Goal: Task Accomplishment & Management: Manage account settings

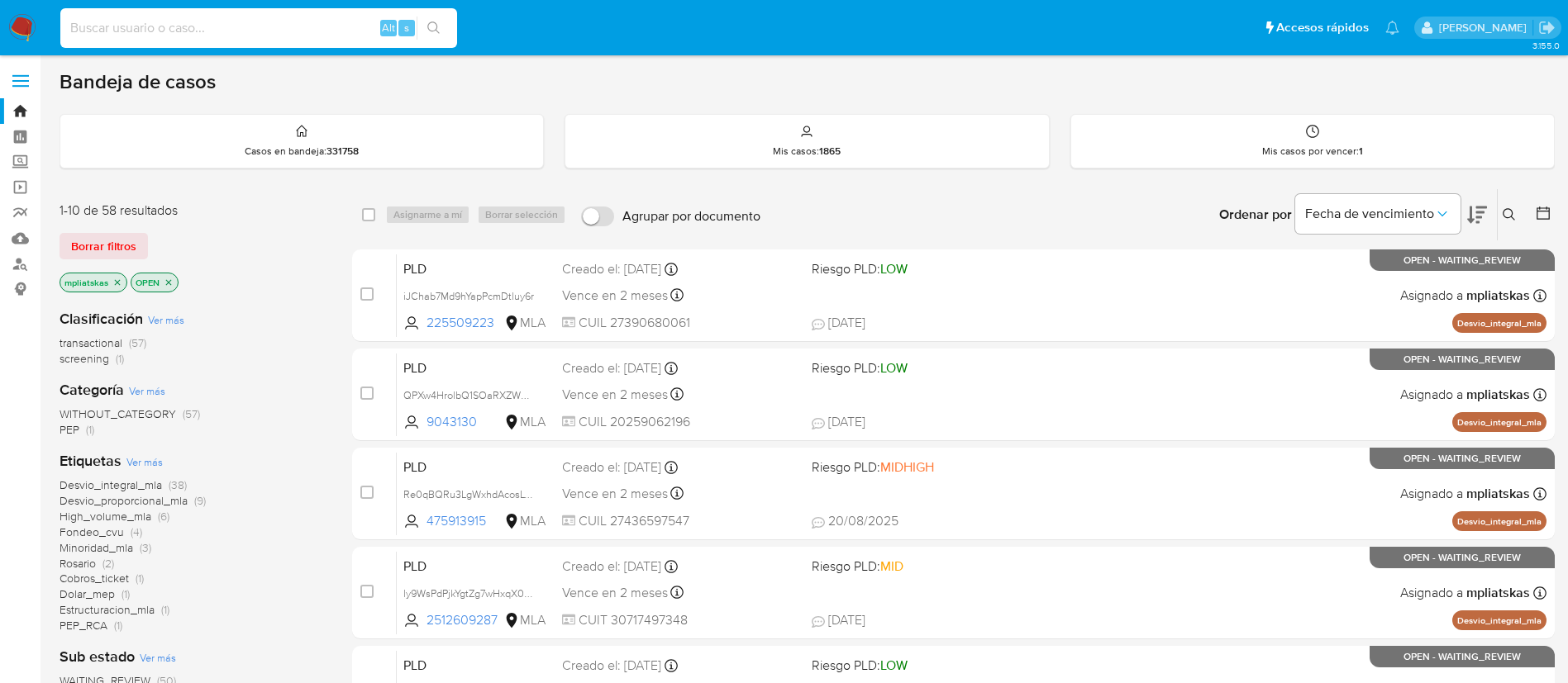
click at [357, 25] on input at bounding box center [259, 27] width 397 height 21
paste input "fJl4nXyILDydG44FrkrTrZR2"
type input "fJl4nXyILDydG44FrkrTrZR2"
click at [423, 19] on button "search-icon" at bounding box center [434, 27] width 34 height 23
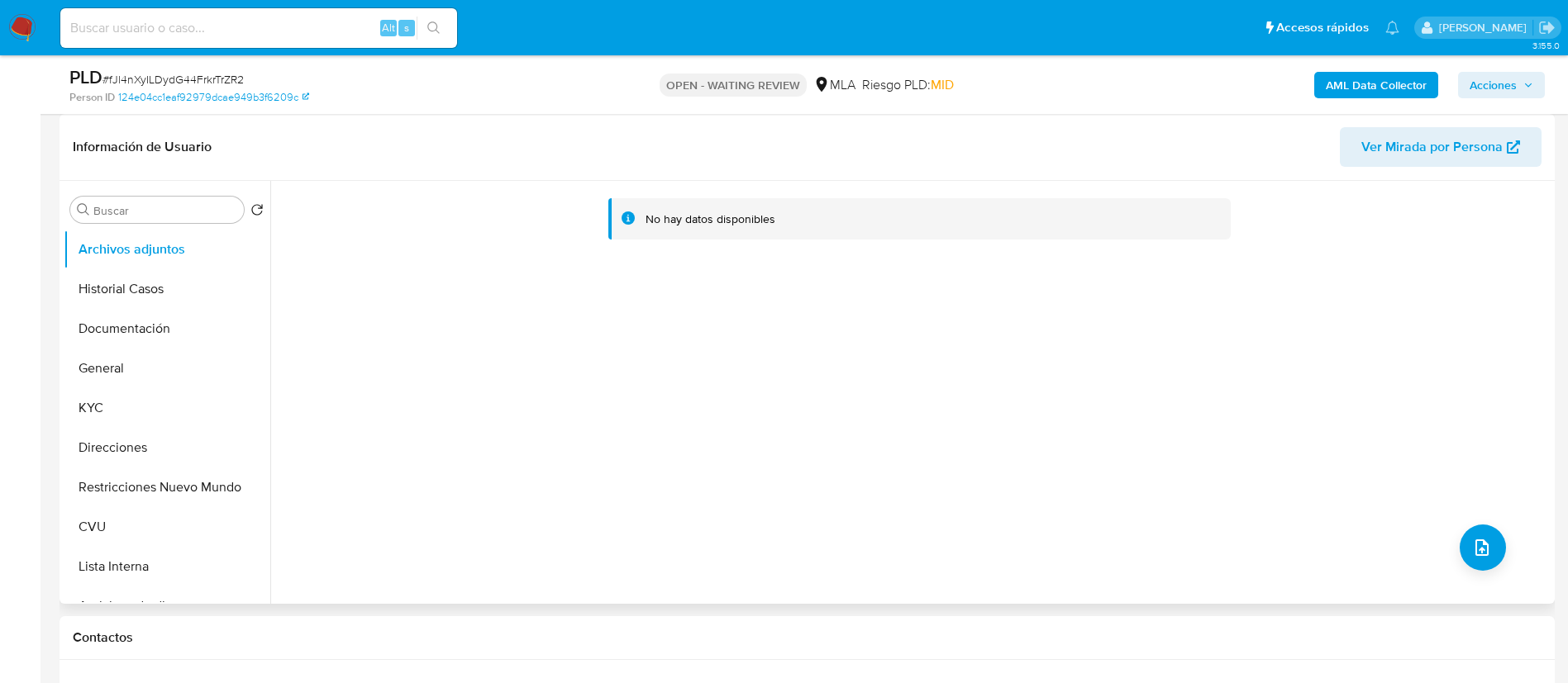
select select "10"
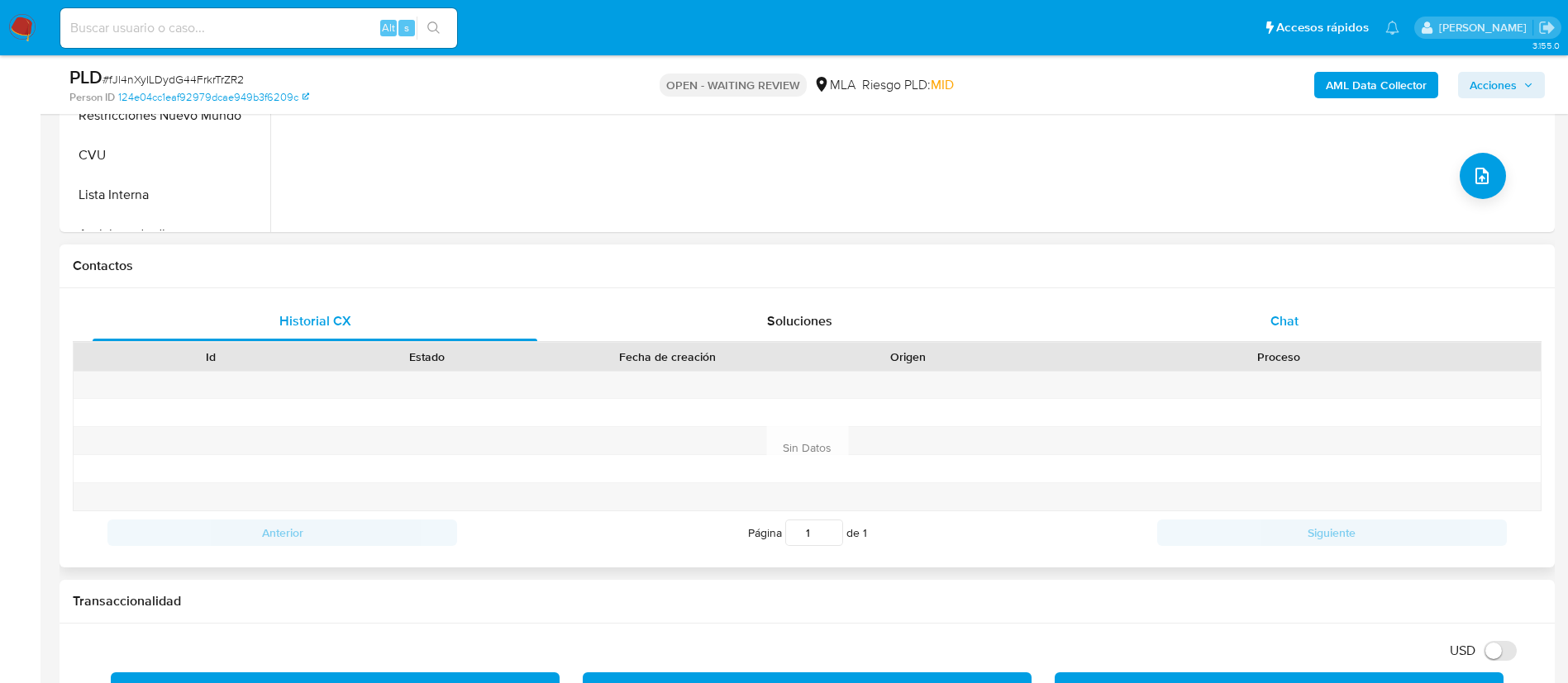
click at [1264, 324] on div "Chat" at bounding box center [1285, 321] width 445 height 39
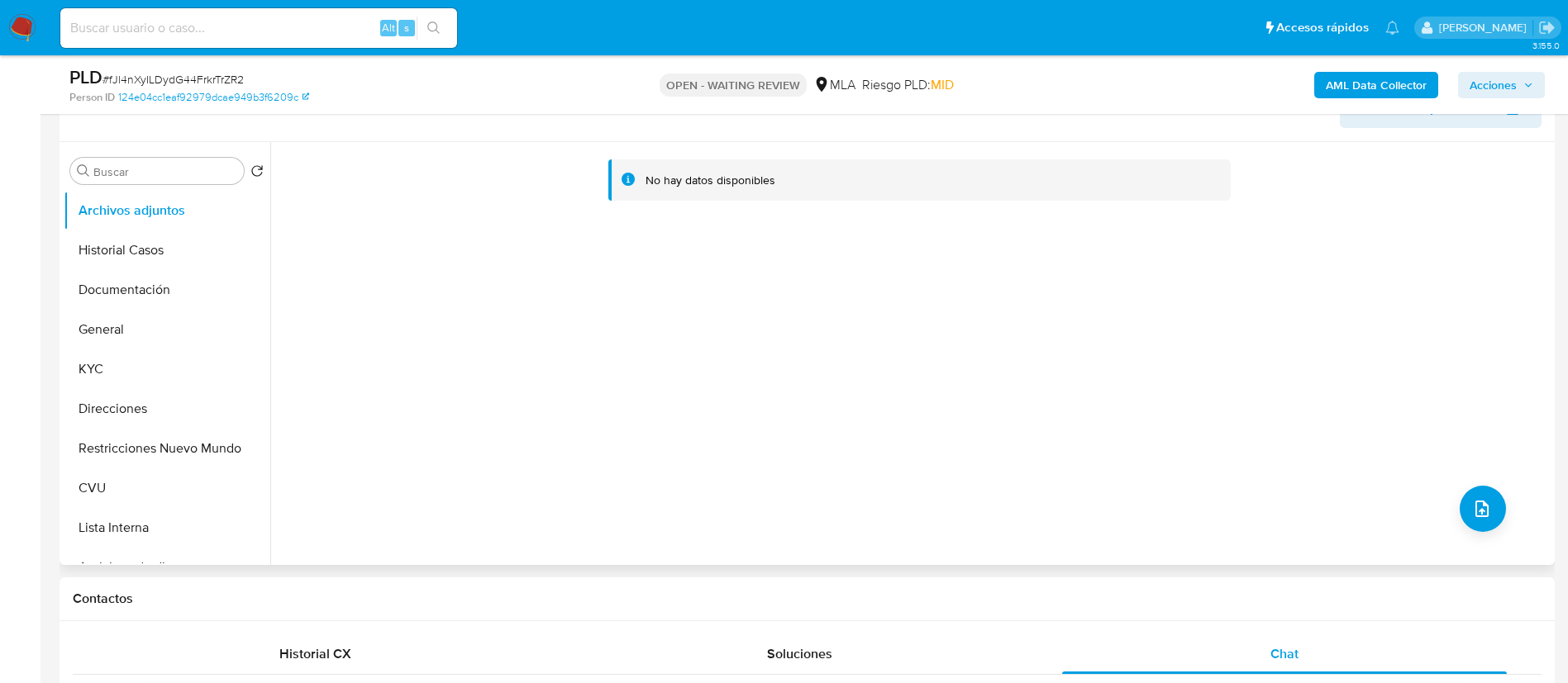
scroll to position [248, 0]
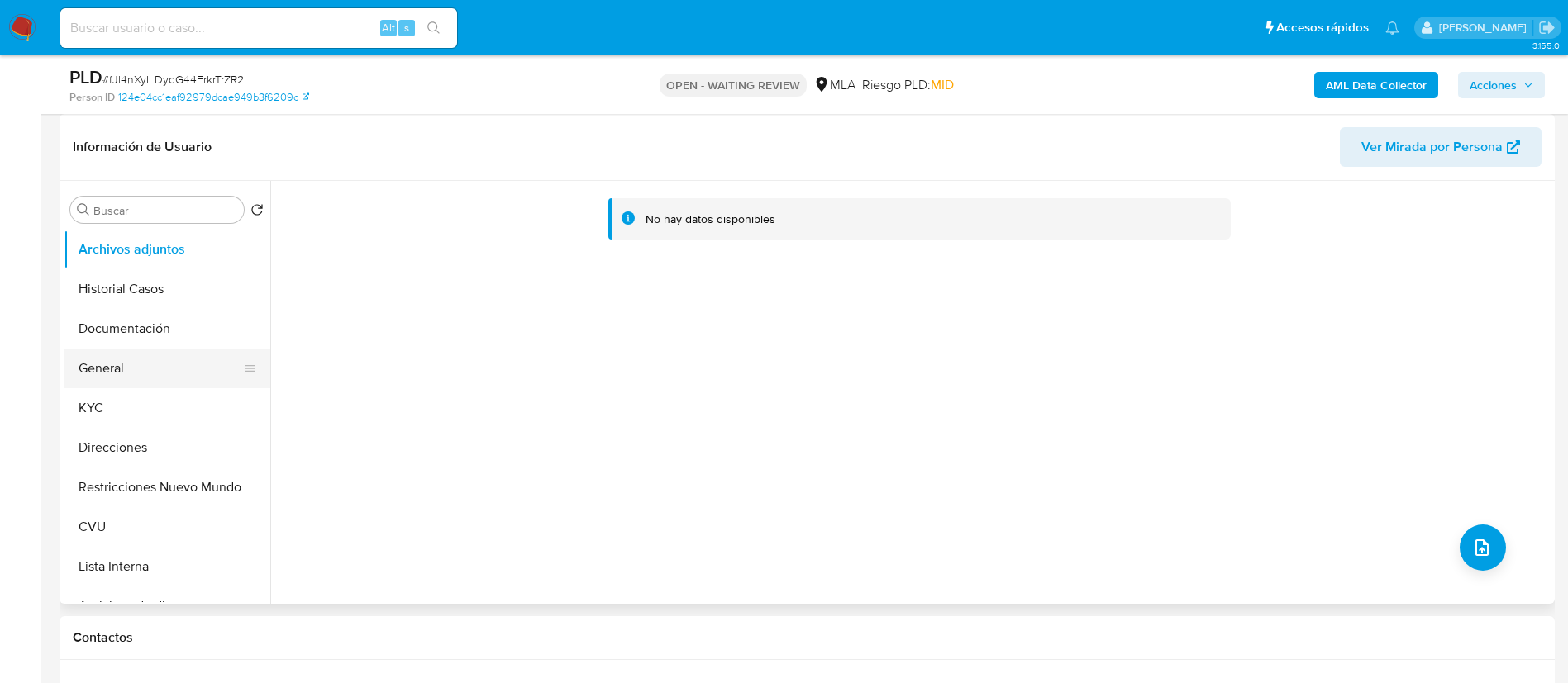
click at [142, 368] on button "General" at bounding box center [160, 368] width 193 height 39
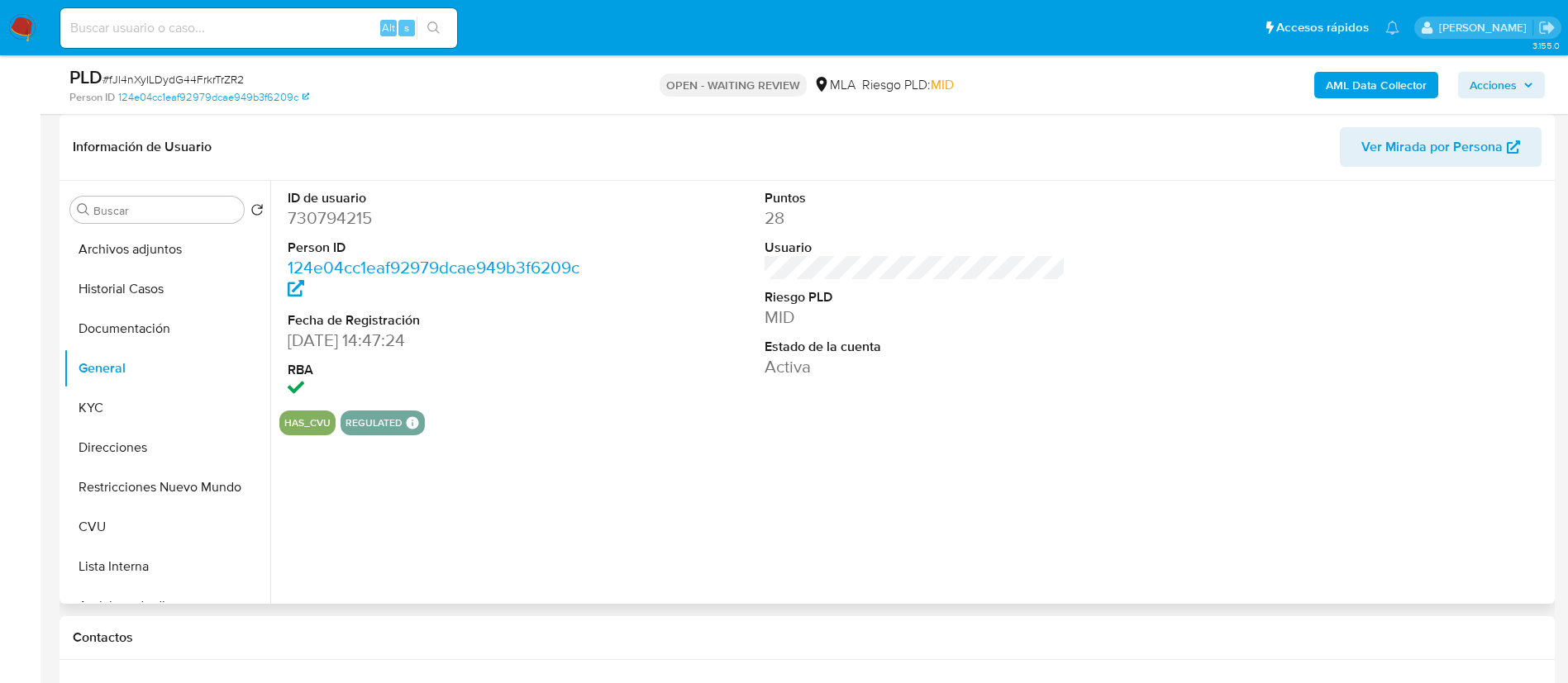
click at [331, 224] on dd "730794215" at bounding box center [438, 218] width 302 height 23
copy dd "730794215"
click at [133, 431] on button "Direcciones" at bounding box center [160, 448] width 193 height 39
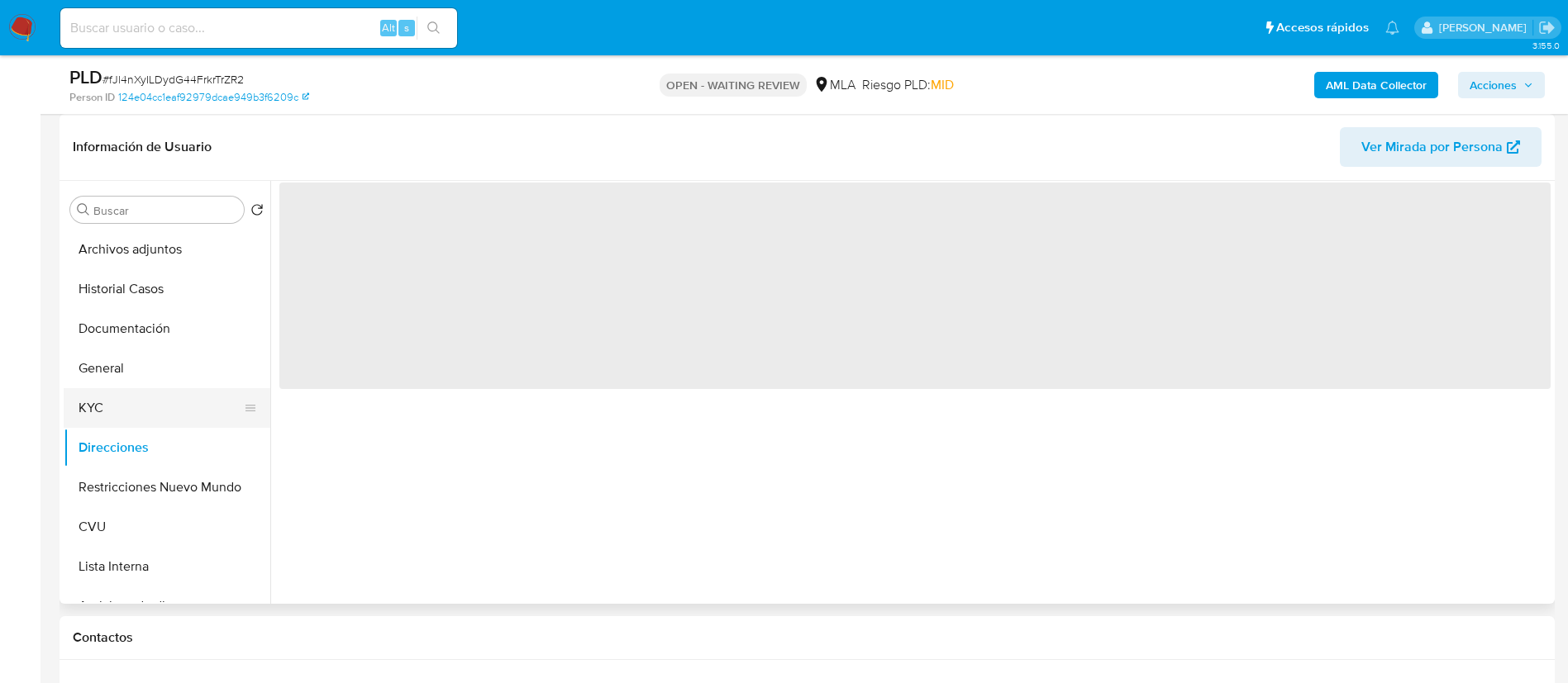
click at [127, 412] on button "KYC" at bounding box center [160, 408] width 193 height 39
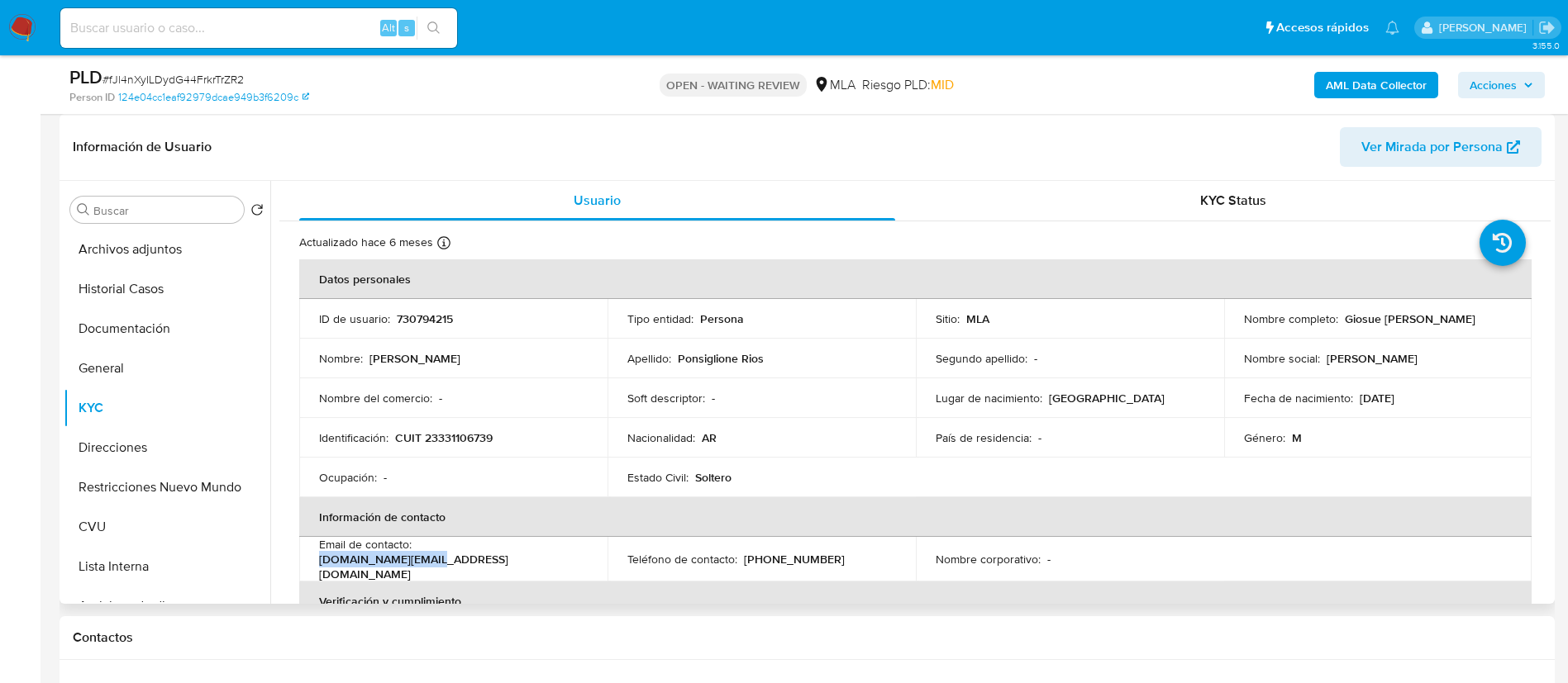
drag, startPoint x: 420, startPoint y: 556, endPoint x: 526, endPoint y: 560, distance: 106.1
click at [526, 560] on p "magios.srl@gmail.com" at bounding box center [450, 567] width 262 height 30
drag, startPoint x: 530, startPoint y: 562, endPoint x: 417, endPoint y: 556, distance: 113.2
click at [417, 556] on p "magios.srl@gmail.com" at bounding box center [450, 567] width 262 height 30
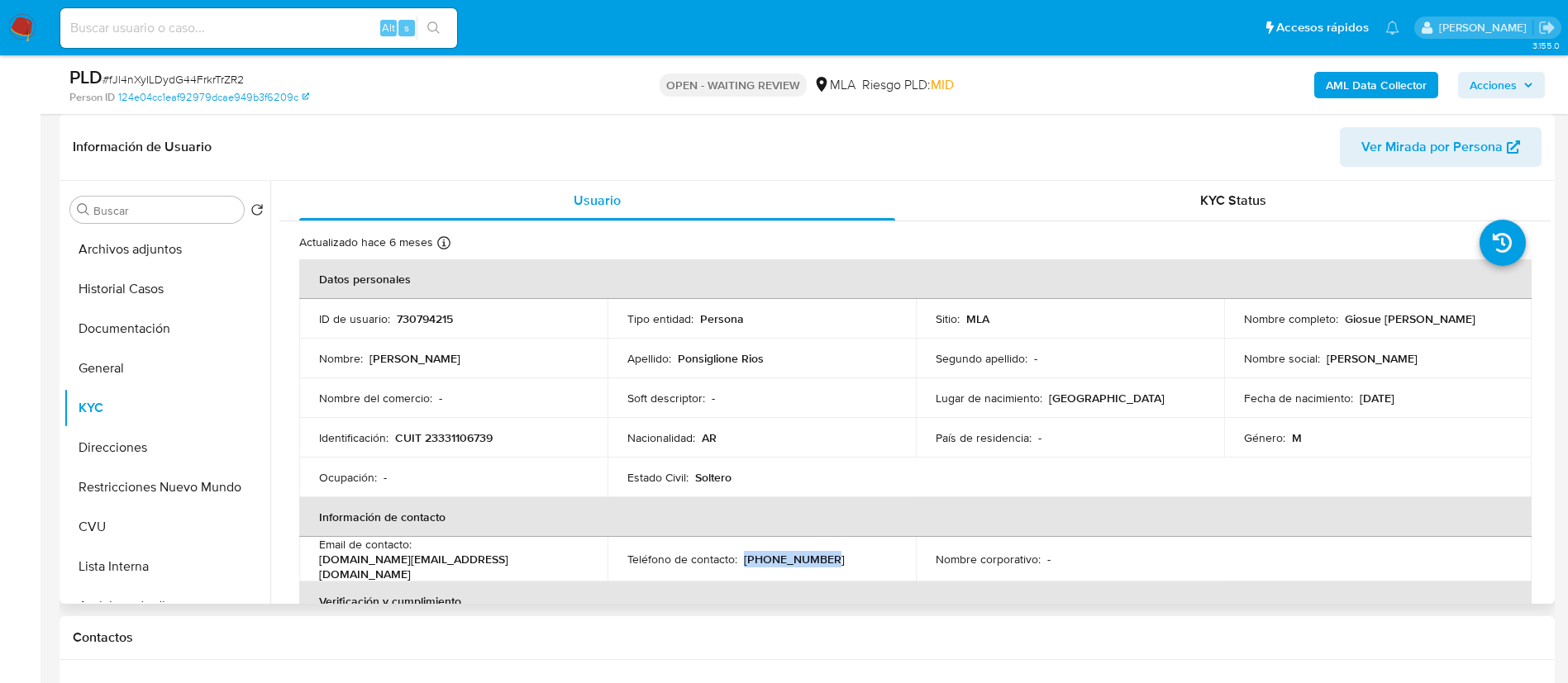
drag, startPoint x: 743, startPoint y: 556, endPoint x: 831, endPoint y: 555, distance: 88.0
click at [831, 555] on div "Teléfono de contacto : (11) 58908225" at bounding box center [761, 559] width 269 height 15
click at [469, 433] on p "CUIT 23331106739" at bounding box center [444, 437] width 98 height 15
copy p "23331106739"
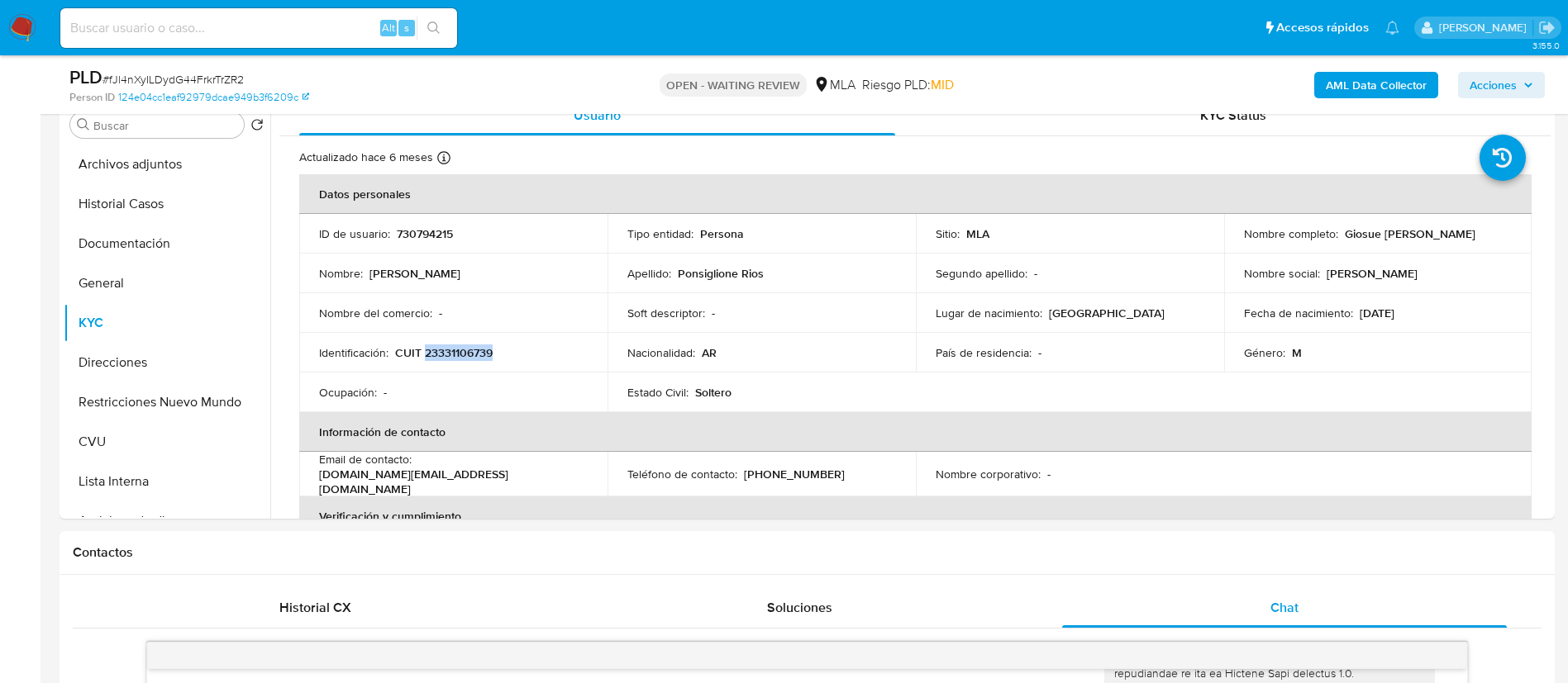
scroll to position [274, 0]
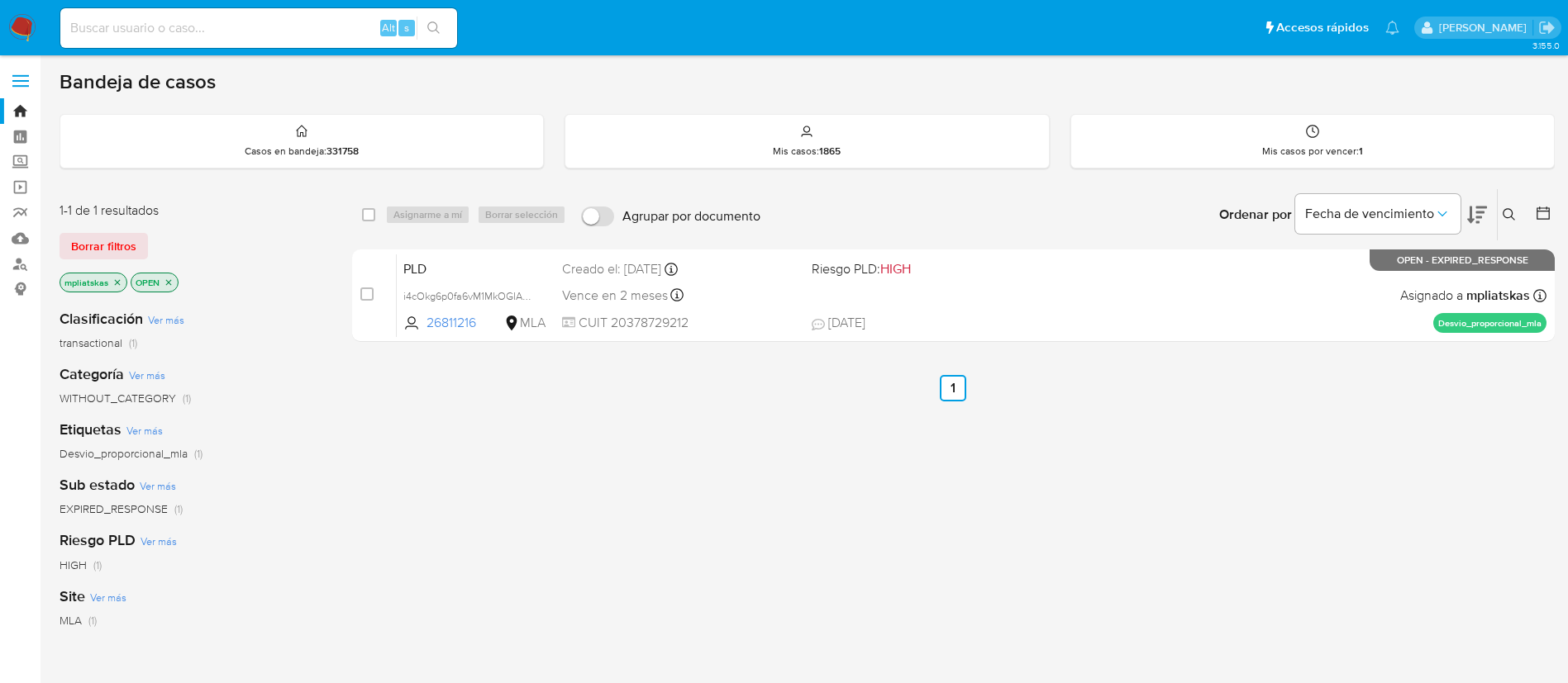
click at [1506, 210] on icon at bounding box center [1509, 215] width 13 height 13
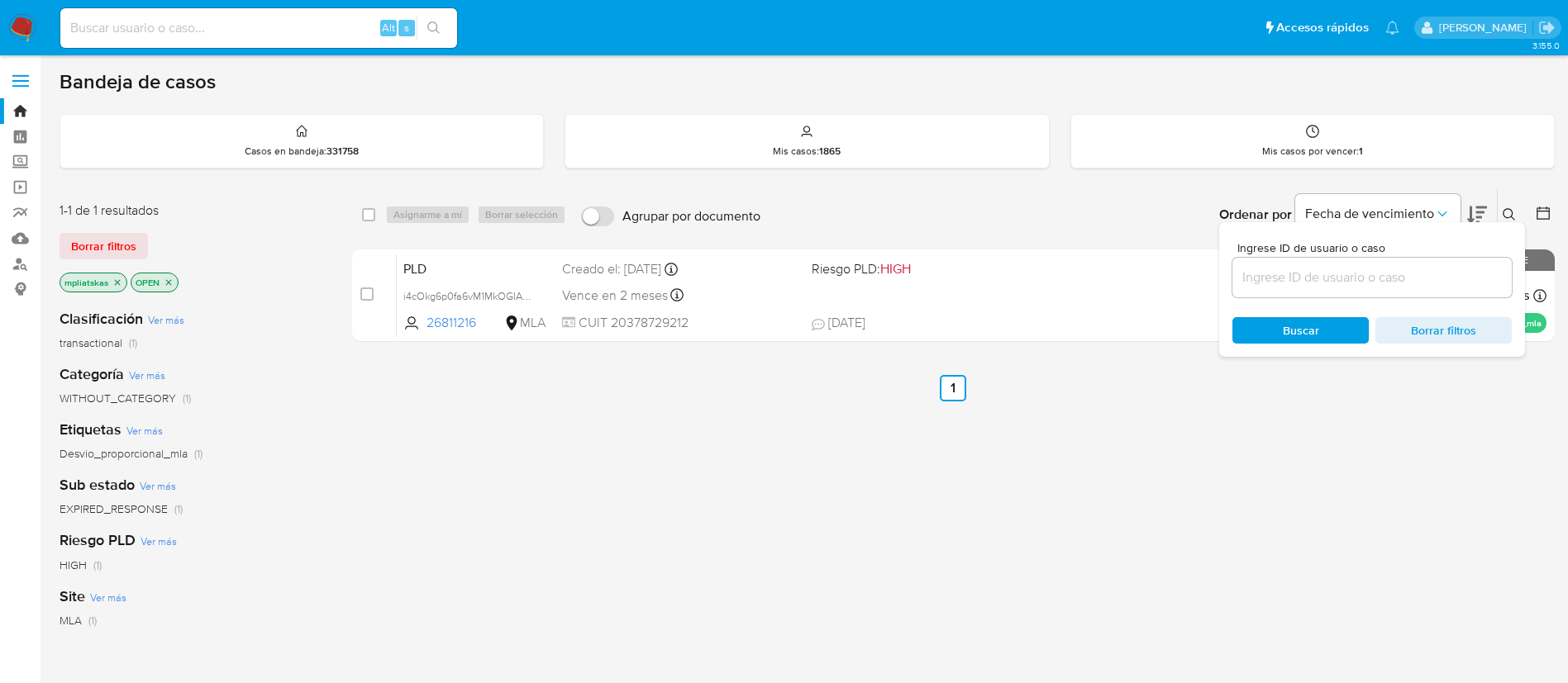
click at [1376, 279] on input at bounding box center [1372, 277] width 280 height 21
type input "fJl4nXyILDydG44FrkrTrZR2"
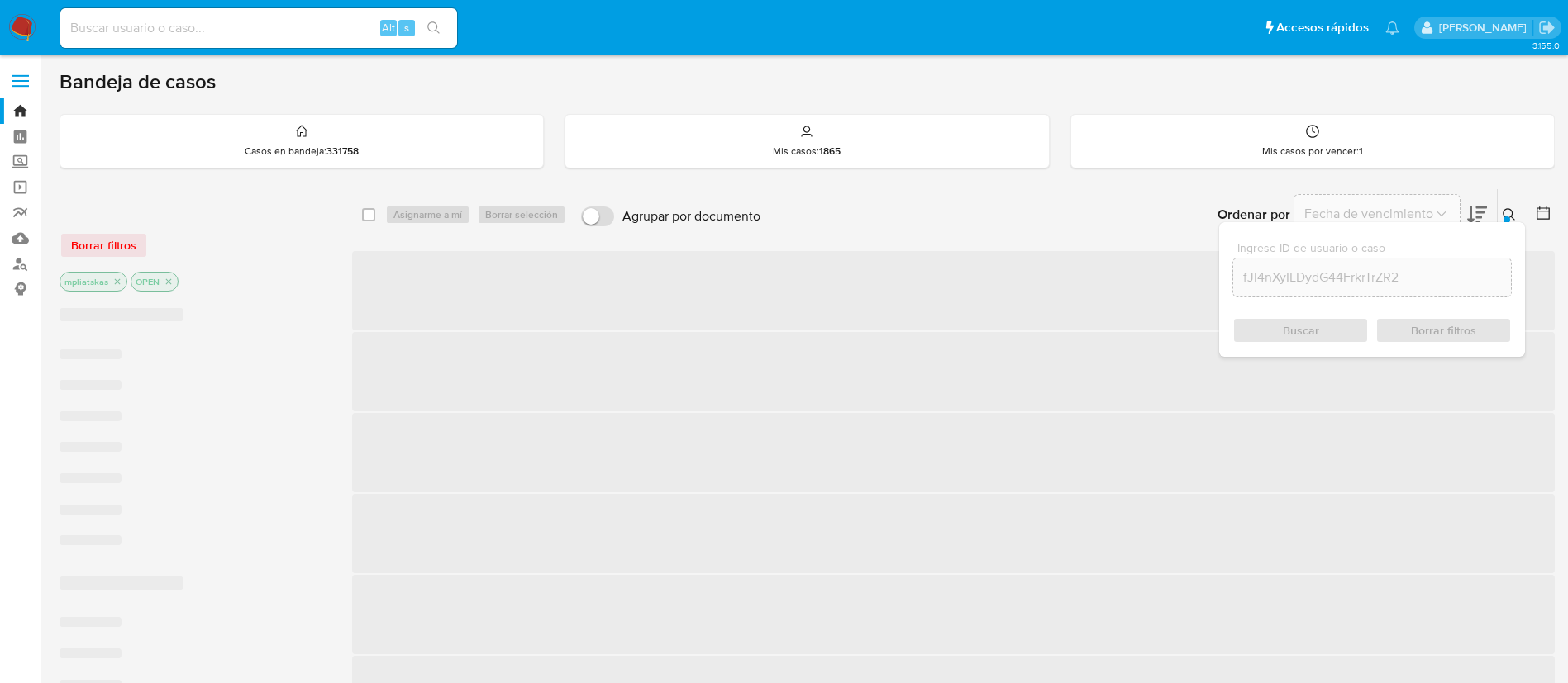
click at [368, 287] on span "‌" at bounding box center [954, 291] width 1203 height 79
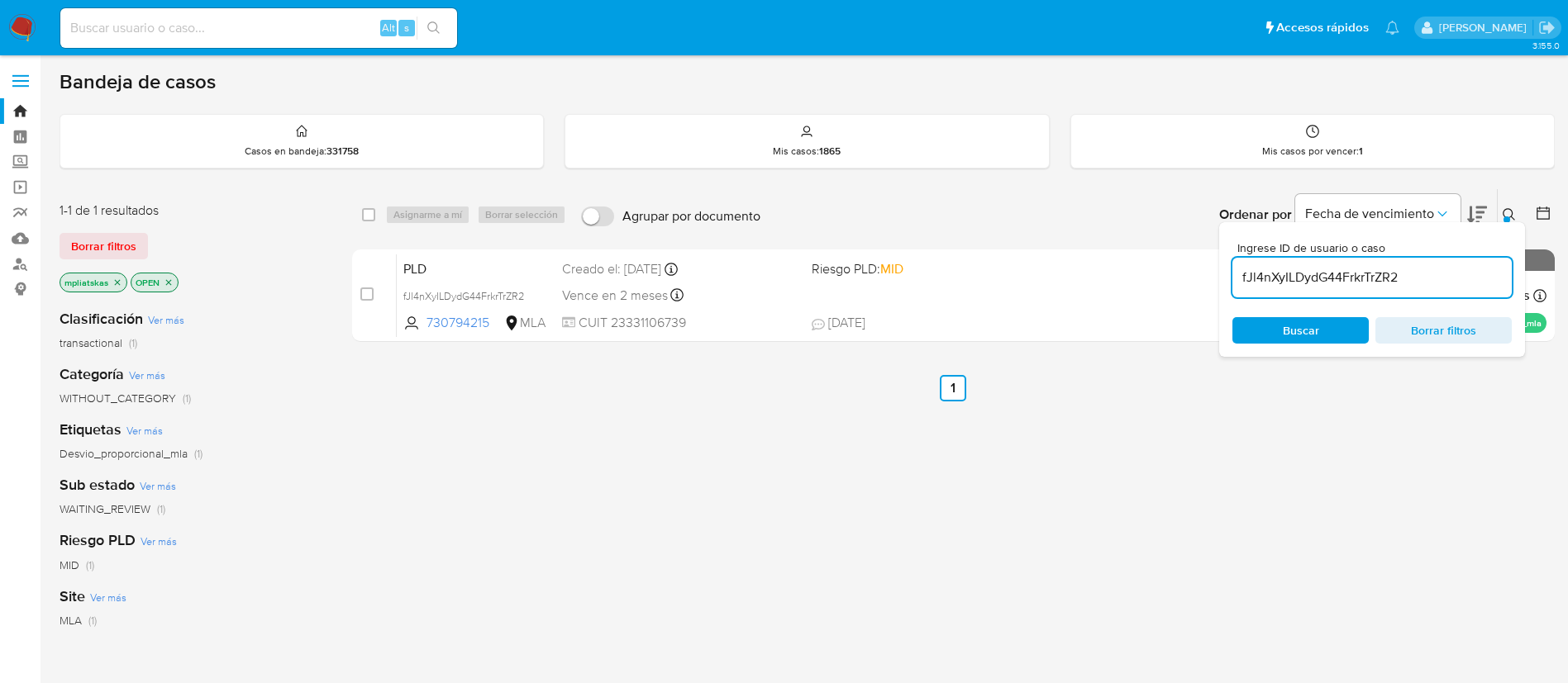
click at [365, 291] on input "checkbox" at bounding box center [366, 293] width 13 height 13
checkbox input "true"
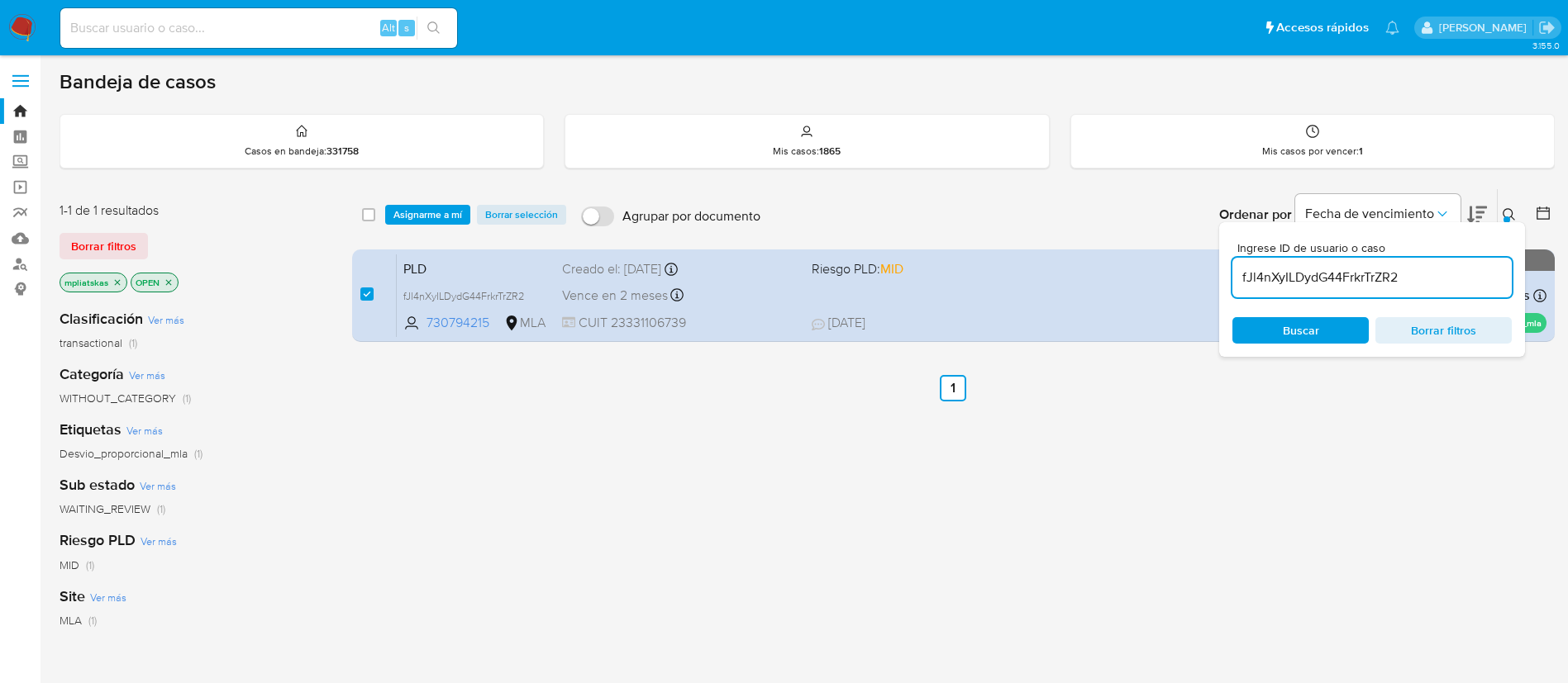
click at [405, 200] on div "select-all-cases-checkbox Asignarme a mí Borrar selección Agrupar por documento…" at bounding box center [954, 215] width 1203 height 51
click at [412, 209] on span "Asignarme a mí" at bounding box center [428, 215] width 68 height 16
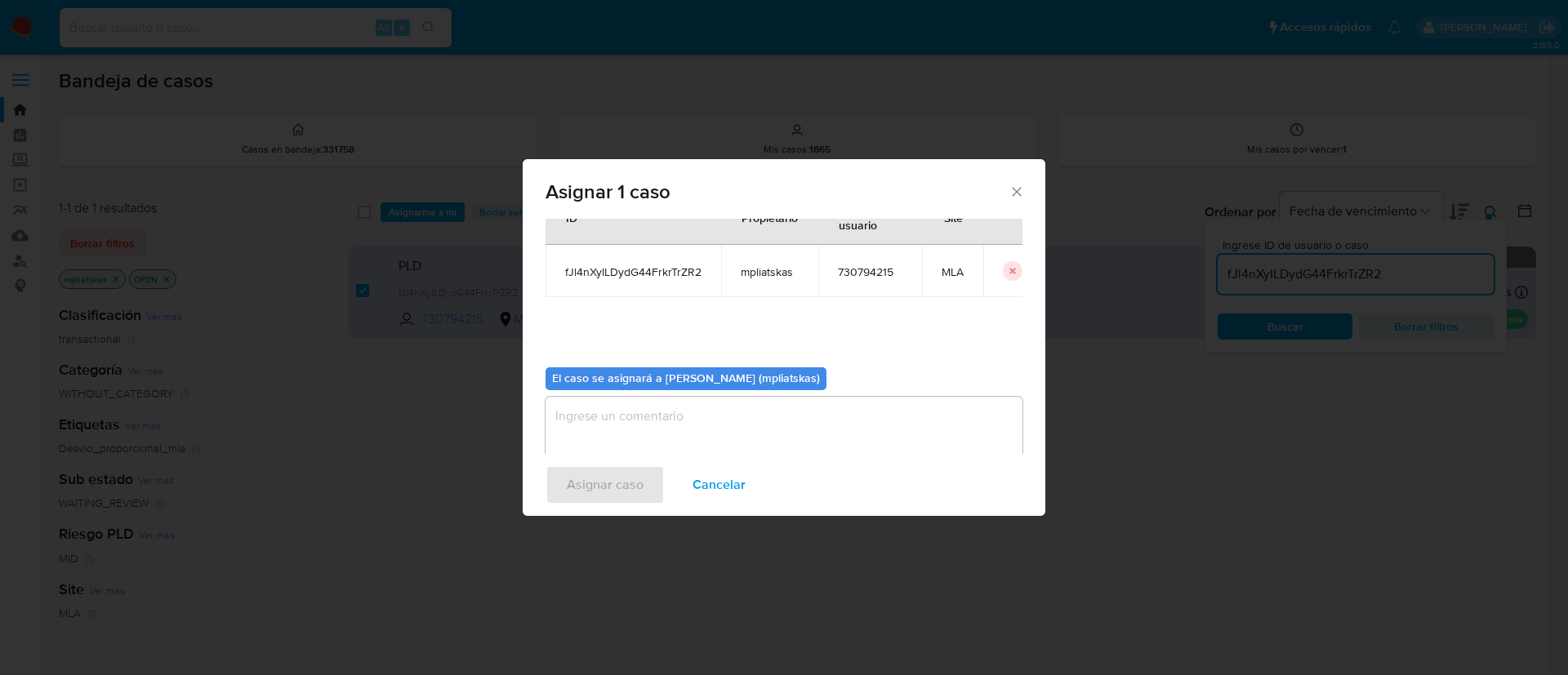
scroll to position [85, 0]
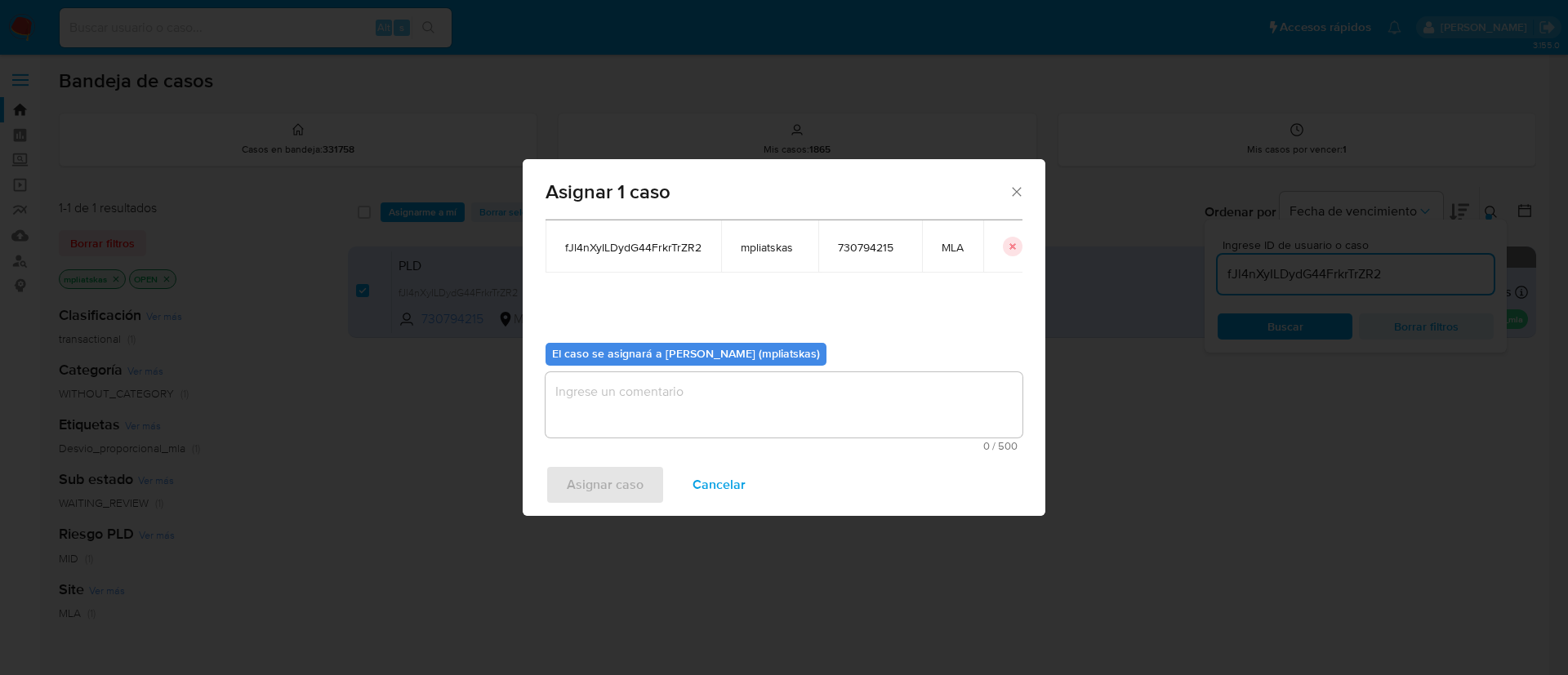
click at [629, 411] on textarea "assign-modal" at bounding box center [784, 405] width 477 height 65
click at [606, 470] on span "Asignar caso" at bounding box center [605, 485] width 77 height 36
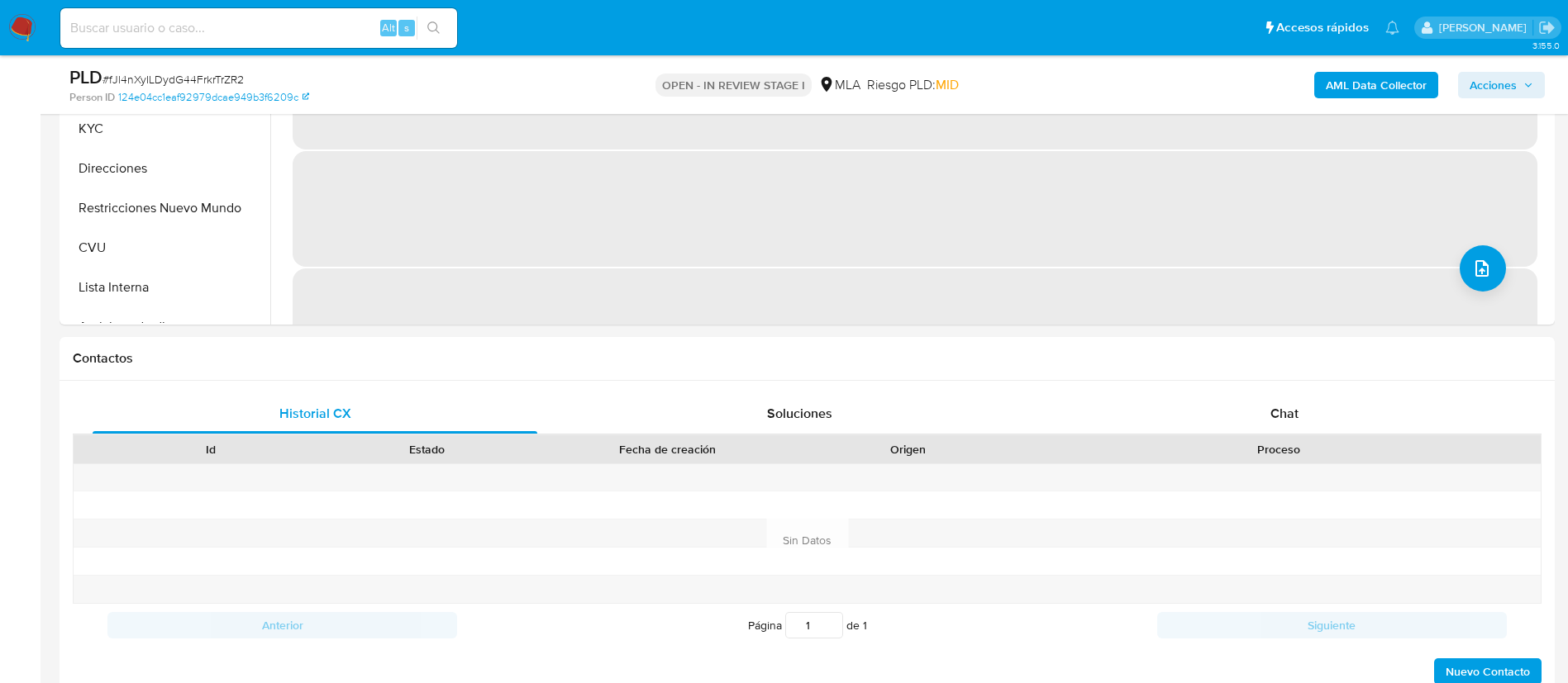
scroll to position [620, 0]
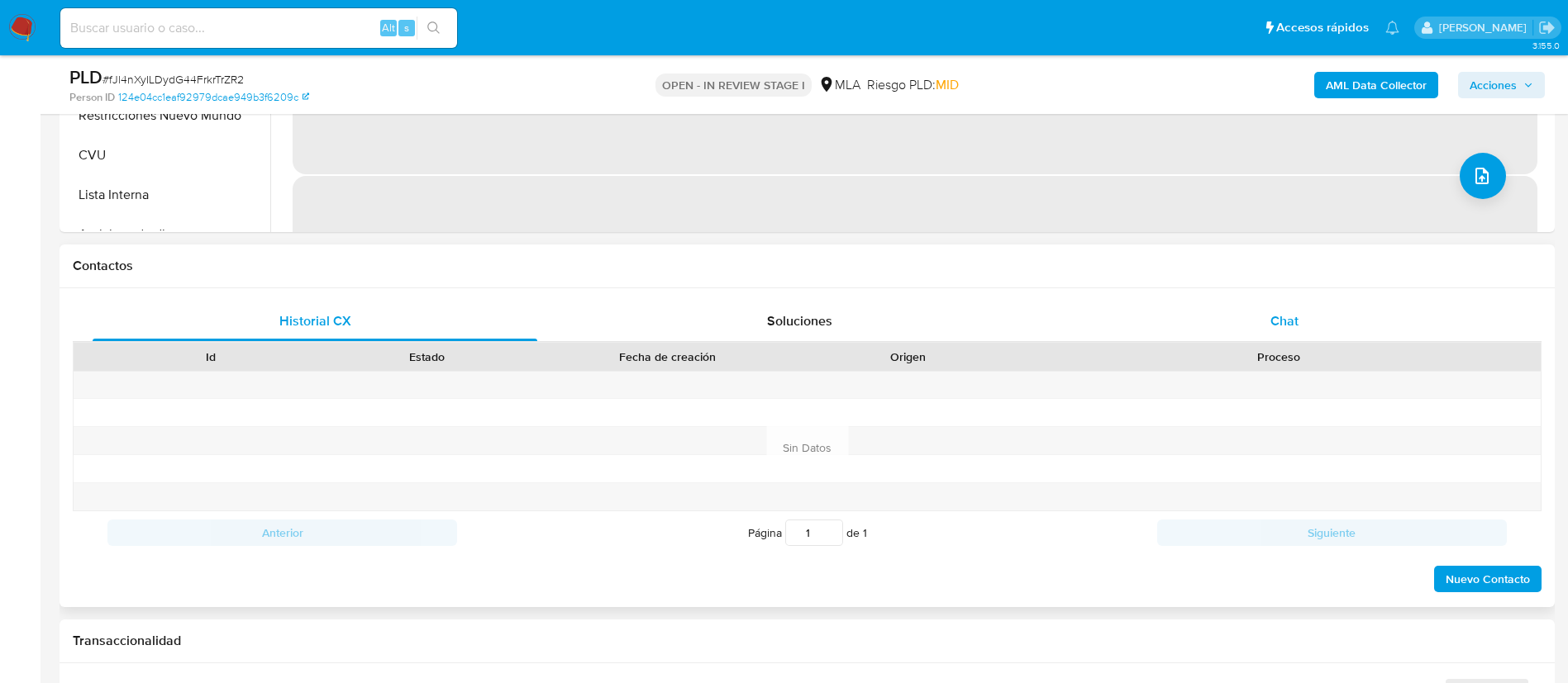
select select "10"
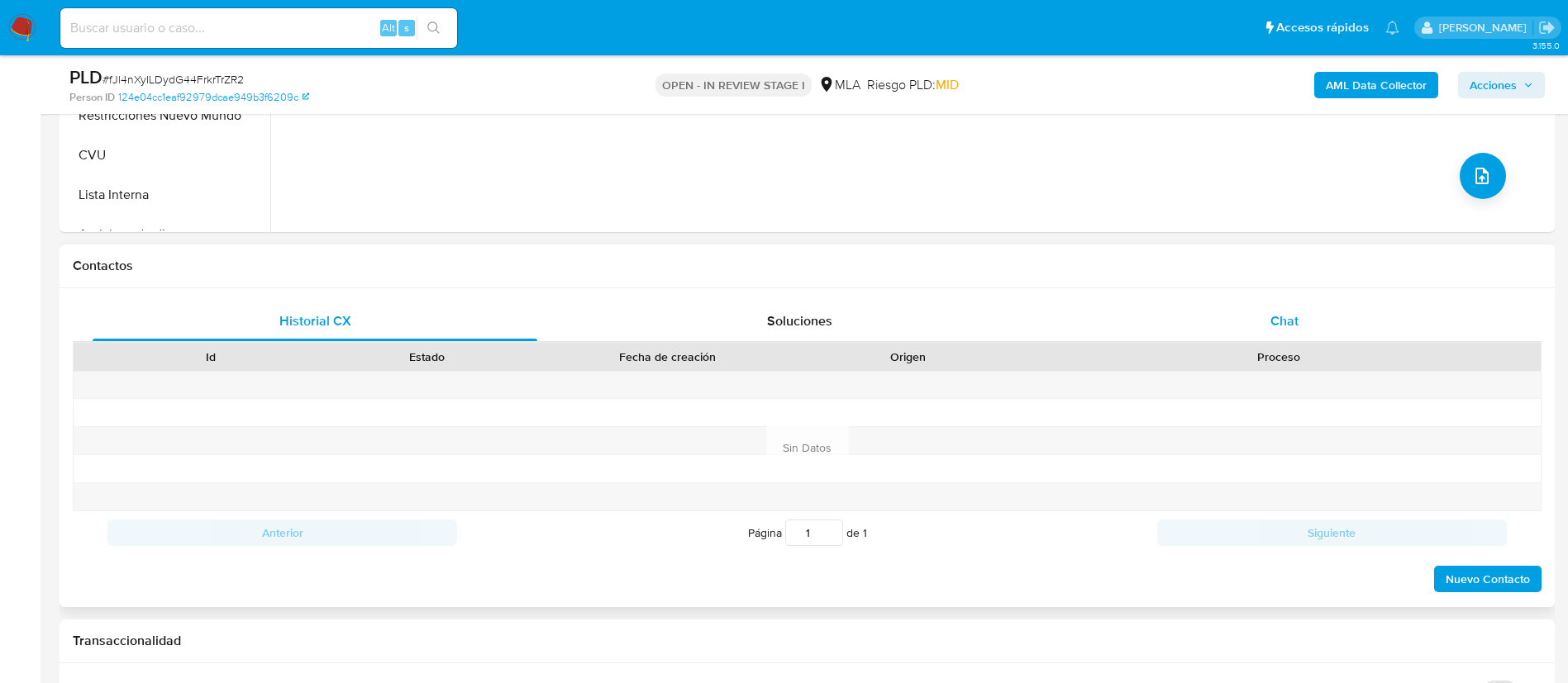
click at [1220, 326] on div "Chat" at bounding box center [1285, 321] width 445 height 39
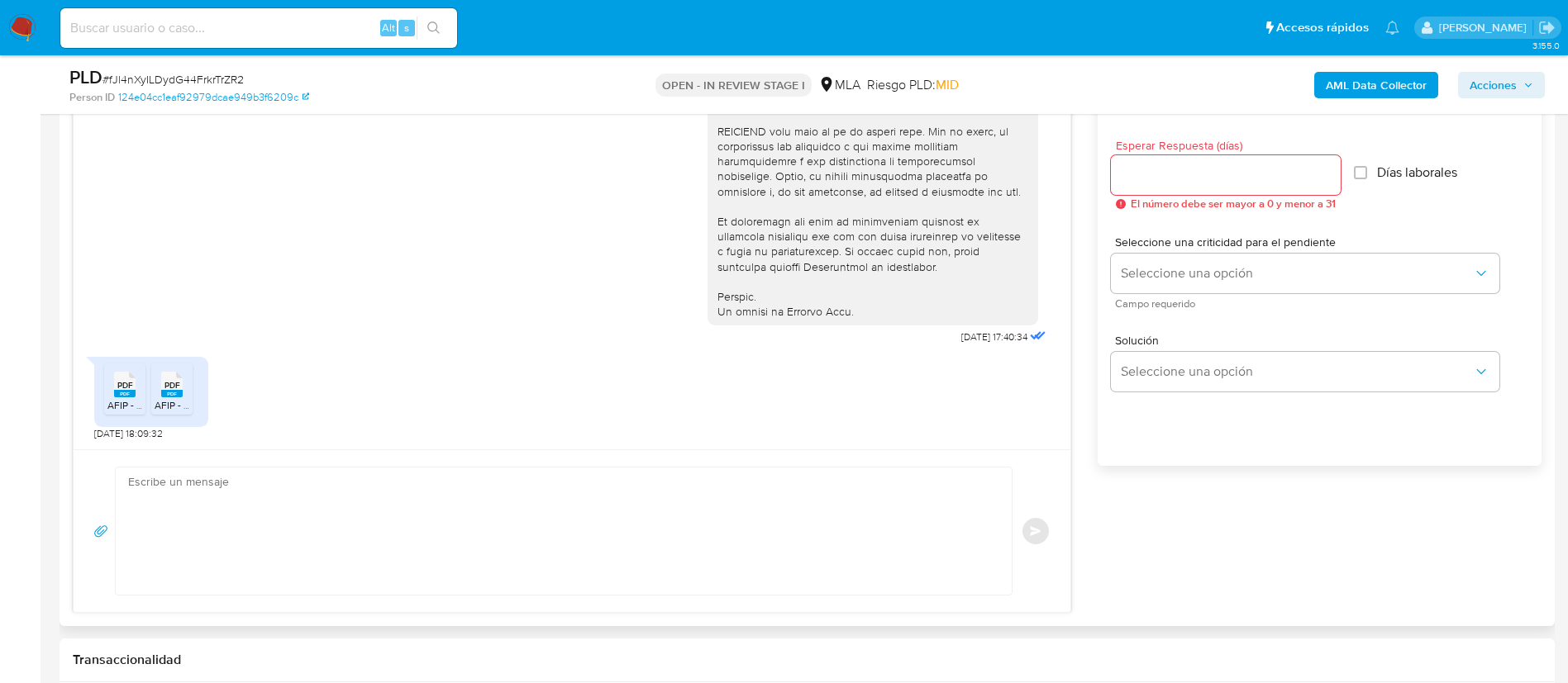
scroll to position [868, 0]
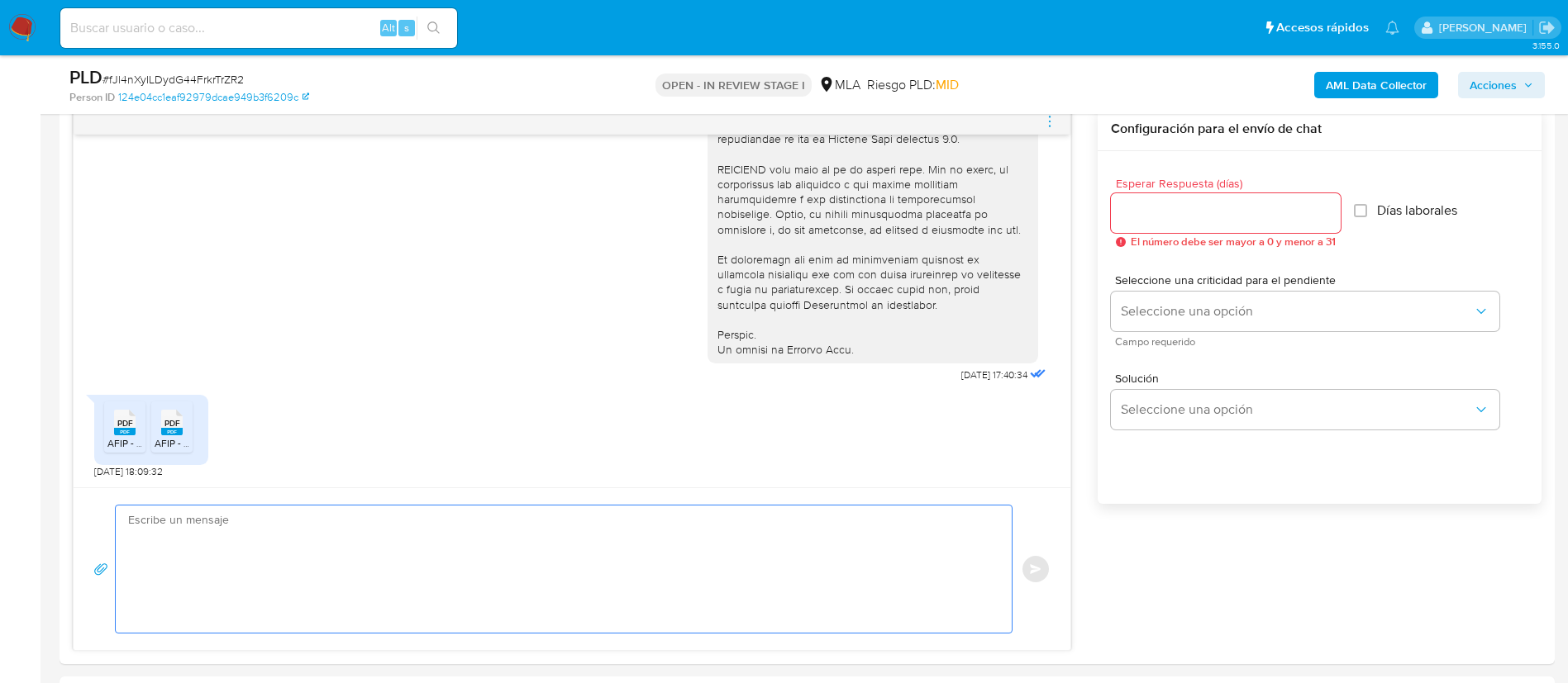
drag, startPoint x: 743, startPoint y: 606, endPoint x: 834, endPoint y: 673, distance: 113.0
click at [742, 606] on textarea at bounding box center [559, 568] width 863 height 127
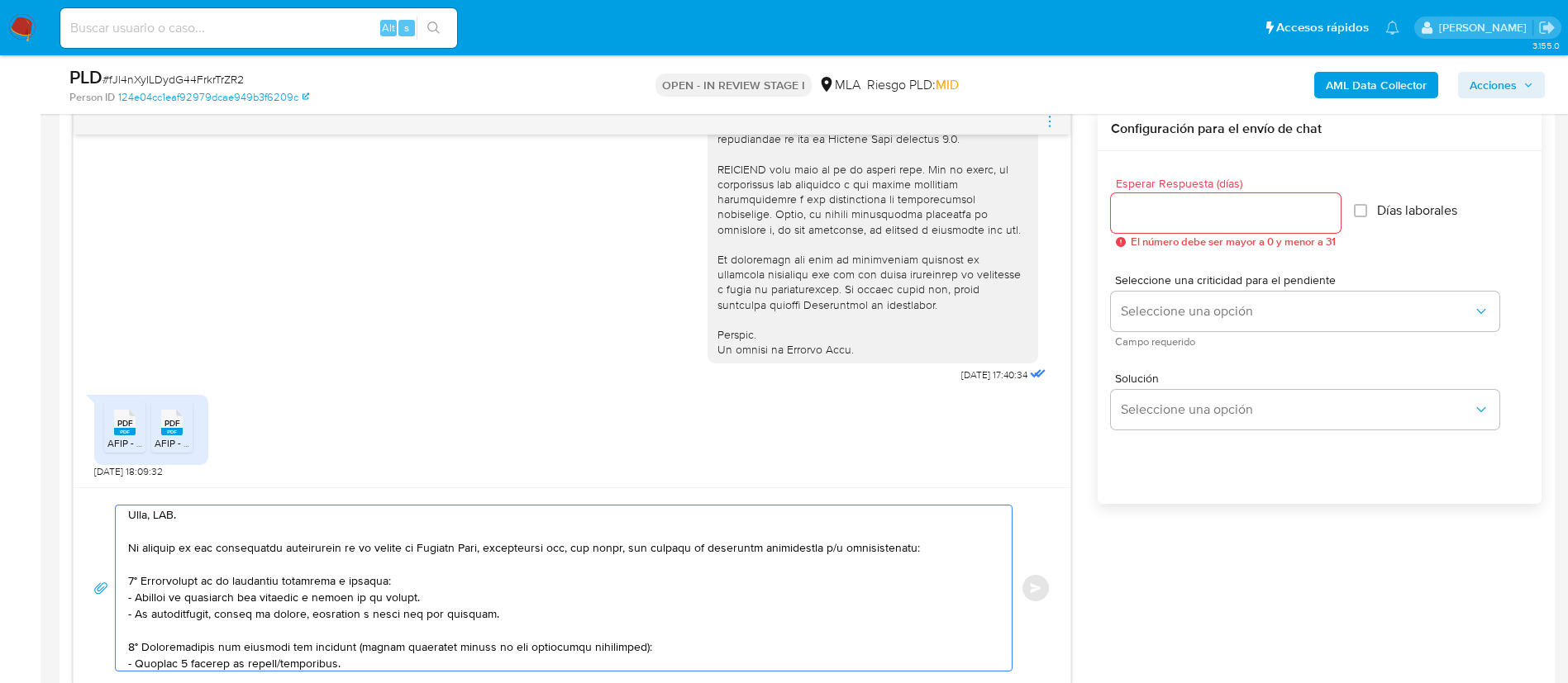
scroll to position [97, 0]
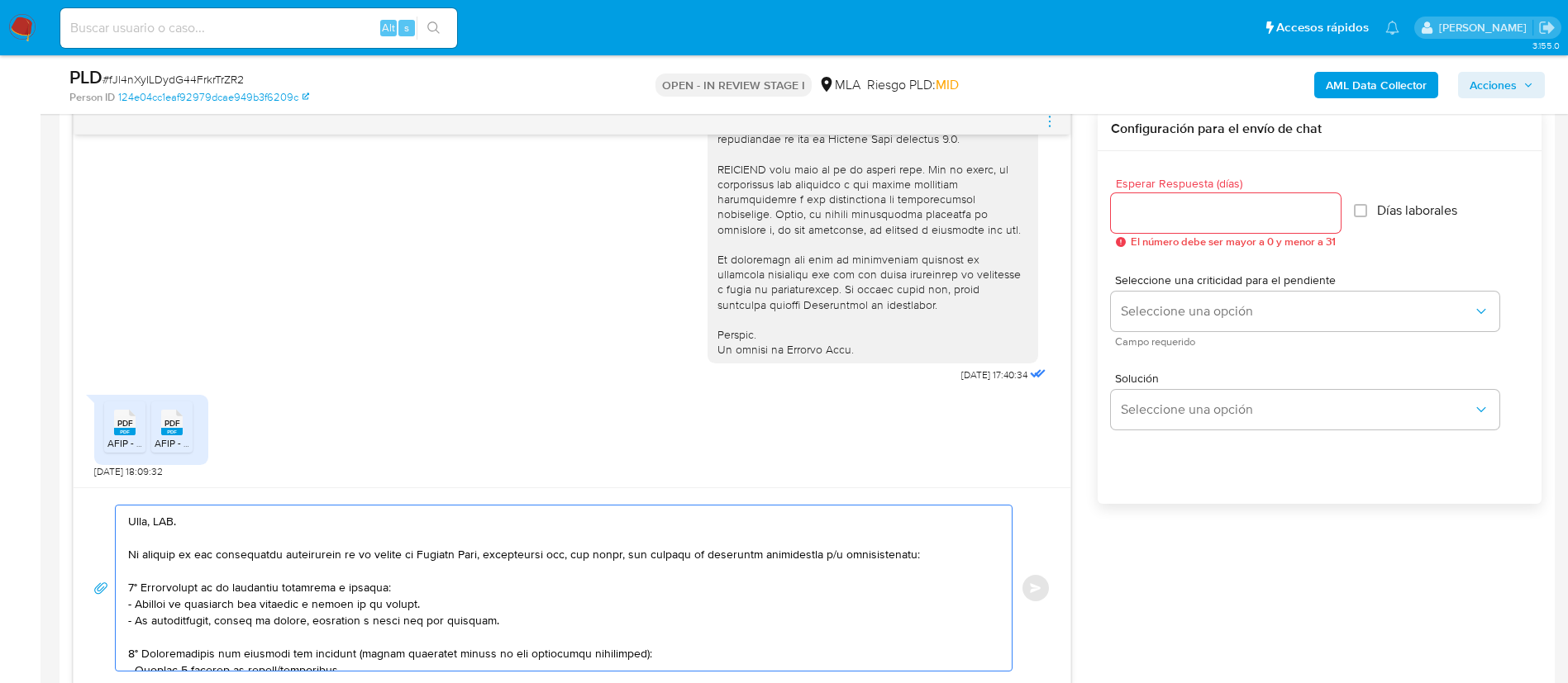
drag, startPoint x: 946, startPoint y: 556, endPoint x: 130, endPoint y: 527, distance: 816.5
click at [130, 527] on textarea at bounding box center [559, 587] width 863 height 165
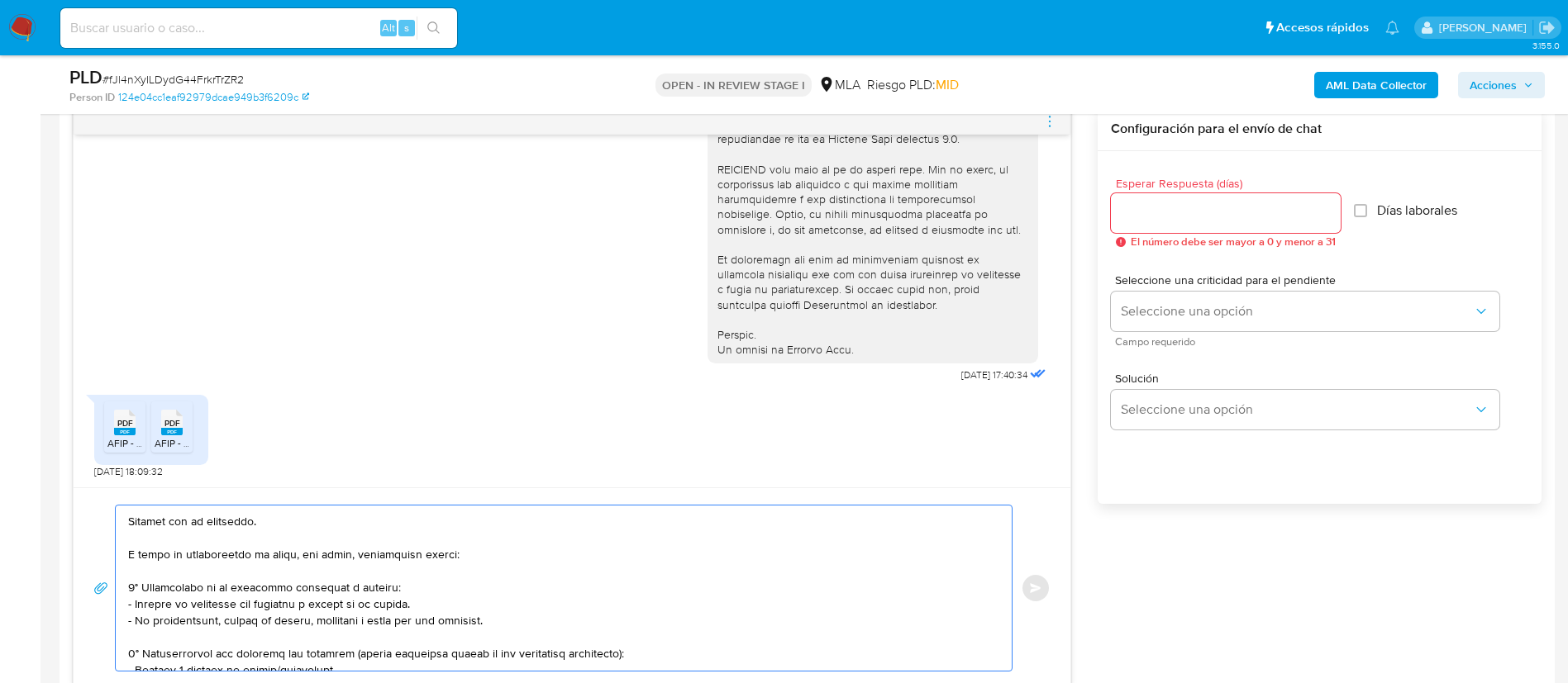
scroll to position [156, 0]
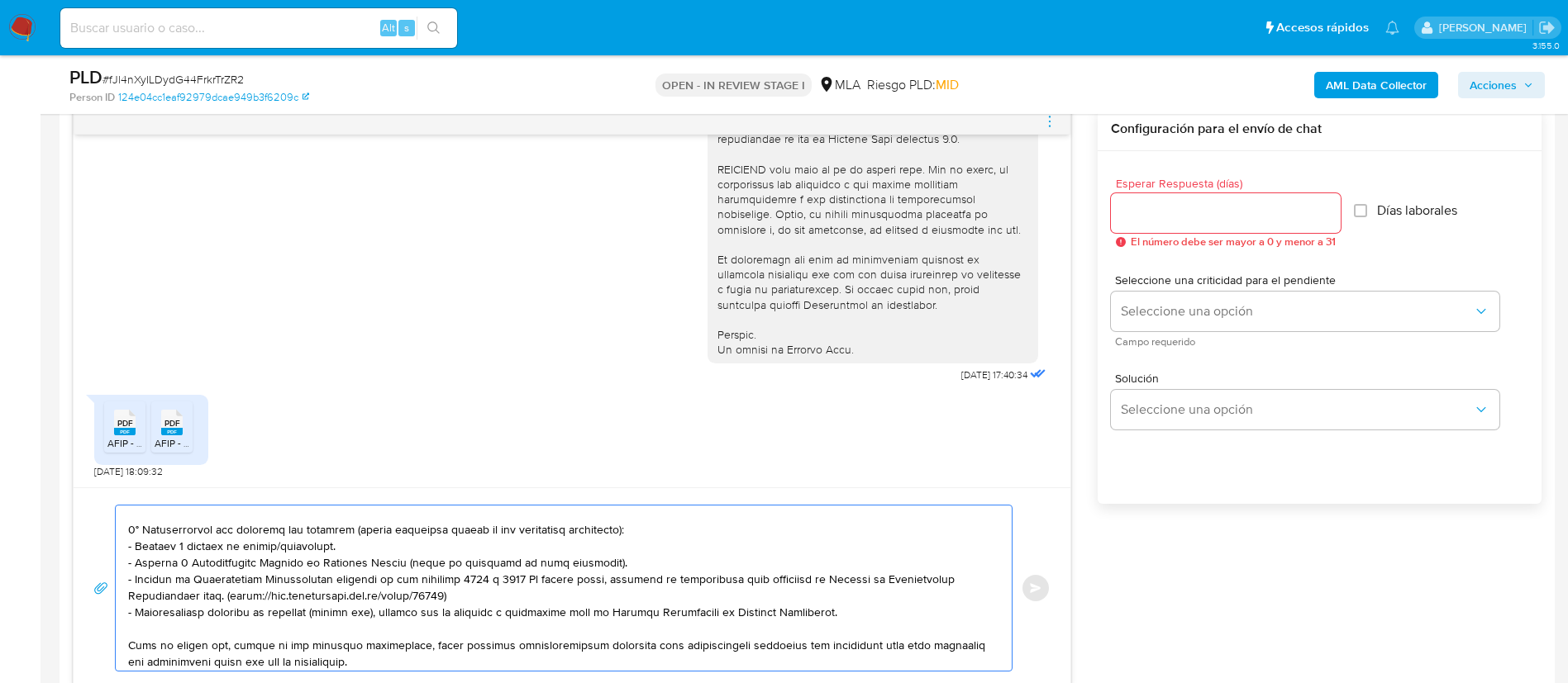
click at [305, 547] on textarea at bounding box center [559, 587] width 863 height 165
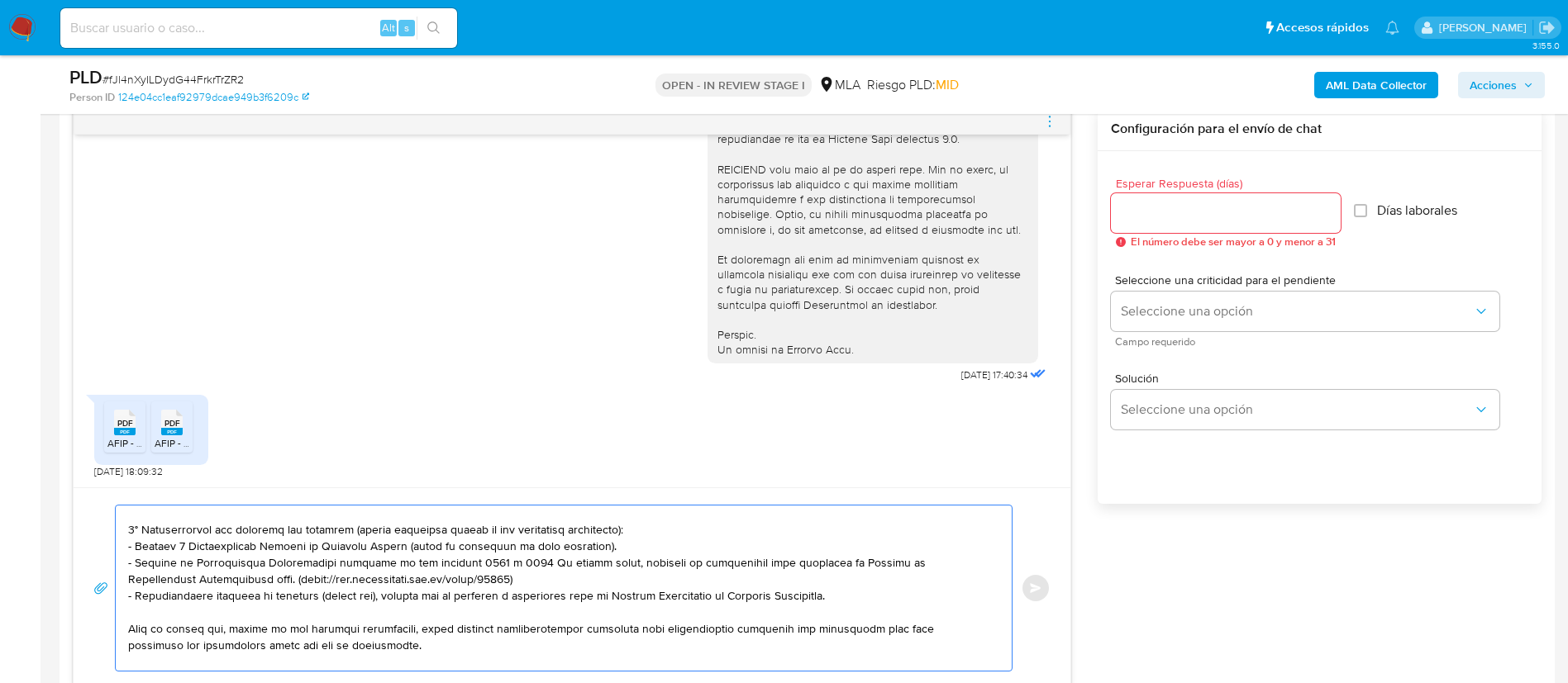
scroll to position [280, 0]
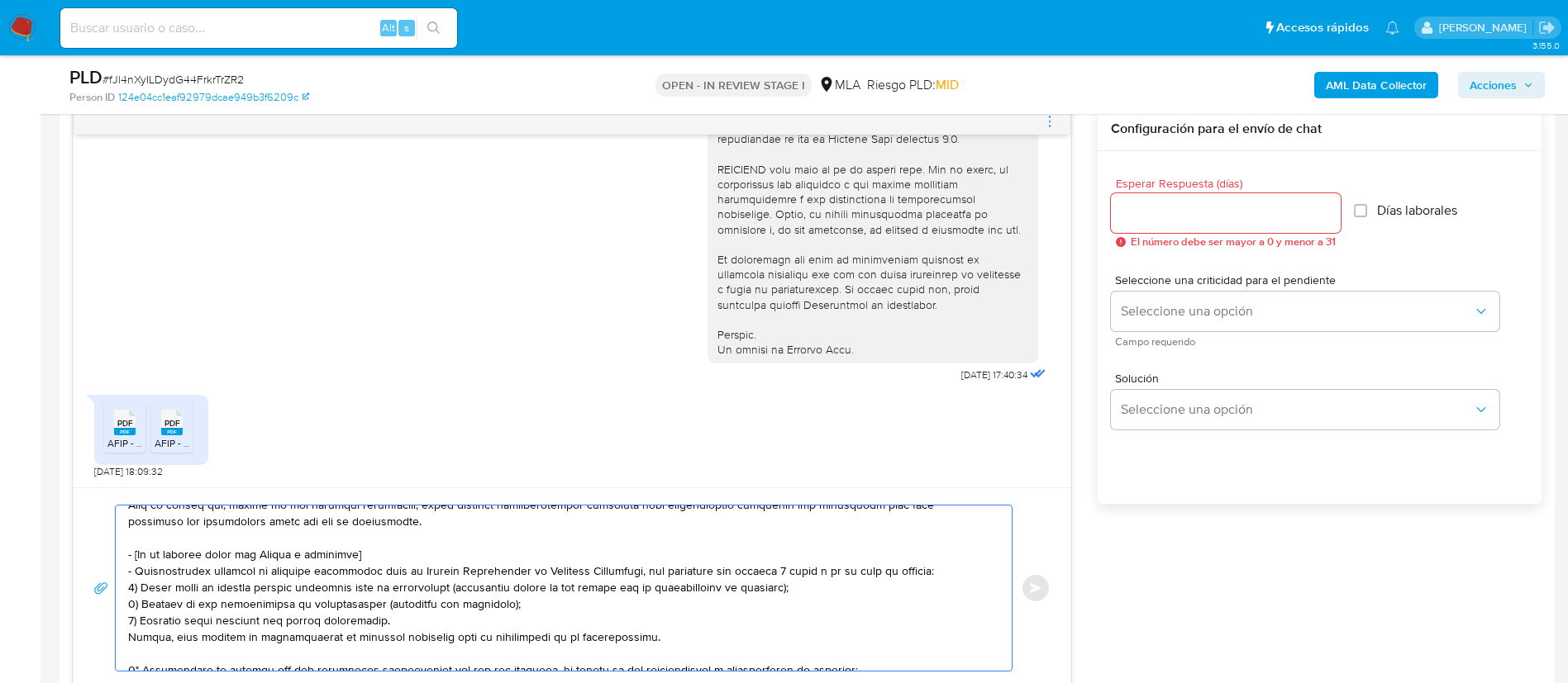
drag, startPoint x: 128, startPoint y: 554, endPoint x: 642, endPoint y: 633, distance: 520.0
click at [642, 633] on textarea at bounding box center [559, 587] width 863 height 165
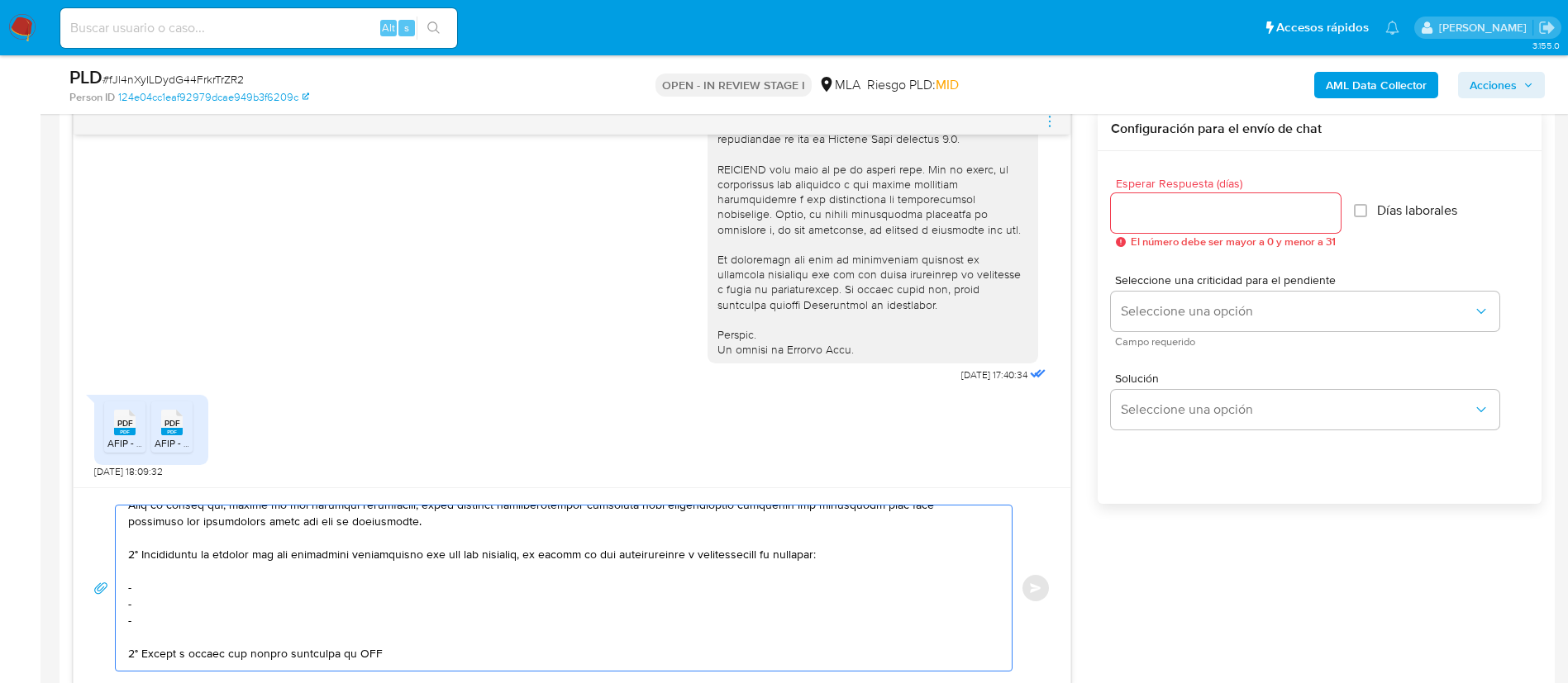
scroll to position [262, 0]
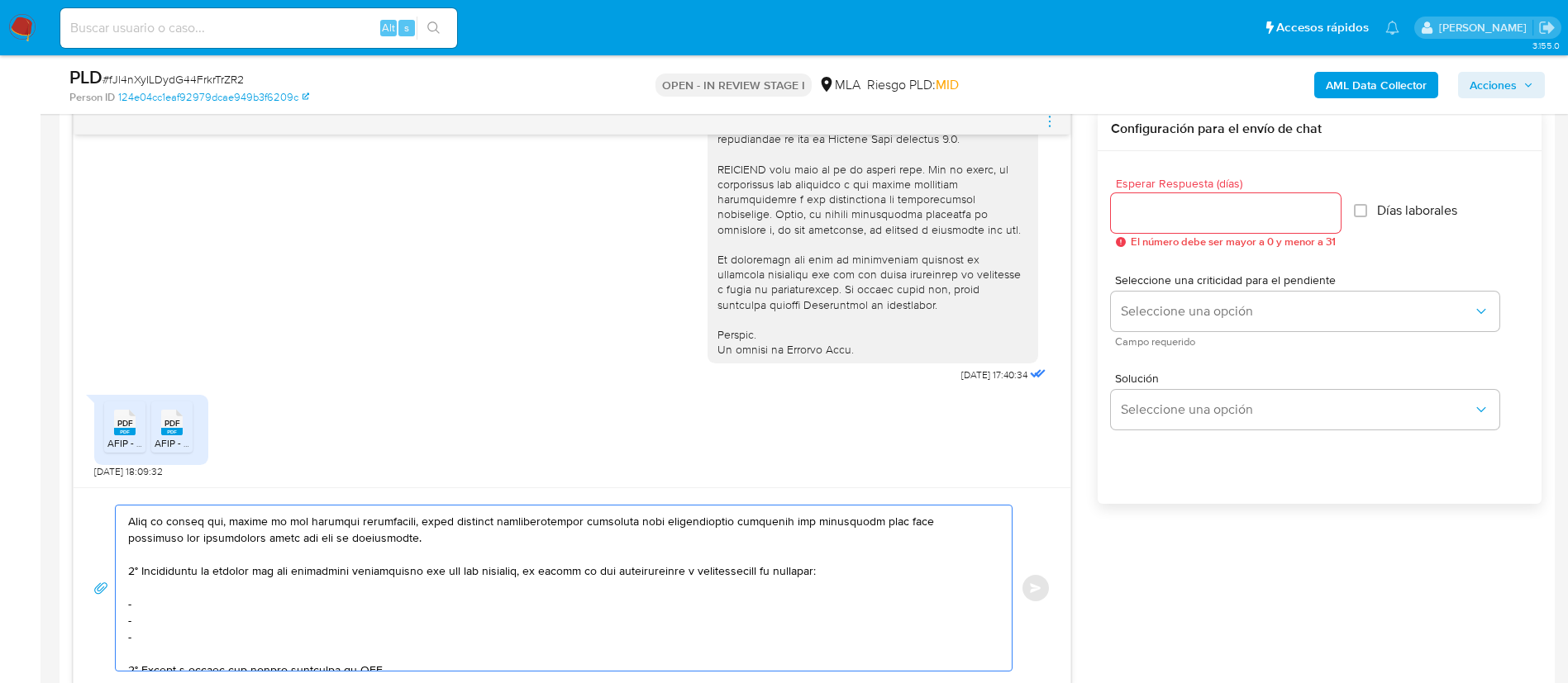
click at [210, 613] on textarea at bounding box center [559, 587] width 863 height 165
click at [204, 602] on textarea at bounding box center [559, 587] width 863 height 165
paste textarea "Colombatti Ariel Vicente - CUIT 20249190560"
click at [154, 628] on textarea at bounding box center [559, 587] width 863 height 165
click at [151, 620] on textarea at bounding box center [559, 587] width 863 height 165
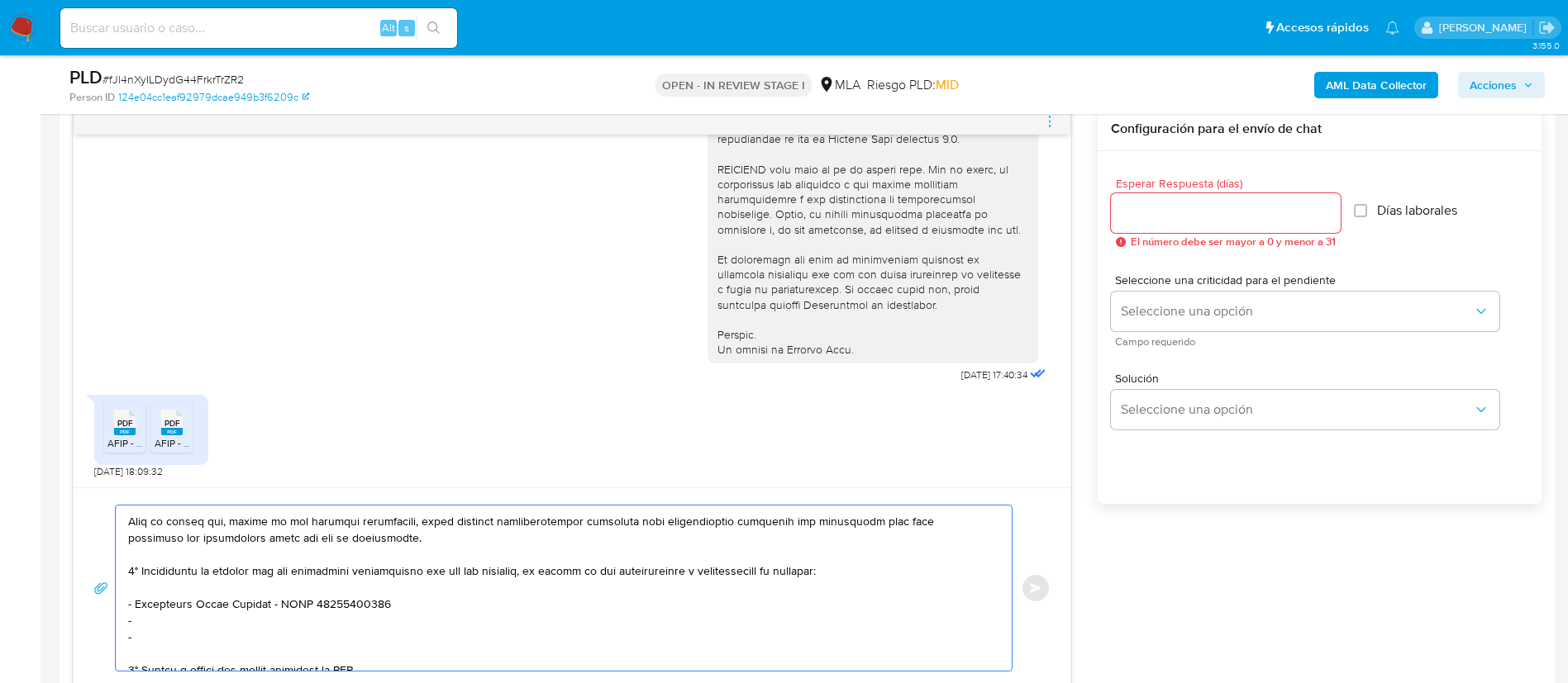
paste textarea "Miguel Angel Catella - CUIT 20307257859"
click at [346, 637] on textarea at bounding box center [559, 587] width 863 height 165
paste textarea "Zubiri Maximiliano - CUIT 20373364232"
paste textarea "Diaz Ramirez Carlos Javier - CUIT 20955551215"
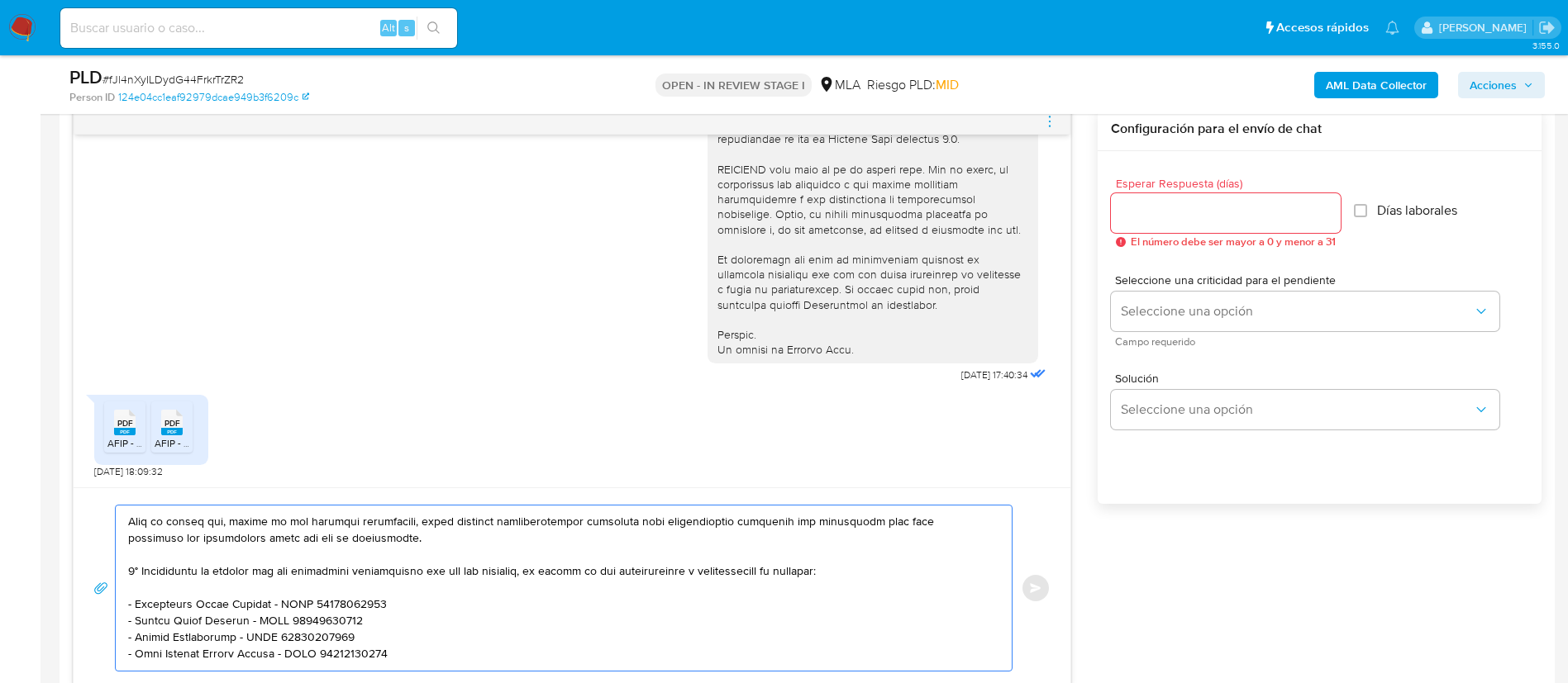
scroll to position [386, 0]
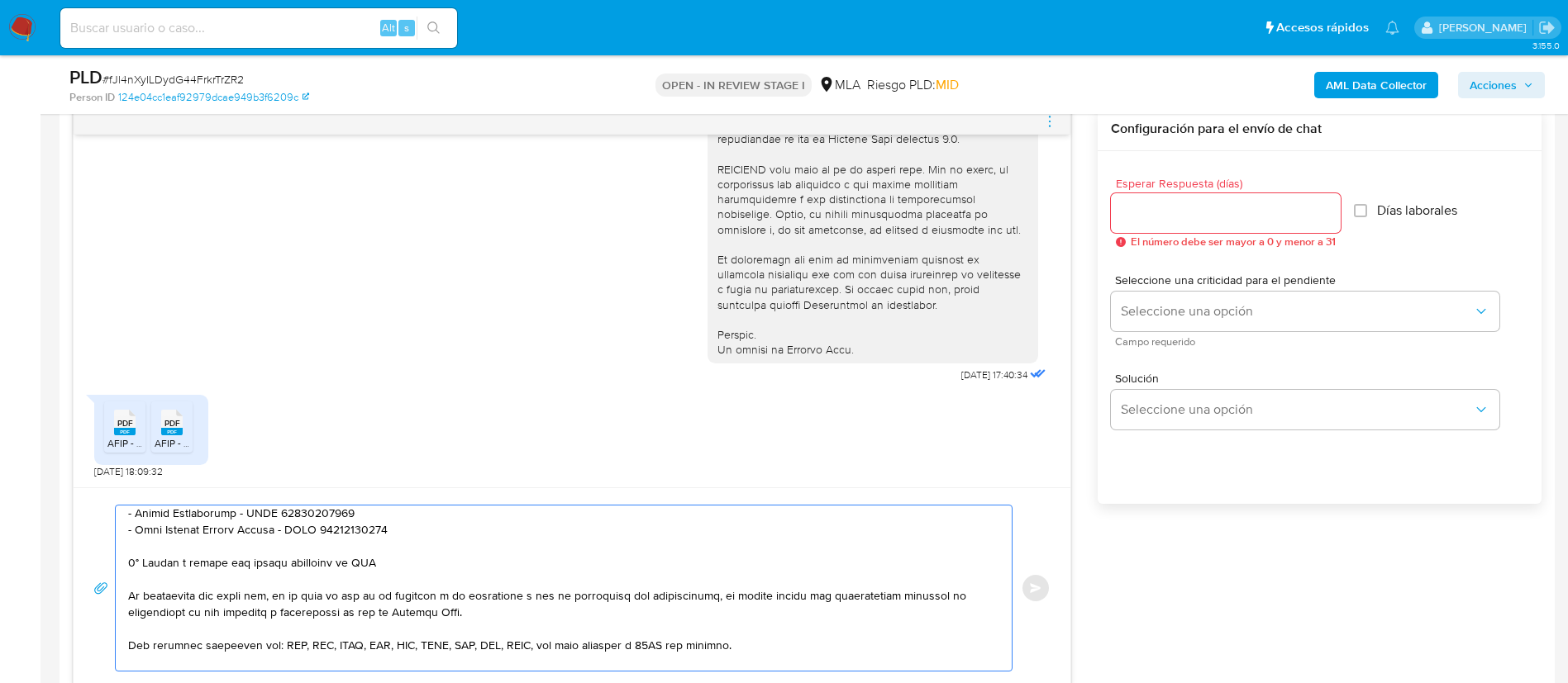
click at [357, 565] on textarea at bounding box center [559, 587] width 863 height 165
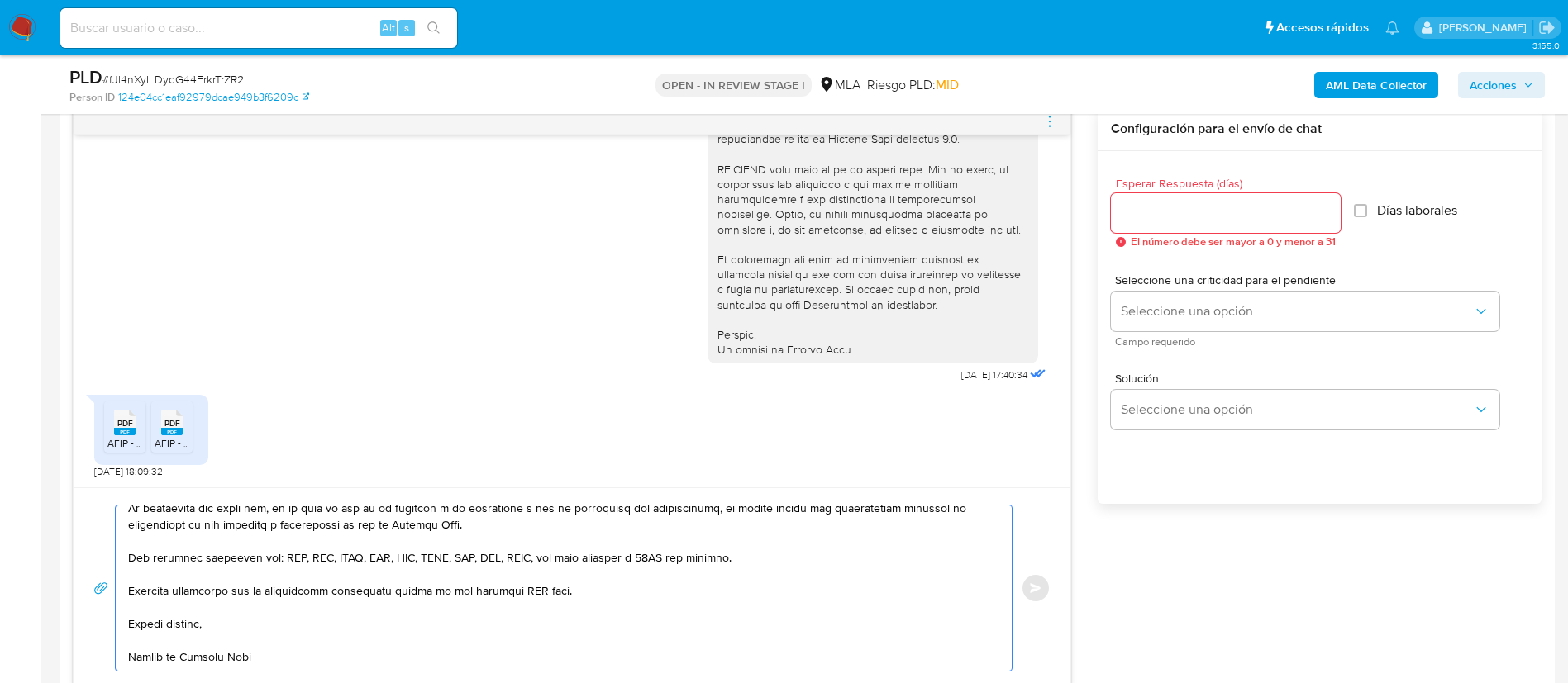
click at [529, 574] on textarea at bounding box center [559, 587] width 863 height 165
type textarea "Buenos días, Gracias por tu respuesta. A fines de complementar la misma, por fa…"
drag, startPoint x: 1253, startPoint y: 220, endPoint x: 1226, endPoint y: 273, distance: 59.5
click at [1252, 219] on input "Esperar Respuesta (días)" at bounding box center [1226, 213] width 230 height 21
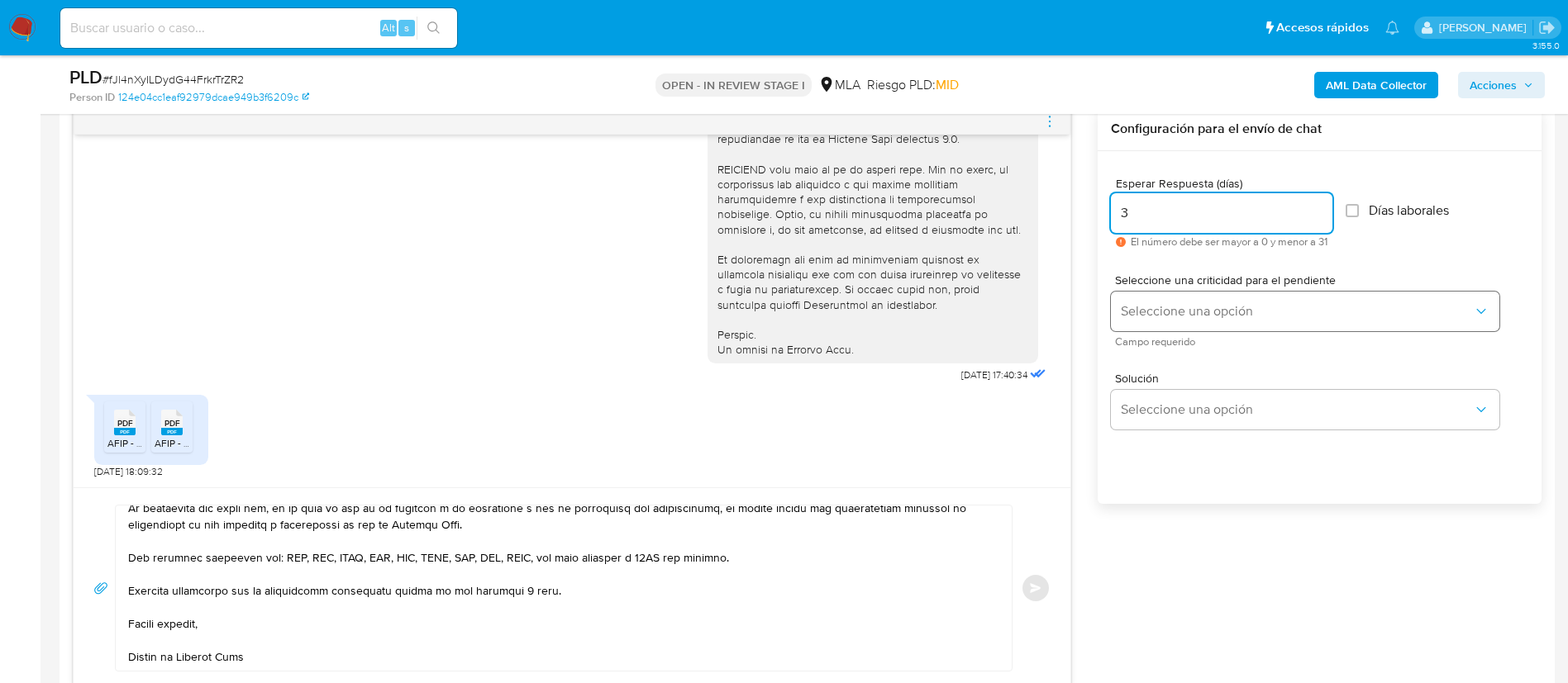
type input "3"
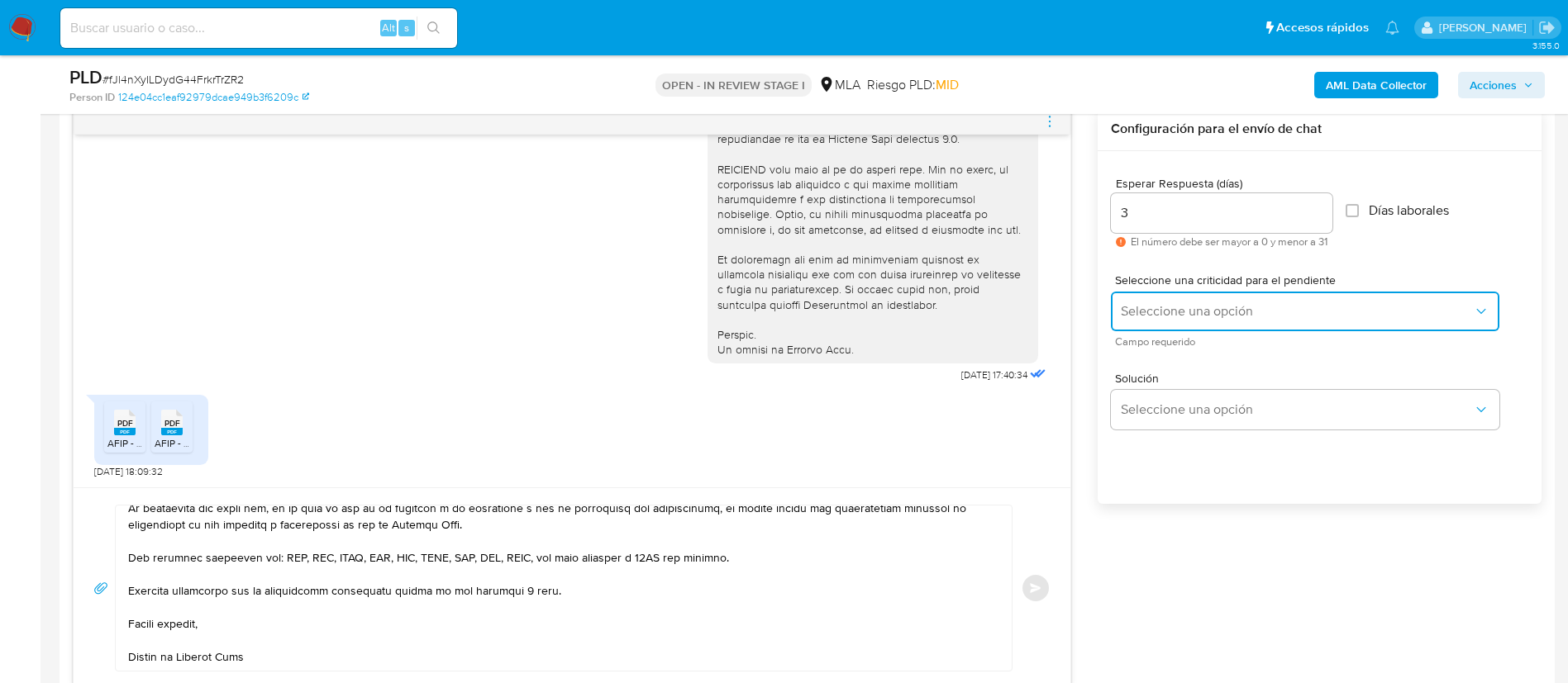
click at [1207, 316] on span "Seleccione una opción" at bounding box center [1297, 311] width 352 height 16
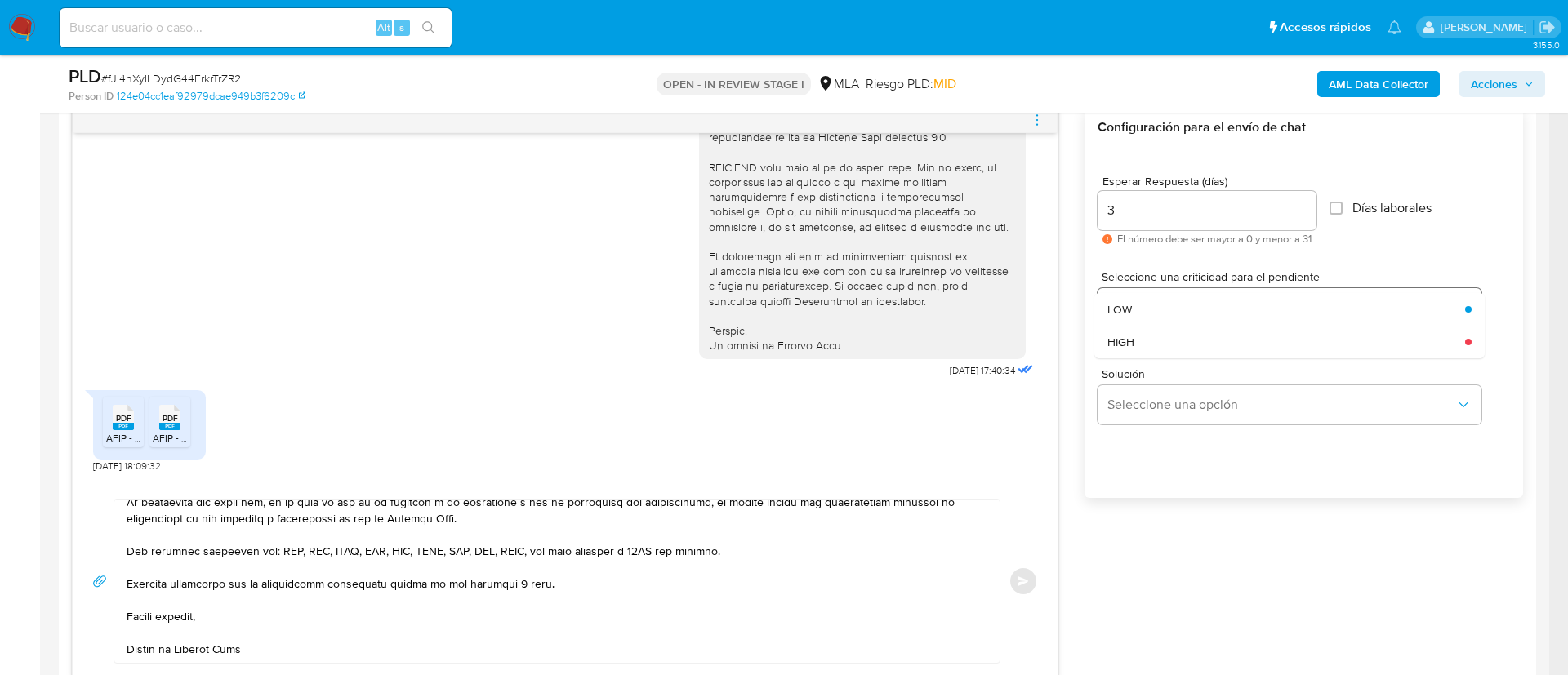
click at [1193, 321] on div "LOW" at bounding box center [1281, 309] width 348 height 33
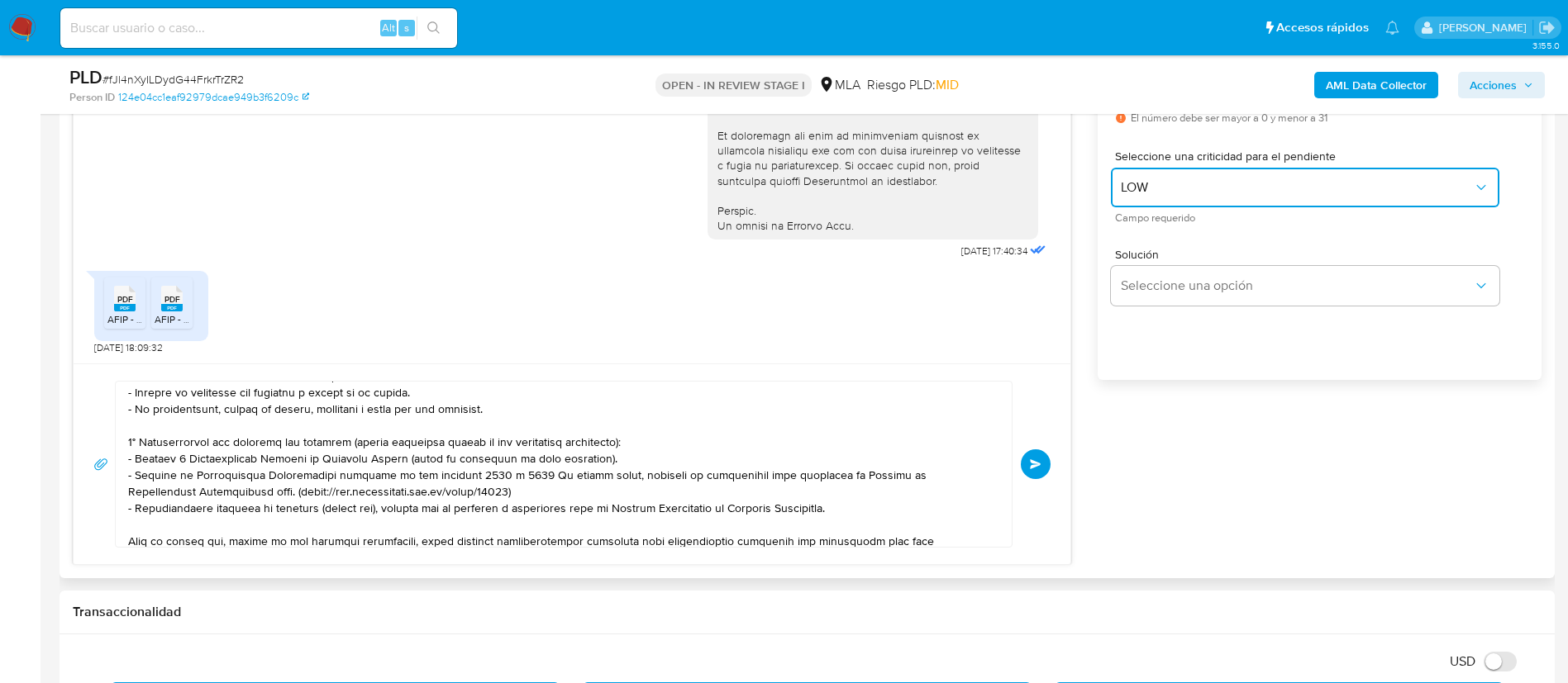
scroll to position [0, 0]
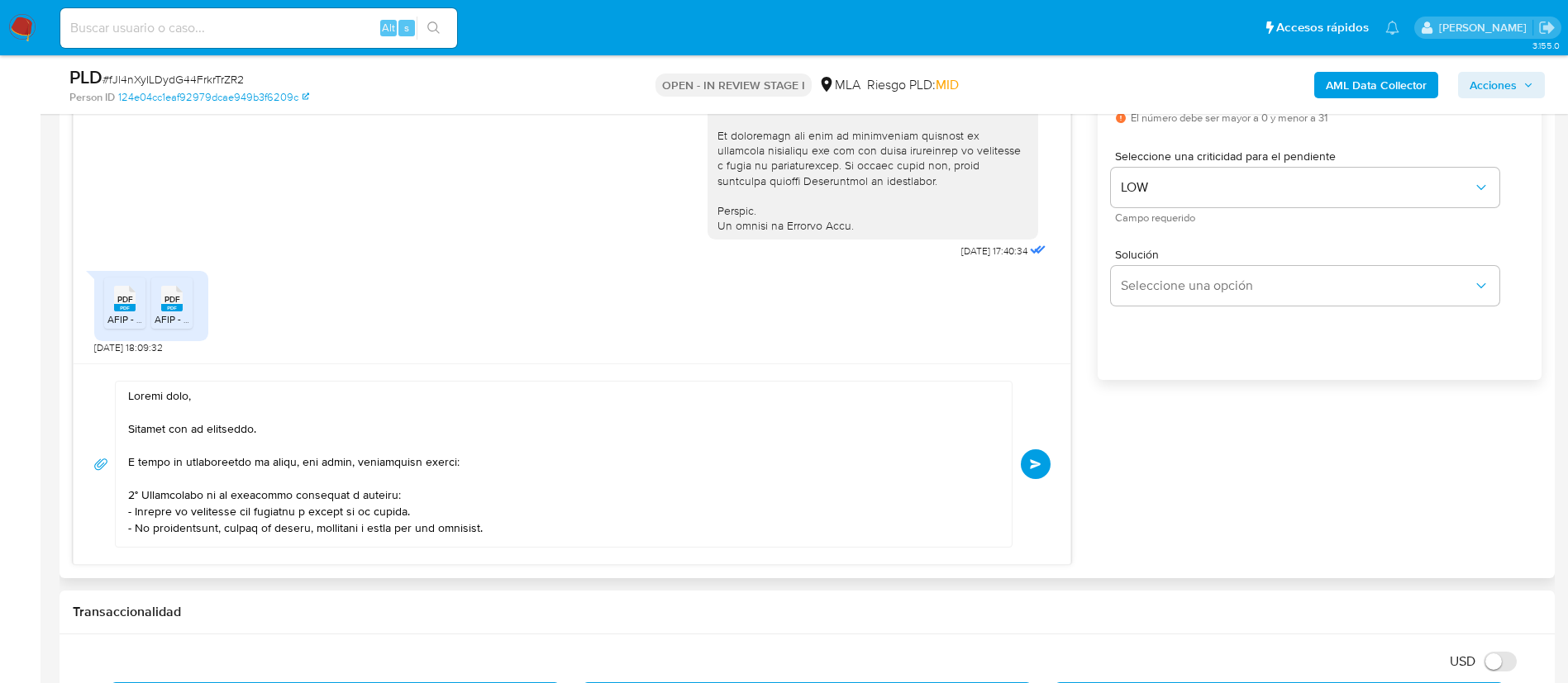
click at [1036, 465] on span "Enviar" at bounding box center [1036, 464] width 12 height 10
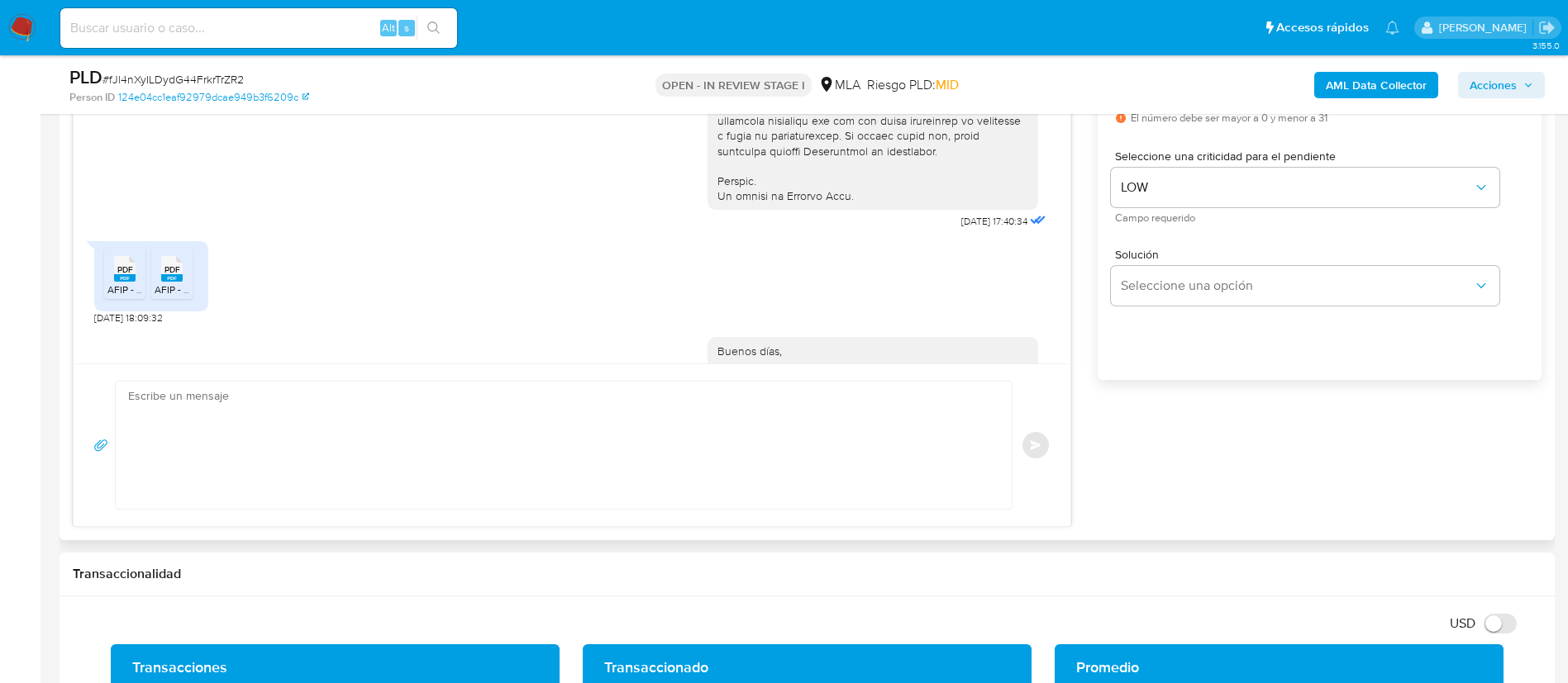
scroll to position [1564, 0]
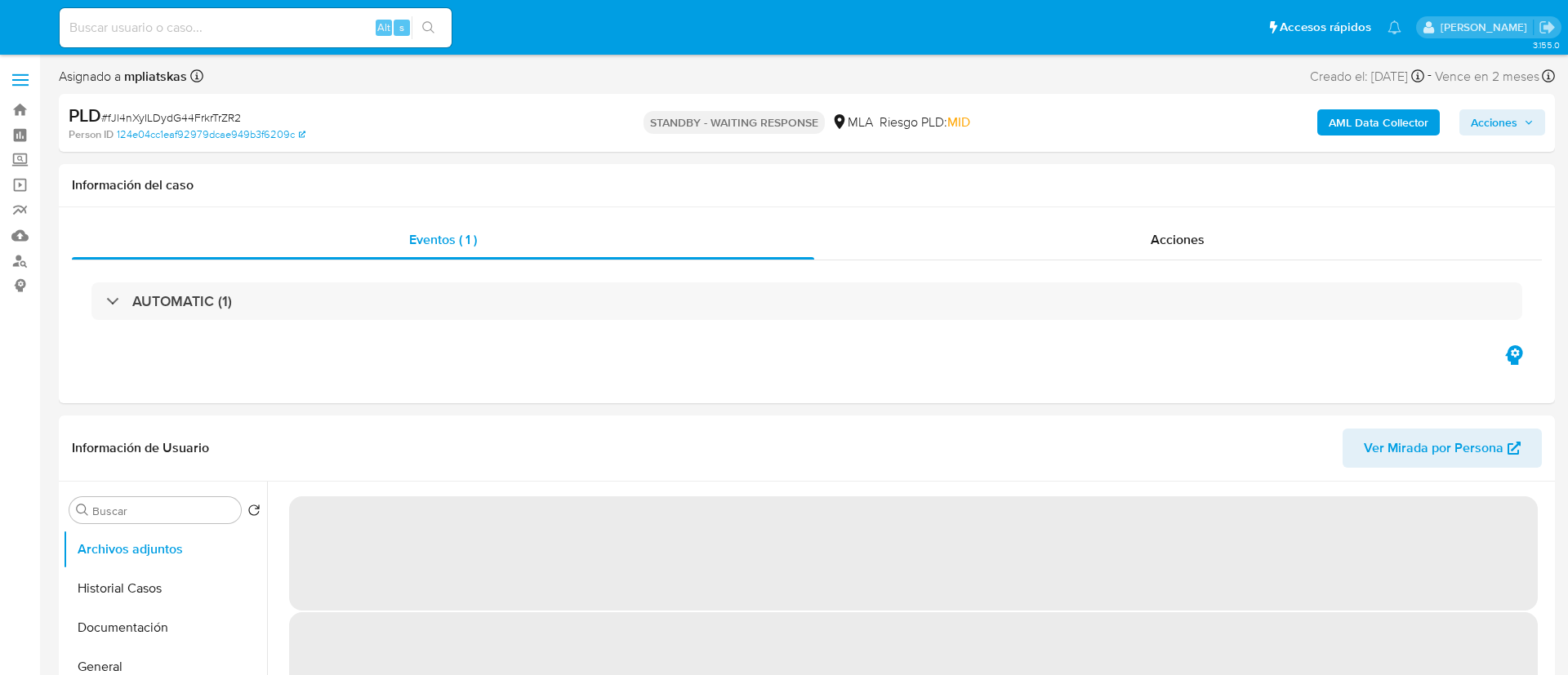
select select "10"
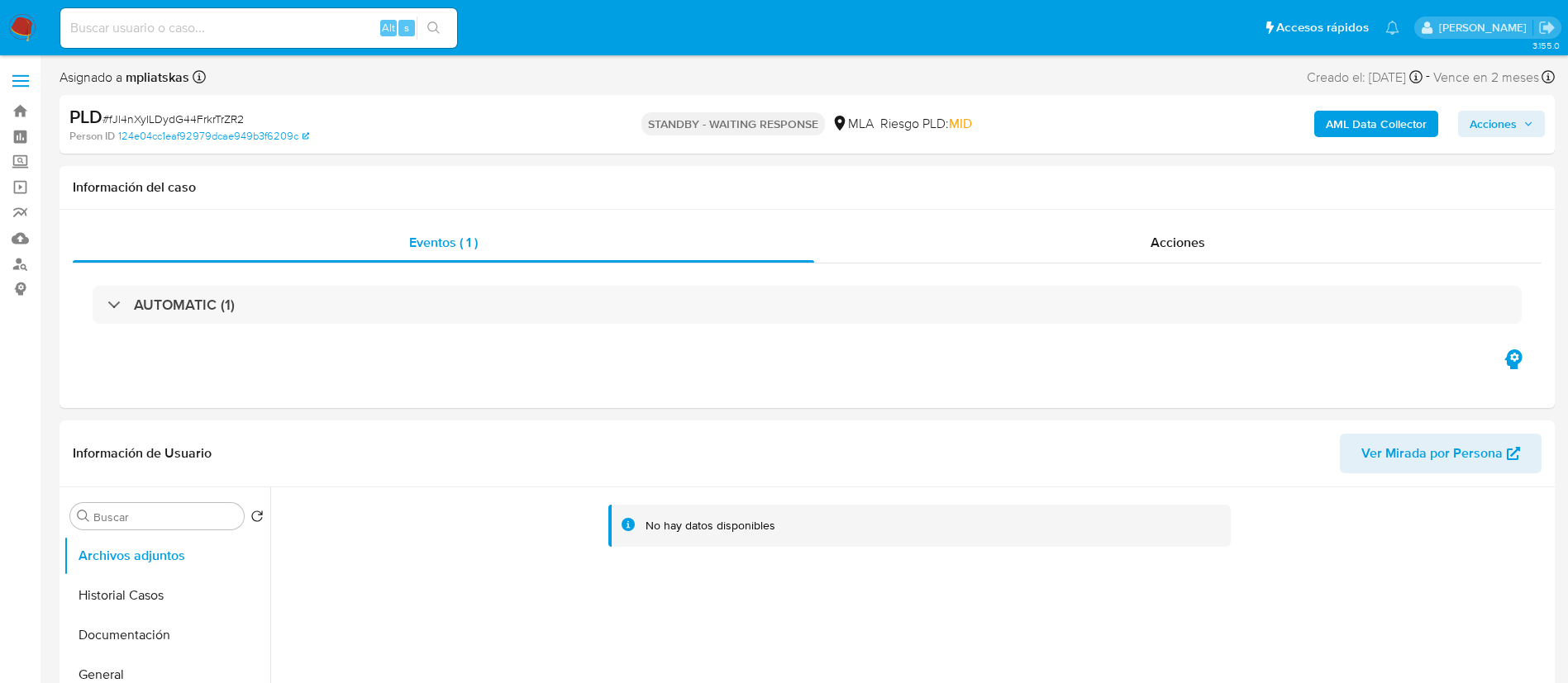
click at [368, 30] on input at bounding box center [259, 27] width 397 height 21
paste input "u04FyGNipdElAx0iMjwsCmbO"
type input "u04FyGNipdElAx0iMjwsCmbO"
click at [424, 26] on button "search-icon" at bounding box center [434, 27] width 34 height 23
select select "10"
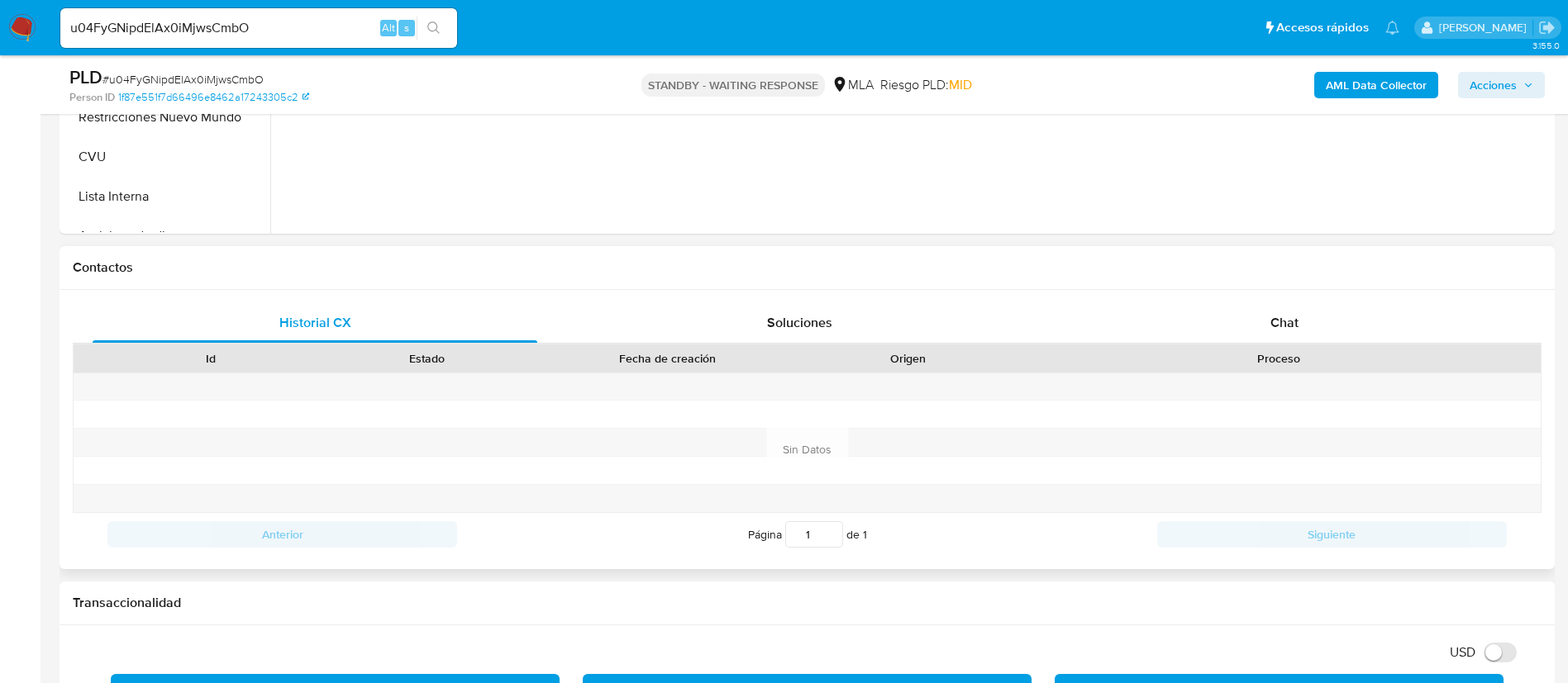
scroll to position [620, 0]
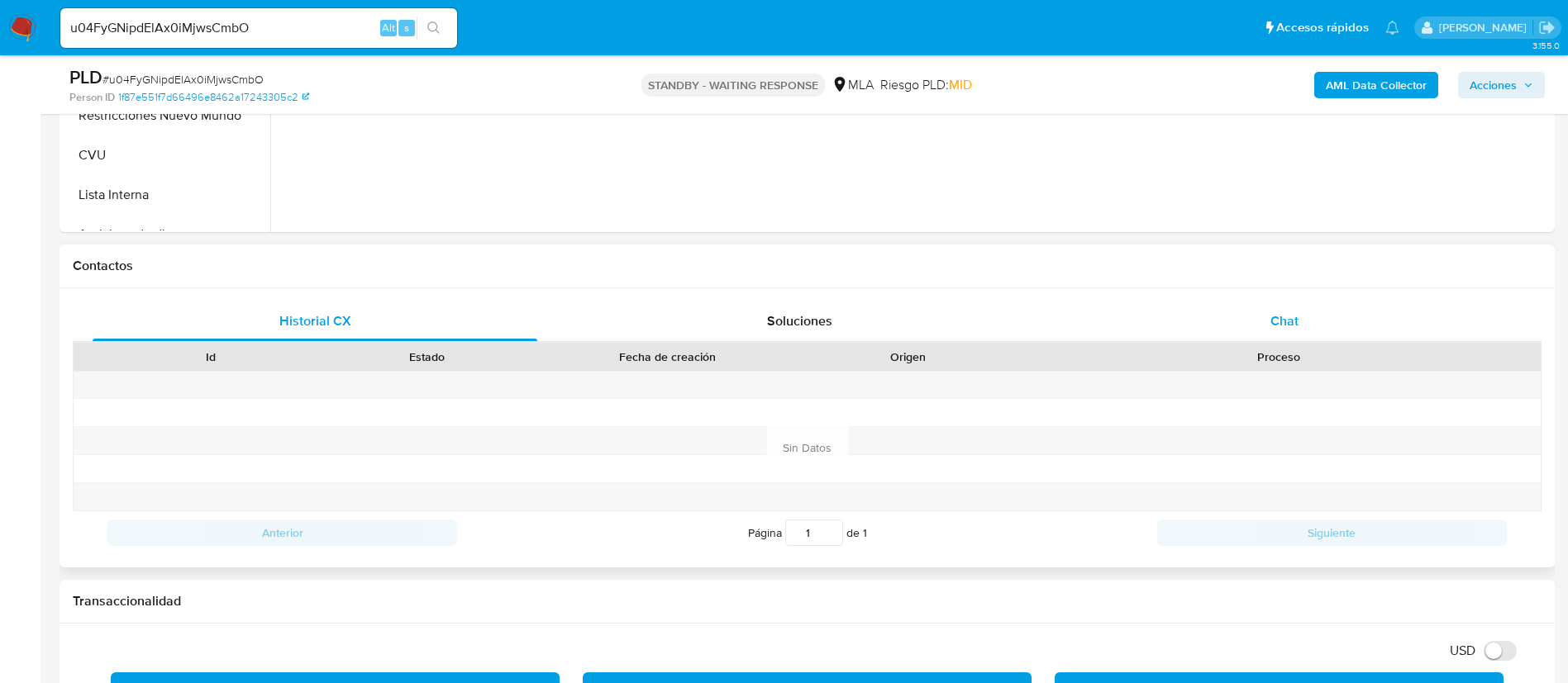
click at [1275, 332] on div "Chat" at bounding box center [1285, 321] width 445 height 39
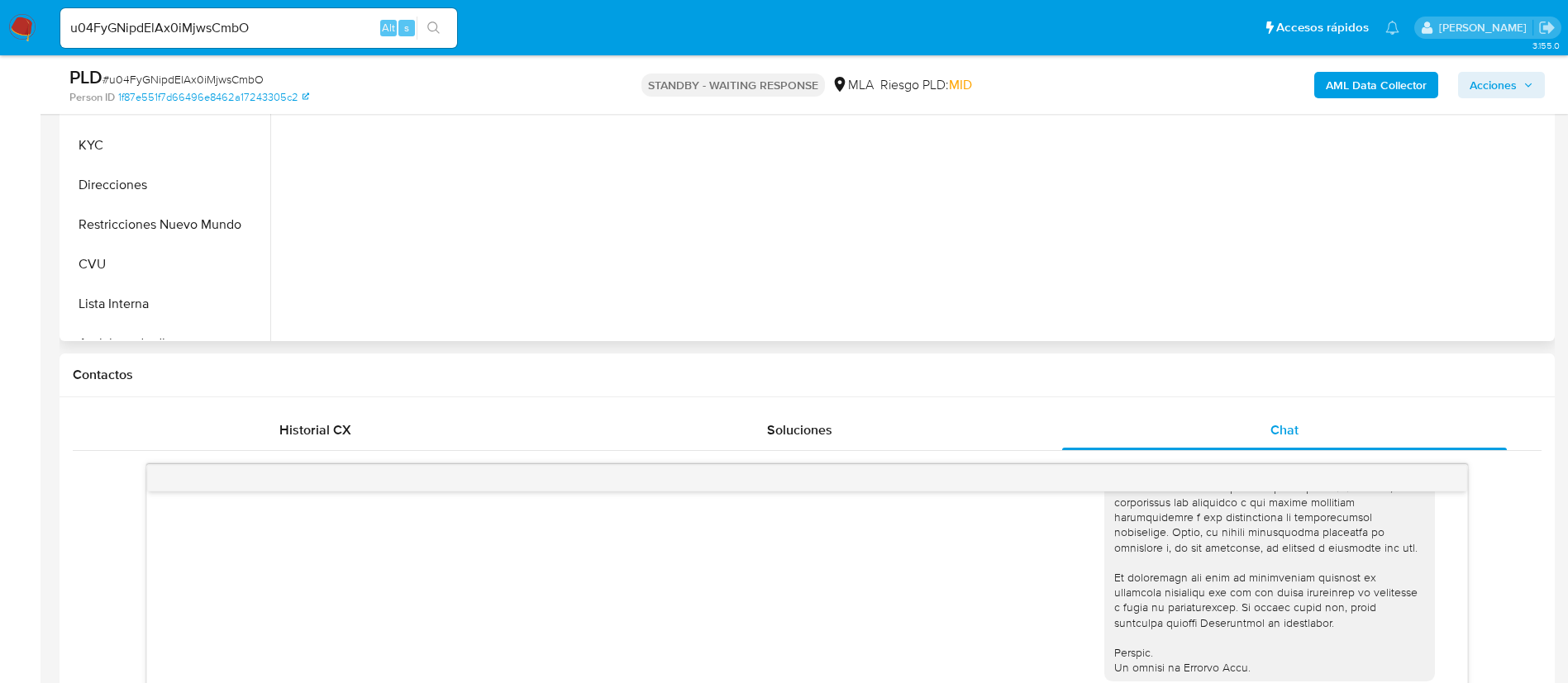
scroll to position [248, 0]
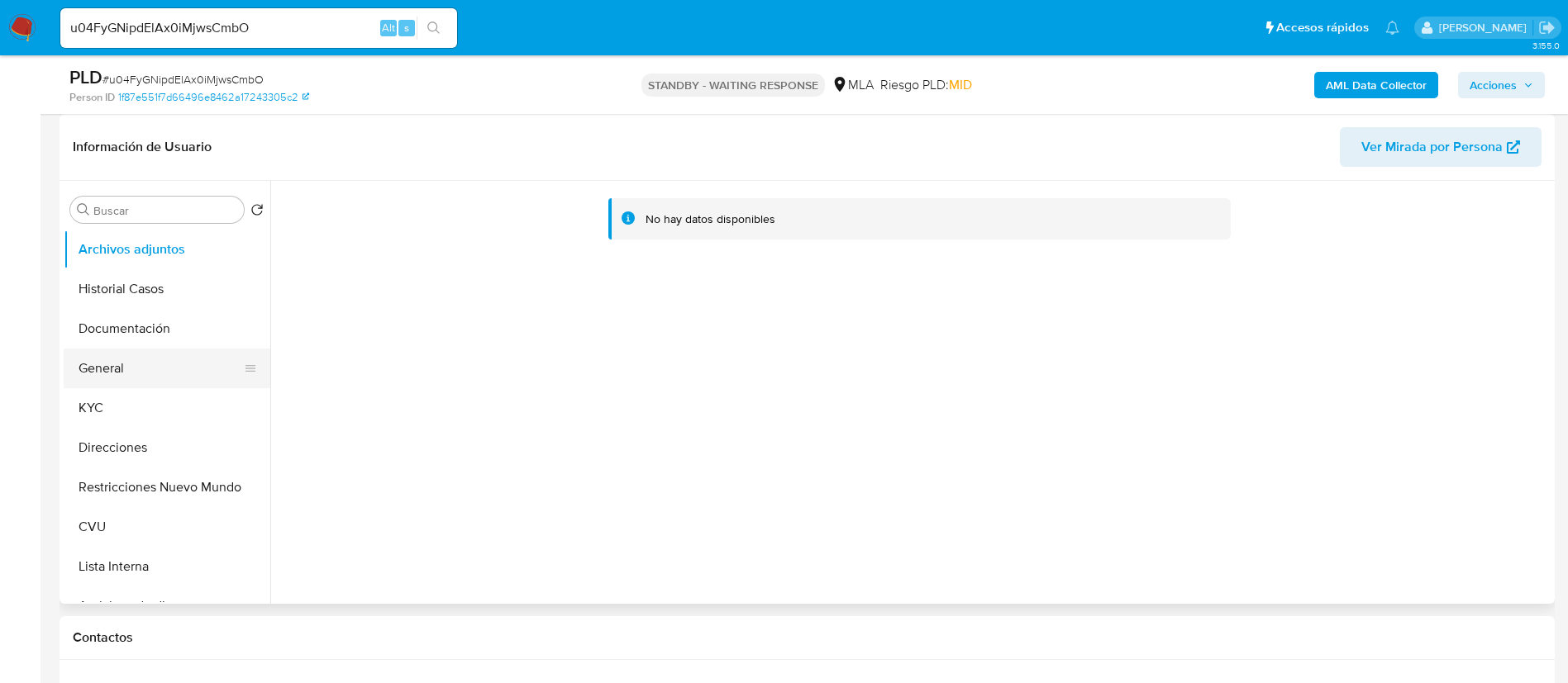
click at [123, 366] on button "General" at bounding box center [160, 368] width 193 height 39
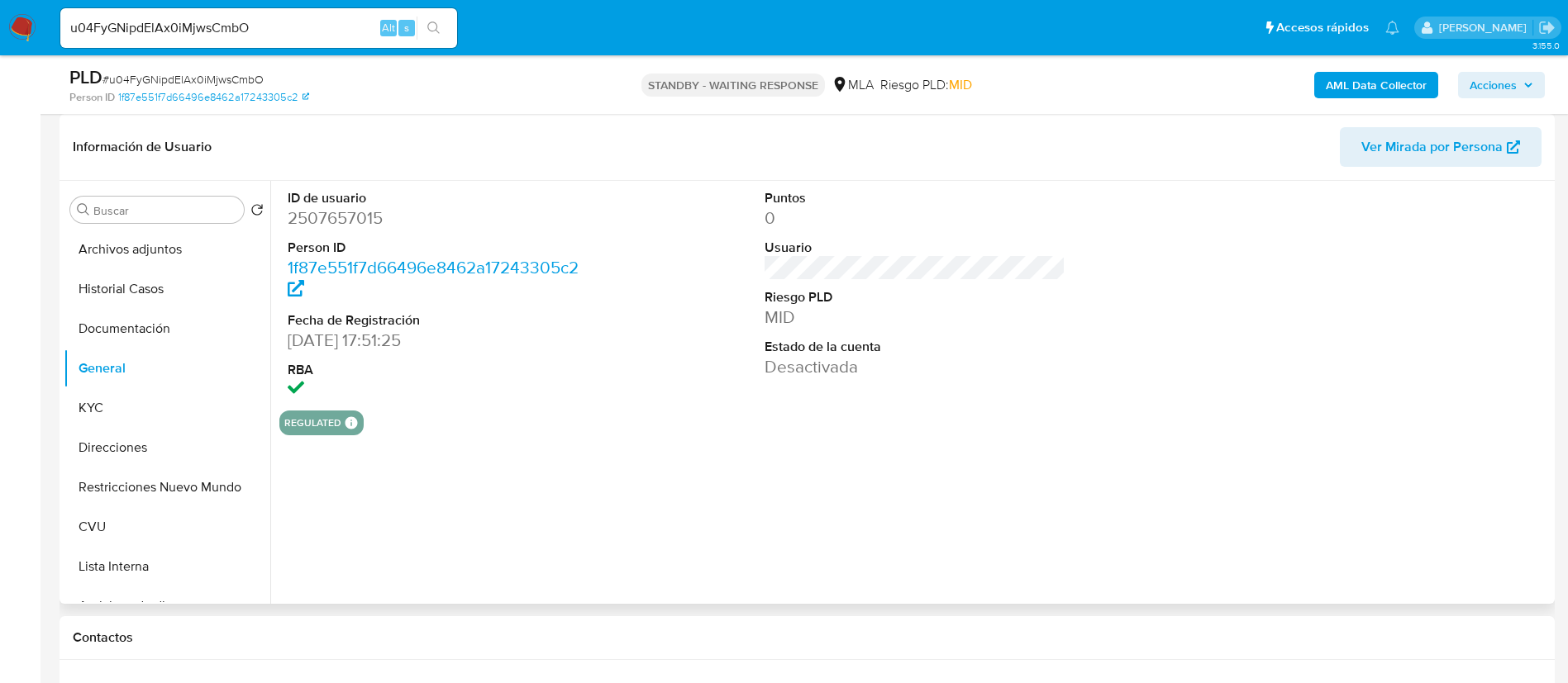
click at [331, 220] on dd "2507657015" at bounding box center [438, 218] width 302 height 23
copy dd "2507657015"
click at [104, 412] on button "KYC" at bounding box center [160, 408] width 193 height 39
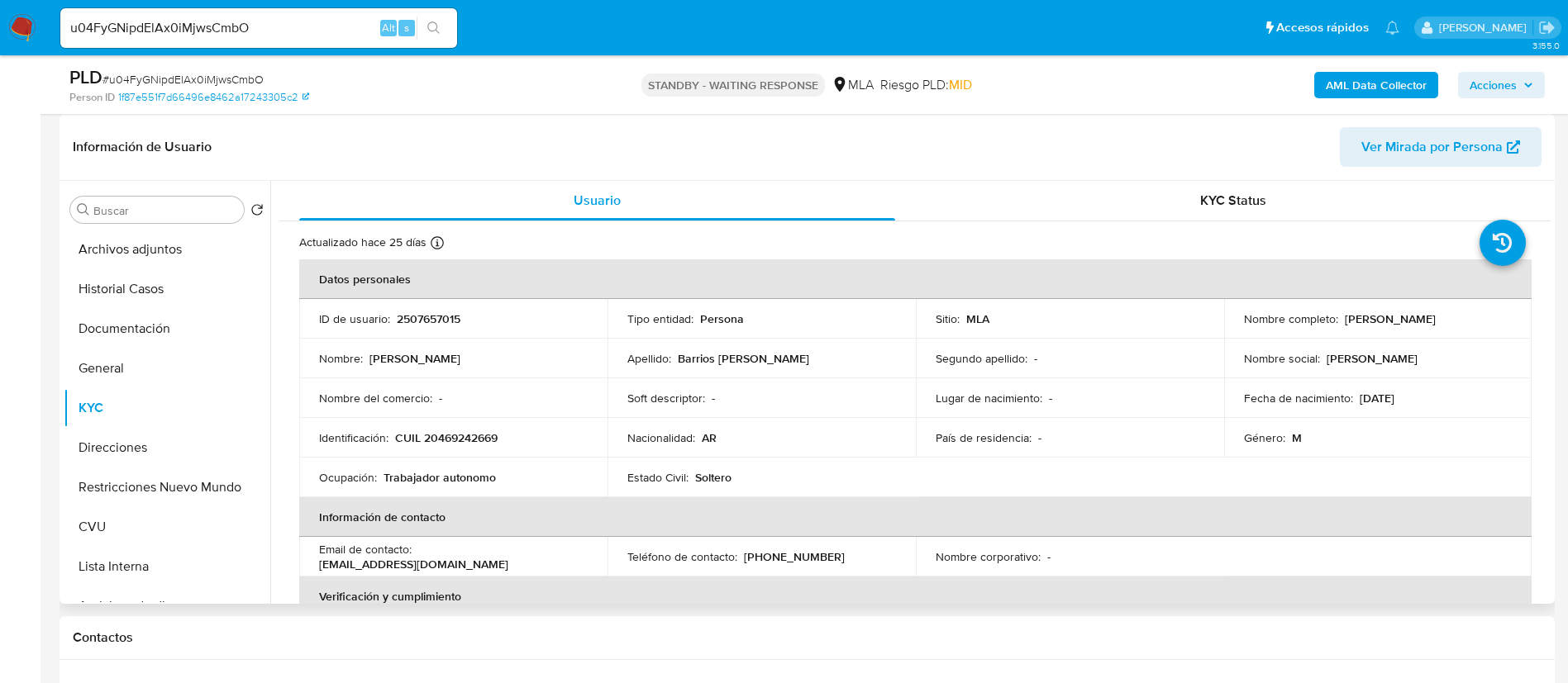
click at [376, 554] on p "Email de contacto :" at bounding box center [365, 549] width 92 height 15
drag, startPoint x: 318, startPoint y: 563, endPoint x: 524, endPoint y: 562, distance: 206.0
click at [531, 566] on td "Email de contacto : josueezequielbarrioscardozo@gmail.com" at bounding box center [453, 556] width 308 height 39
drag, startPoint x: 739, startPoint y: 549, endPoint x: 825, endPoint y: 545, distance: 86.1
click at [825, 545] on td "Teléfono de contacto : (362) 5161907" at bounding box center [761, 556] width 308 height 39
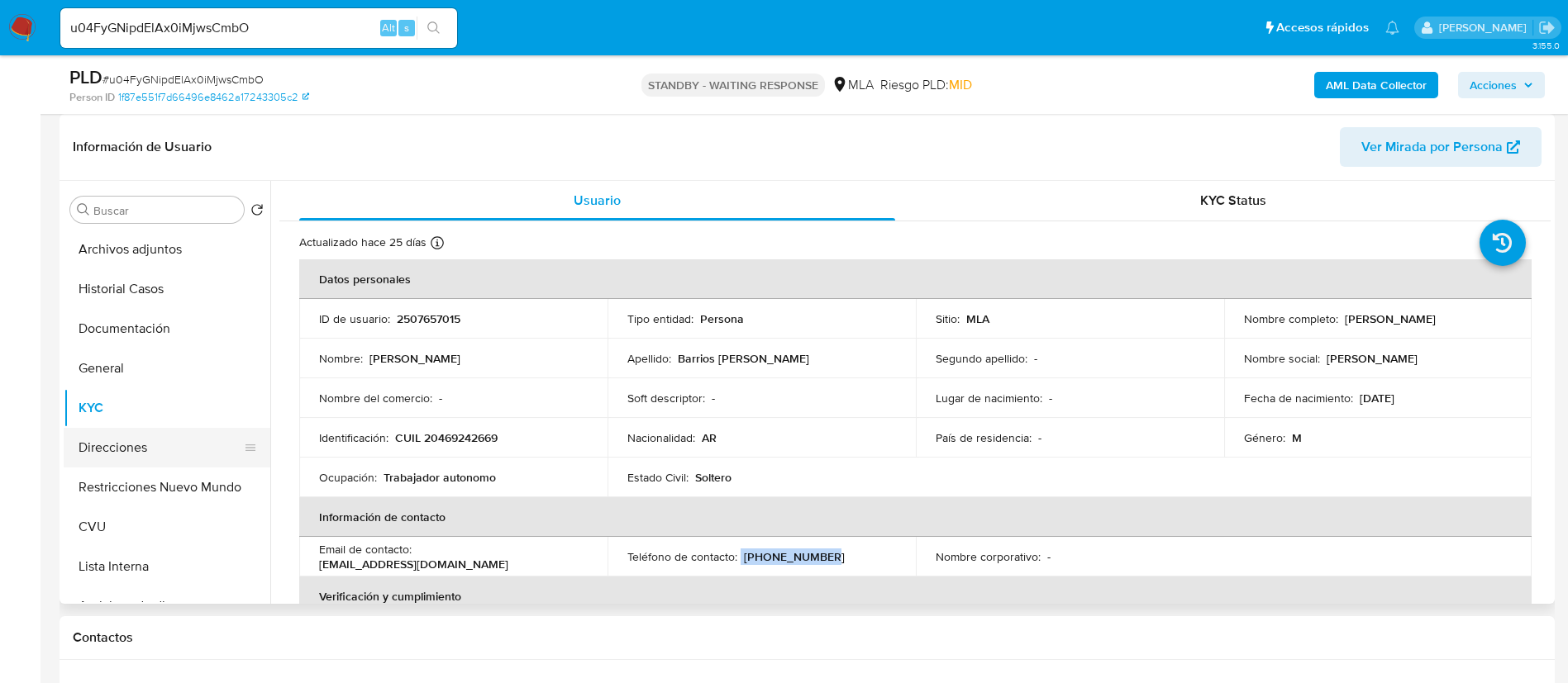
click at [138, 451] on button "Direcciones" at bounding box center [160, 448] width 193 height 39
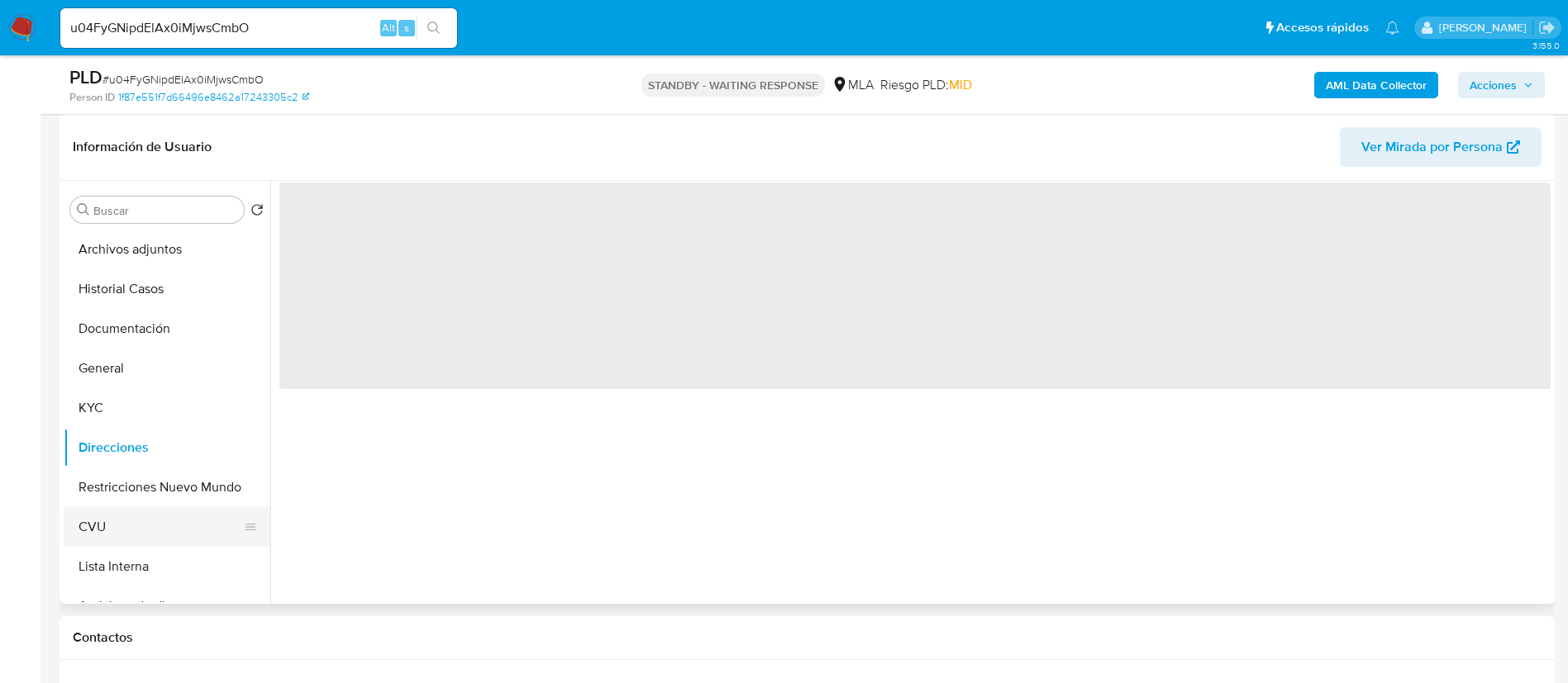
click at [118, 527] on button "CVU" at bounding box center [160, 527] width 193 height 39
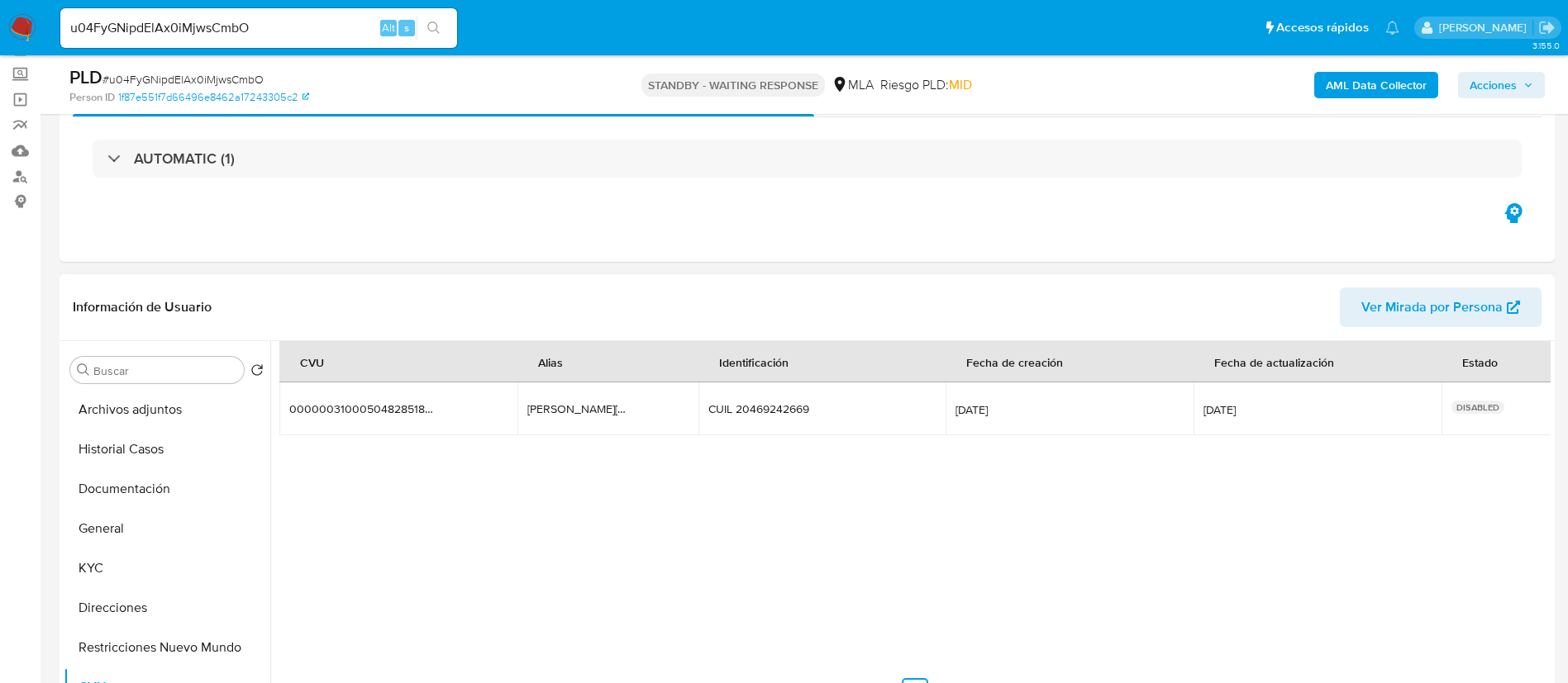
scroll to position [0, 0]
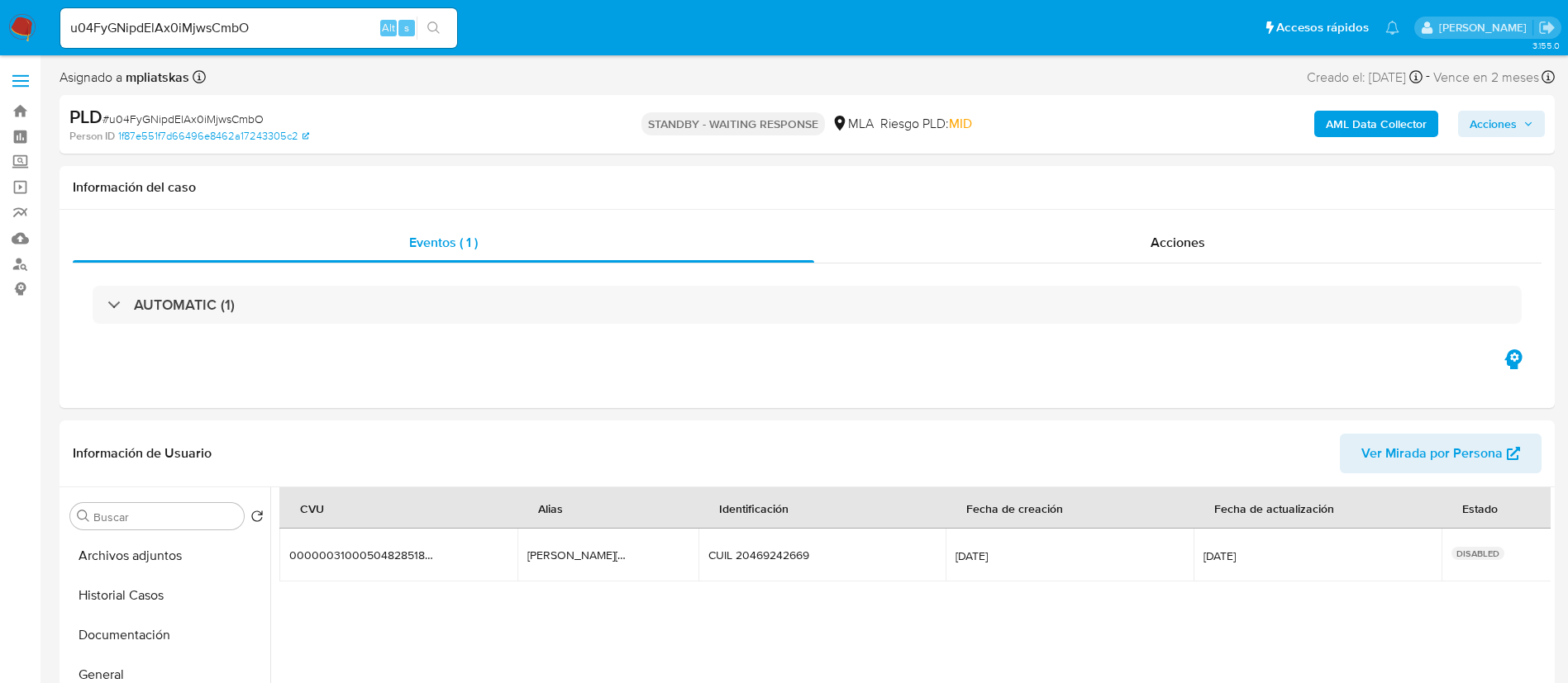
click at [362, 21] on input "u04FyGNipdElAx0iMjwsCmbO" at bounding box center [259, 27] width 397 height 21
paste input "4eu0B15LZD4JxWqiHGBwvKp5"
type input "4eu0B15LZD4JxWqiHGBwvKp5"
click at [434, 36] on button "search-icon" at bounding box center [434, 27] width 34 height 23
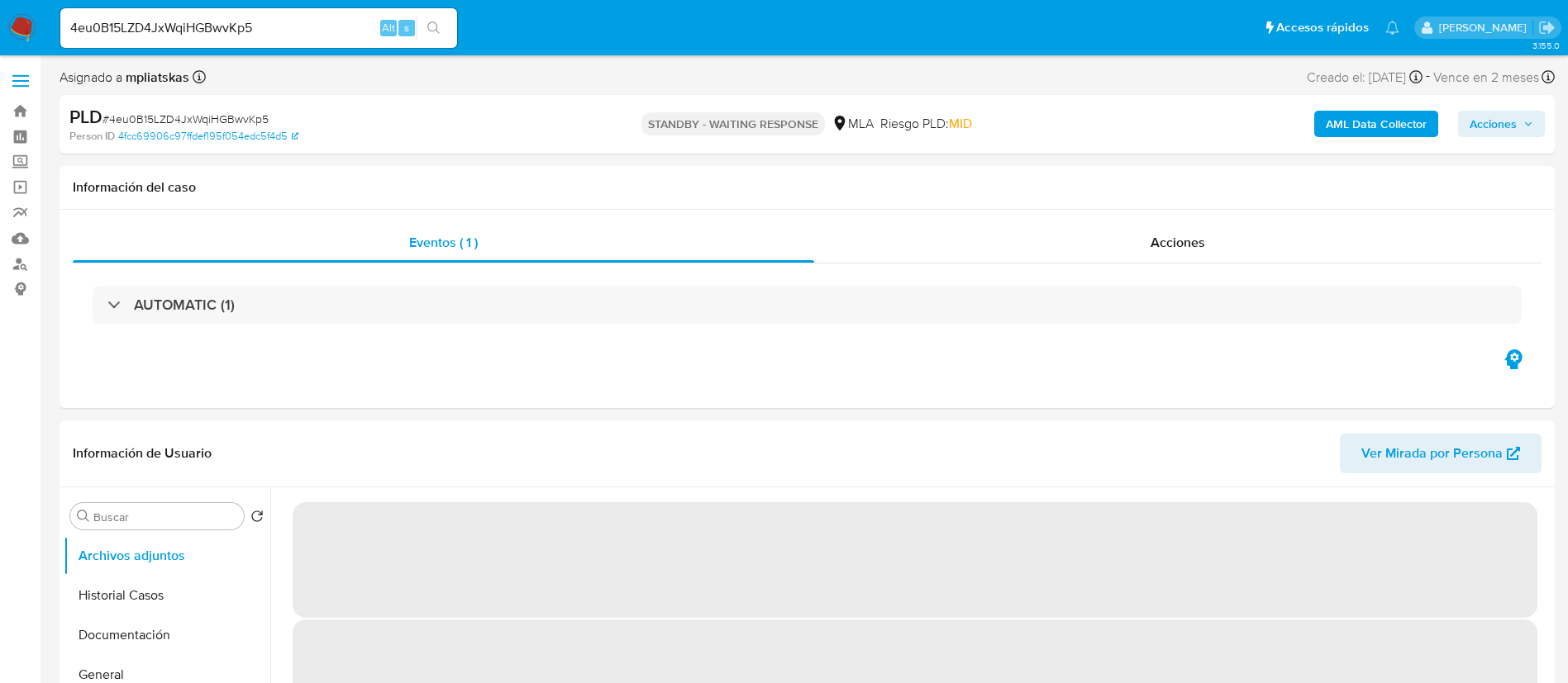
select select "10"
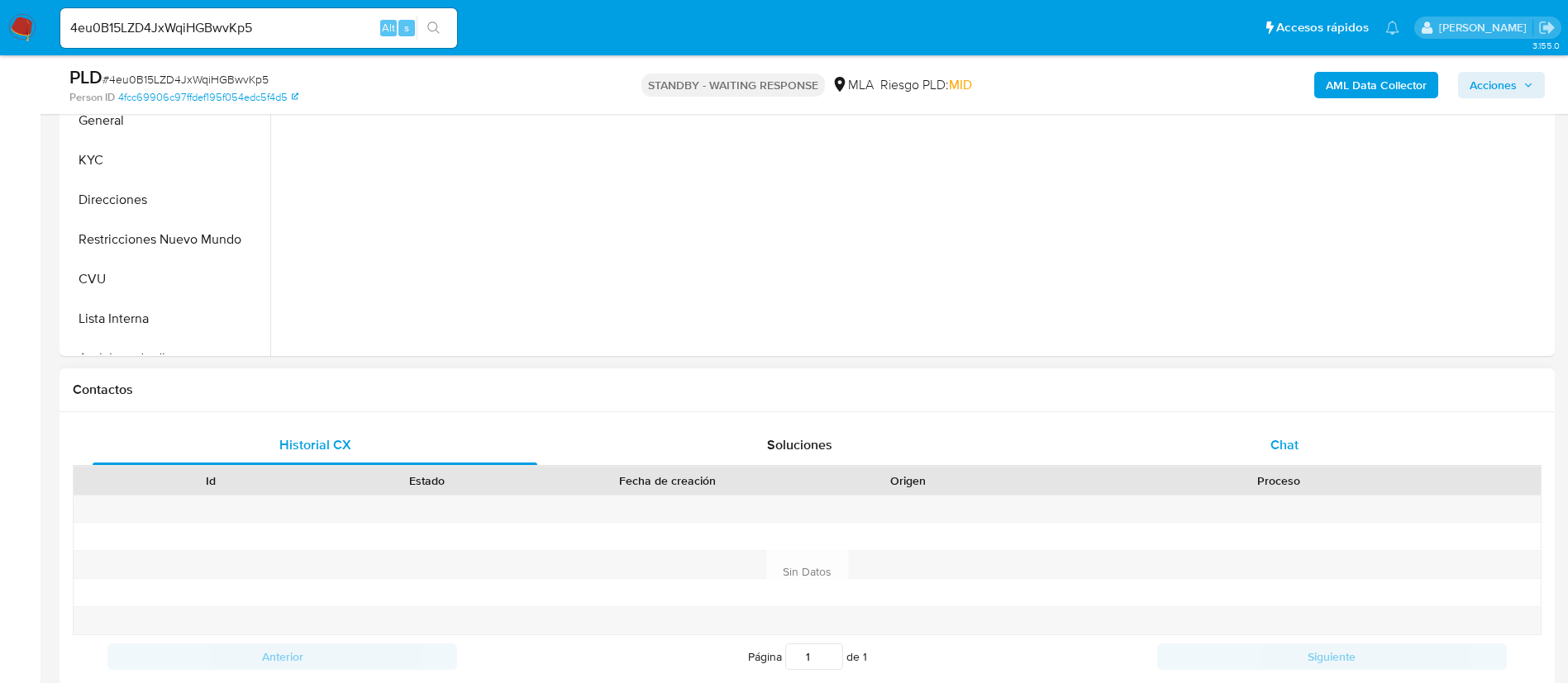
click at [1249, 439] on div "Chat" at bounding box center [1285, 445] width 445 height 39
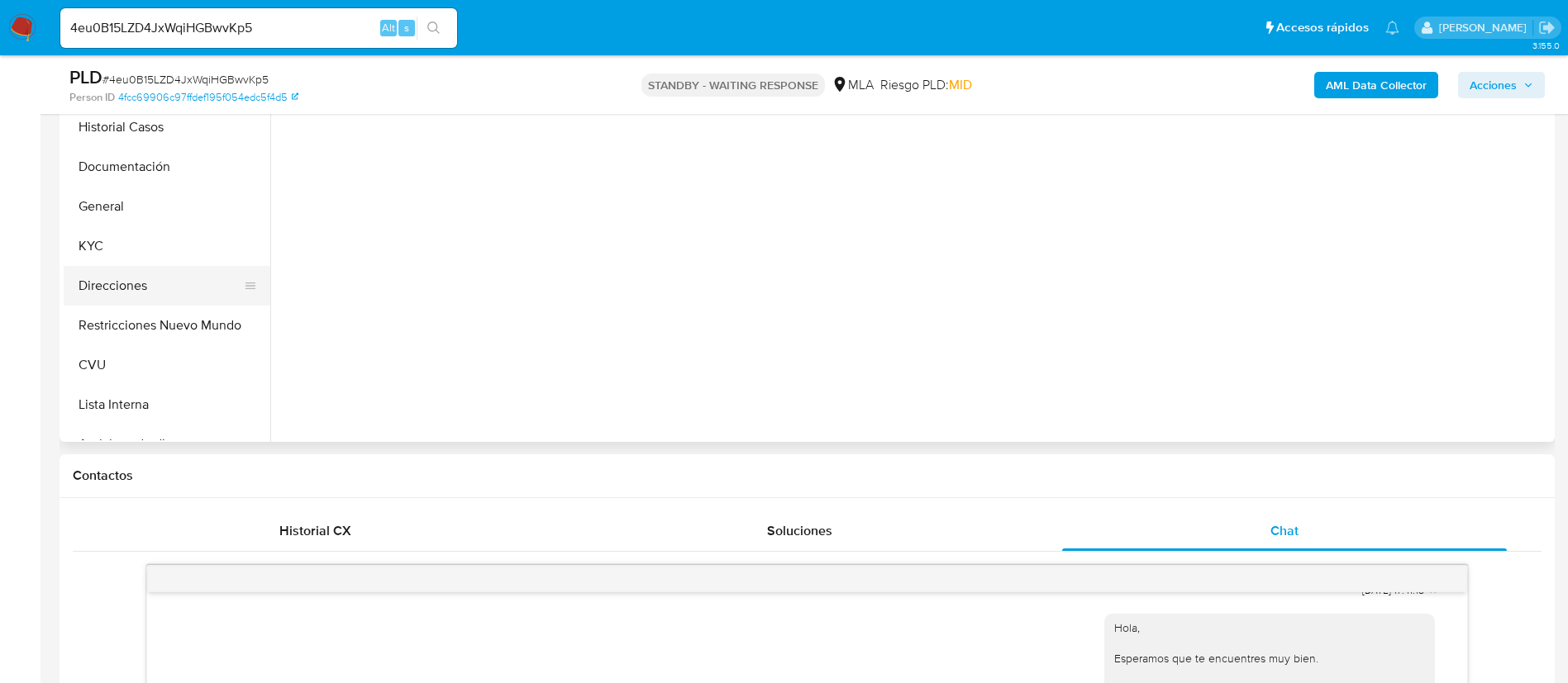
scroll to position [372, 0]
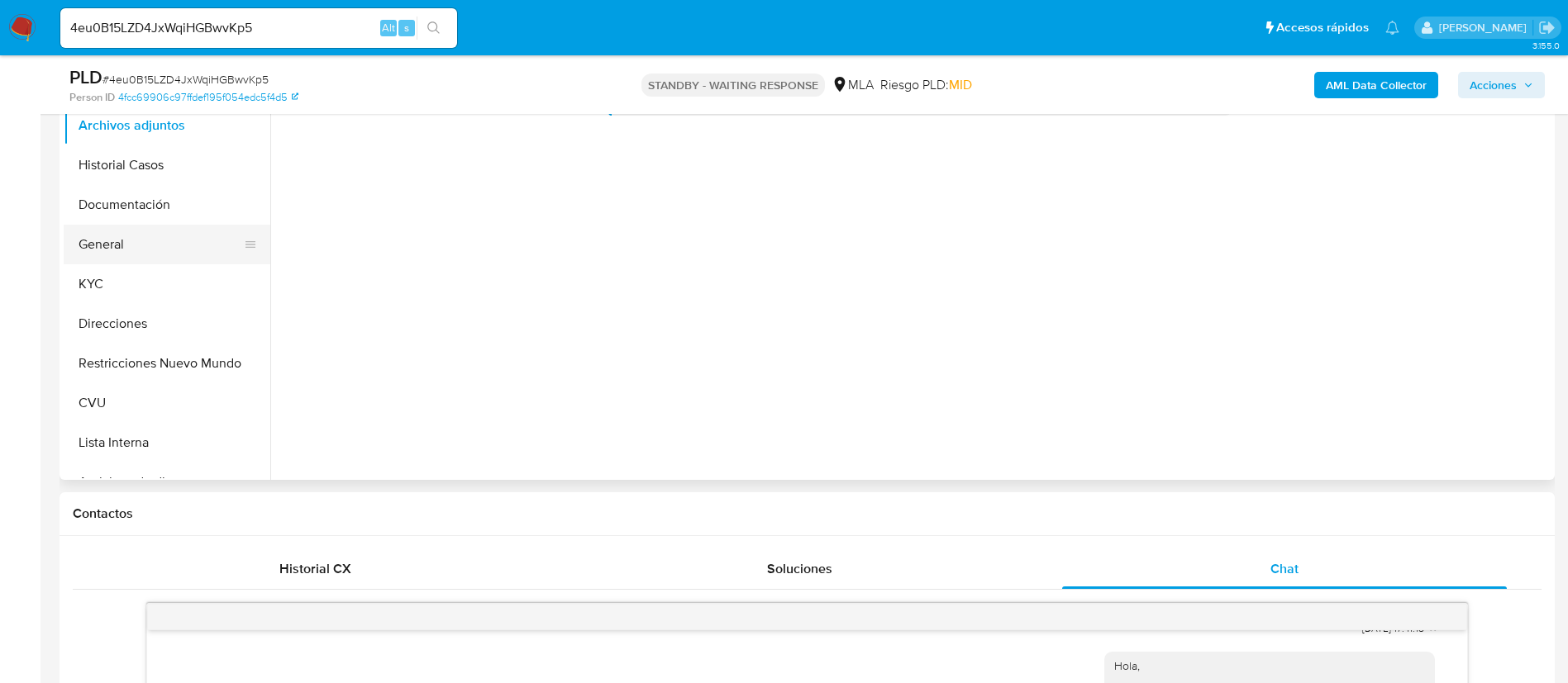
click at [129, 262] on button "General" at bounding box center [160, 244] width 193 height 39
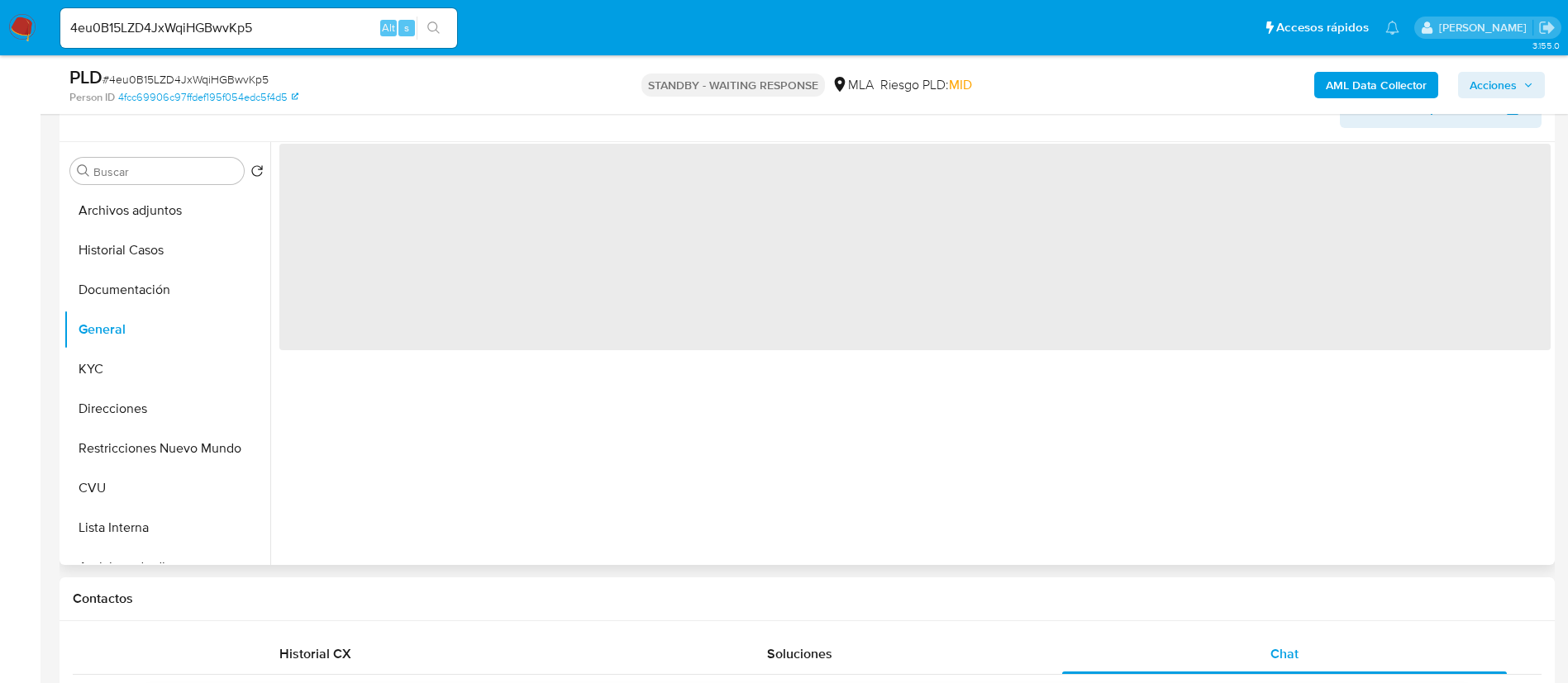
scroll to position [248, 0]
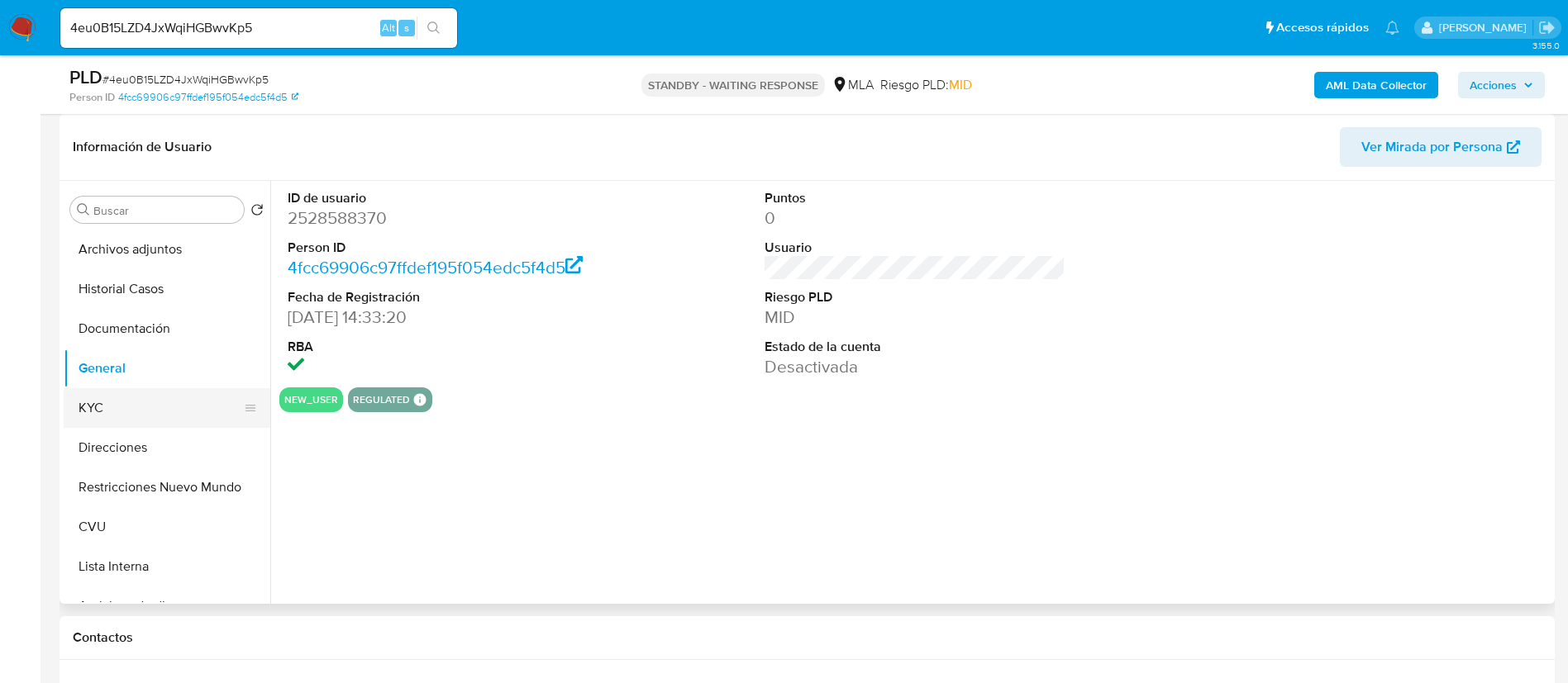
click at [148, 412] on button "KYC" at bounding box center [160, 408] width 193 height 39
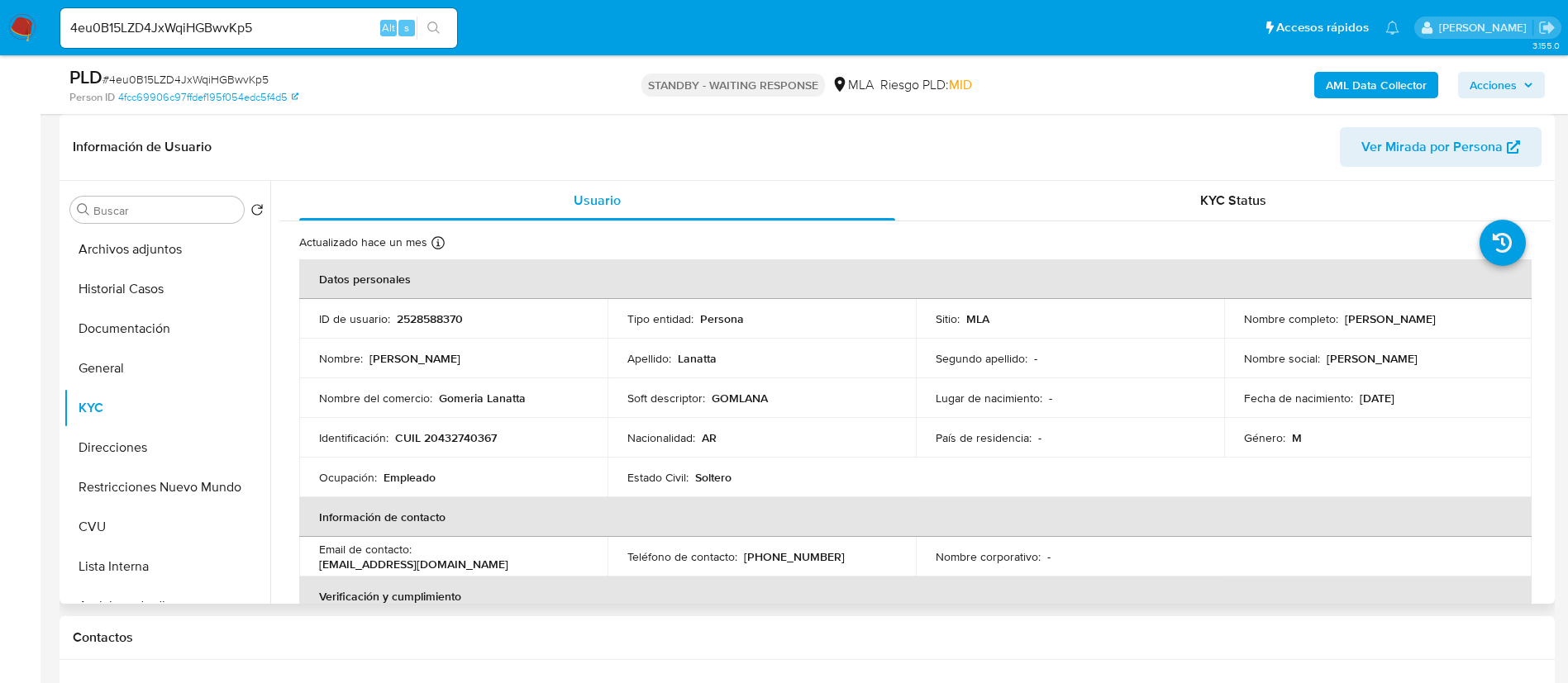
click at [451, 321] on p "2528588370" at bounding box center [429, 318] width 66 height 15
copy p "2528588370"
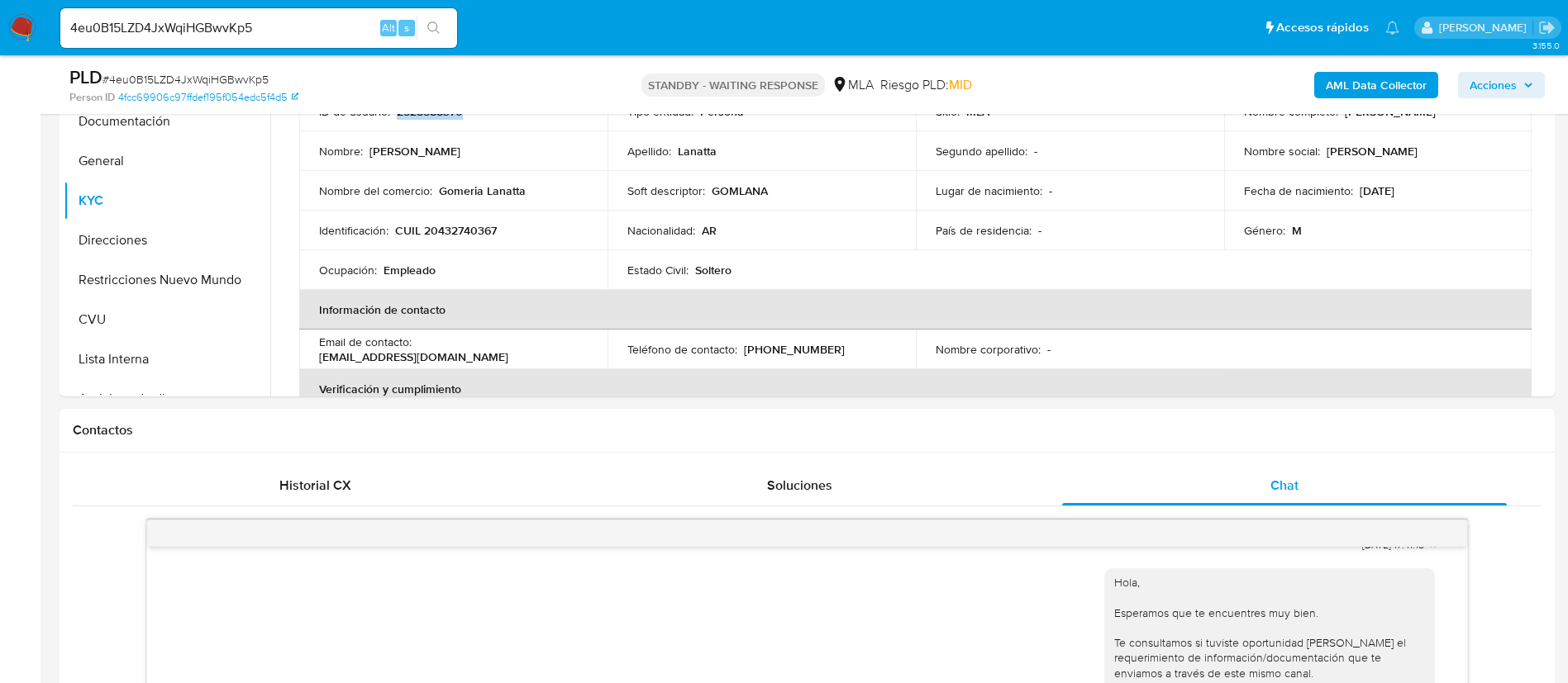
scroll to position [253, 0]
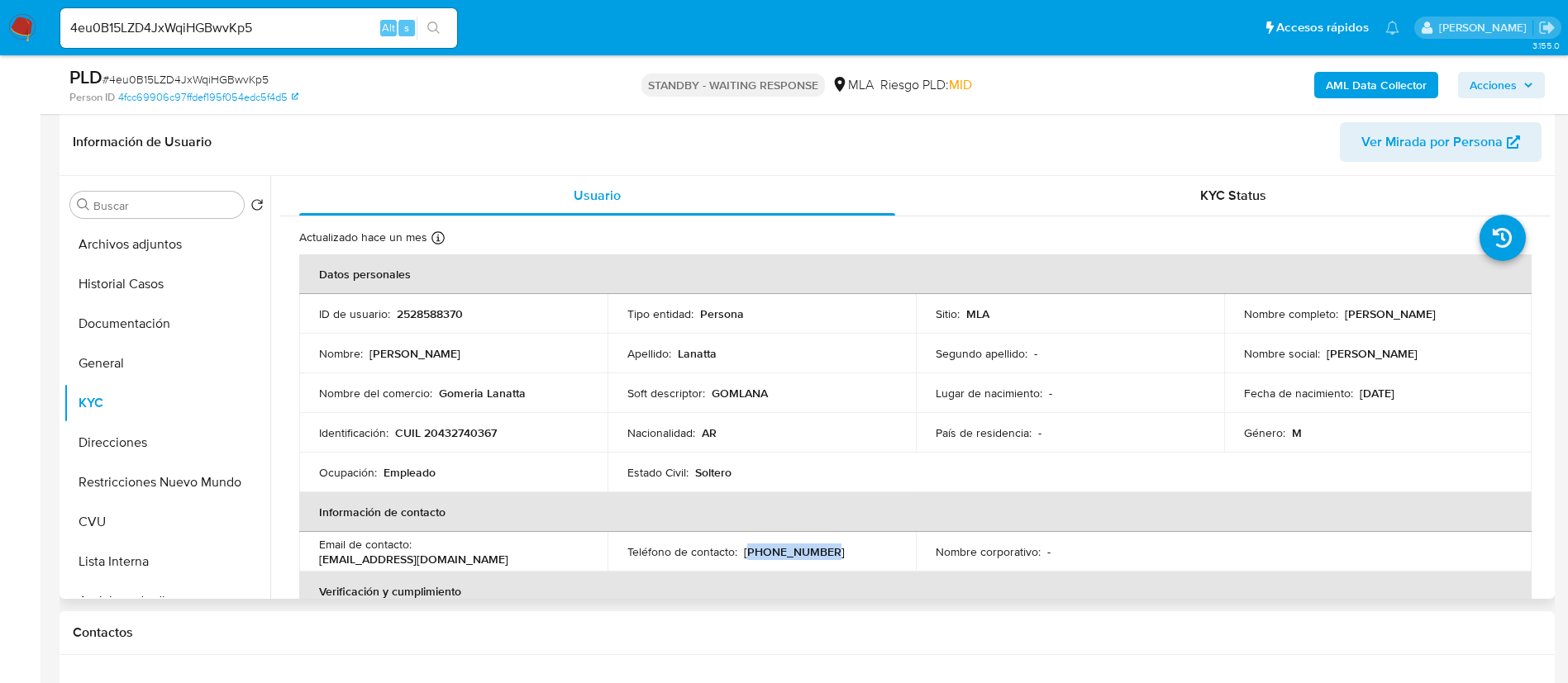
drag, startPoint x: 744, startPoint y: 556, endPoint x: 828, endPoint y: 546, distance: 84.6
click at [828, 546] on div "Teléfono de contacto : (11) 33472684" at bounding box center [761, 551] width 269 height 15
click at [1418, 145] on span "Ver Mirada por Persona" at bounding box center [1432, 142] width 141 height 39
click at [135, 521] on button "CVU" at bounding box center [160, 522] width 193 height 39
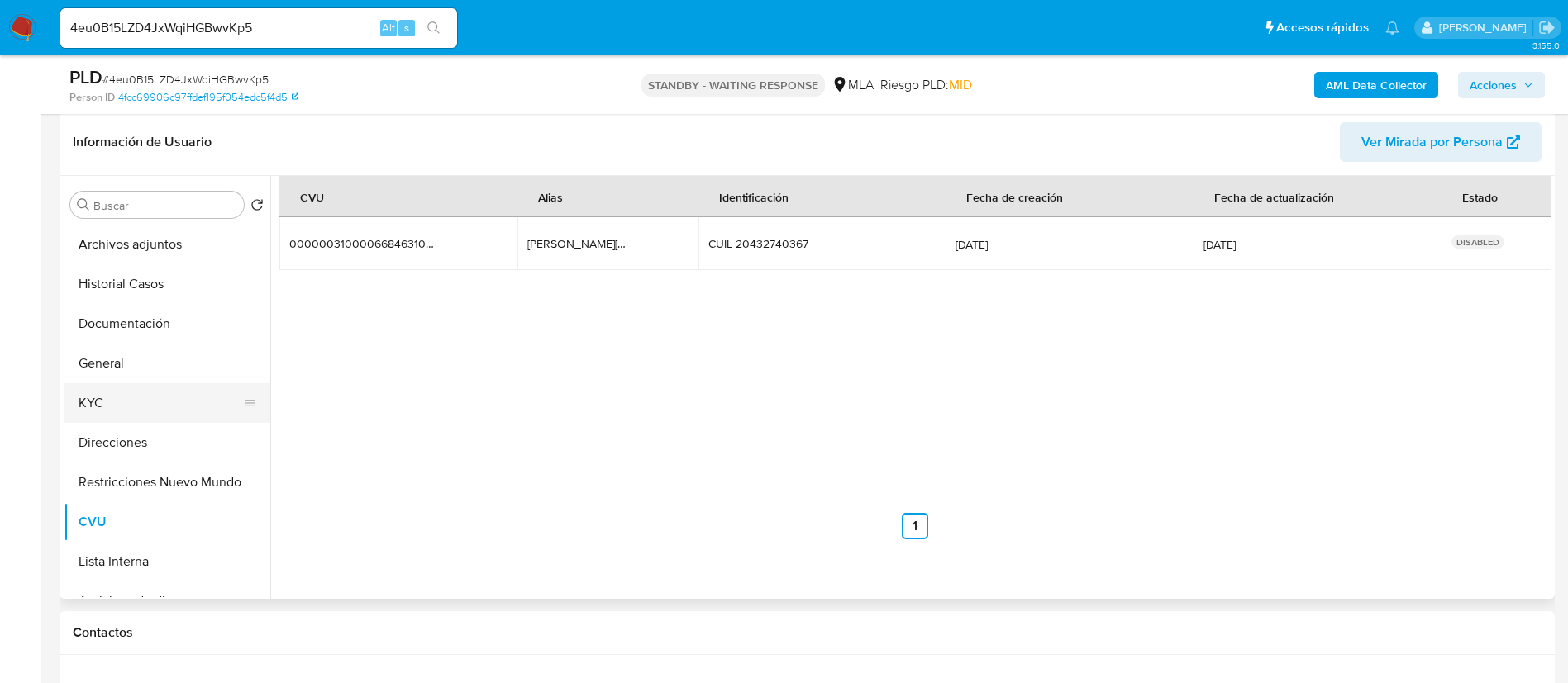
click at [121, 411] on button "KYC" at bounding box center [160, 403] width 193 height 39
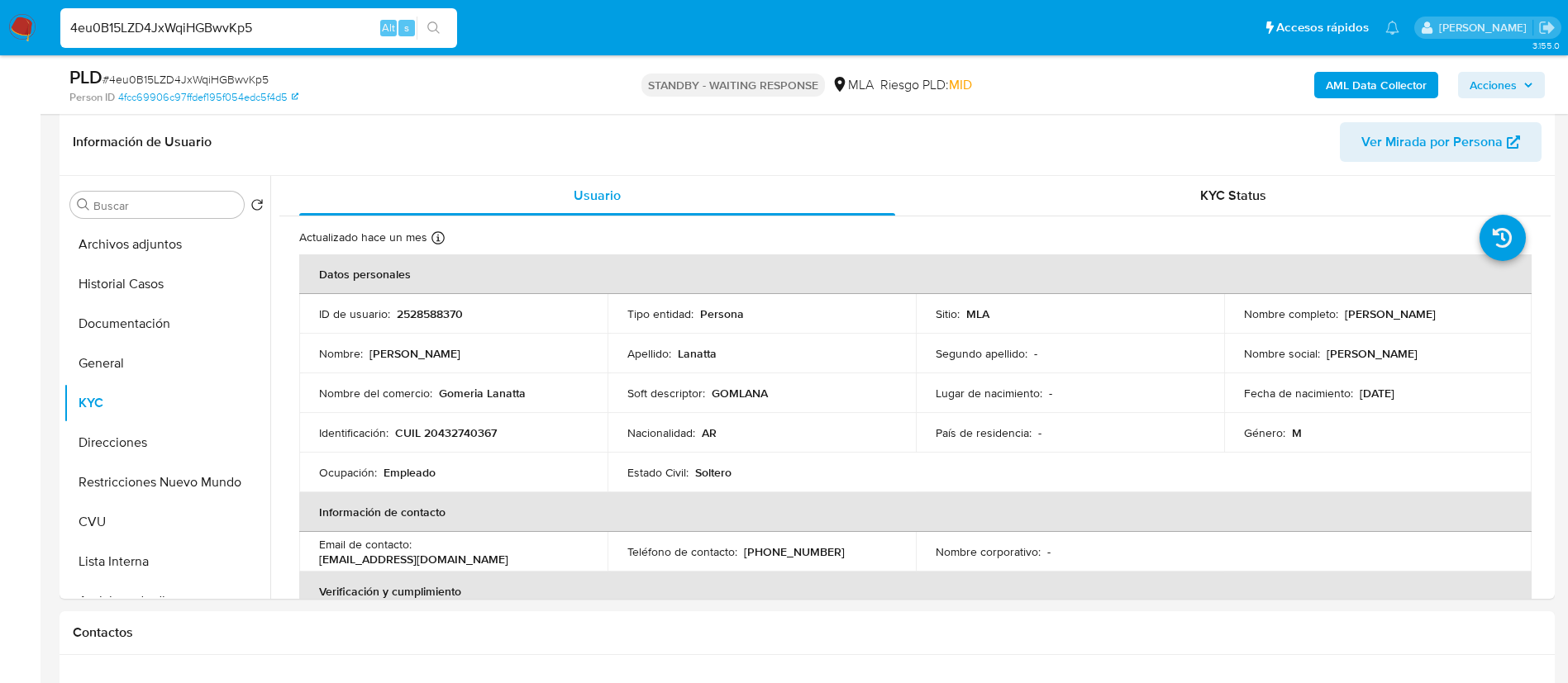
click at [348, 37] on input "4eu0B15LZD4JxWqiHGBwvKp5" at bounding box center [259, 27] width 397 height 21
paste input "Djt4glzKuJD3668t4UMuQY1t"
type input "Djt4glzKuJD3668t4UMuQY1t"
click at [418, 23] on button "search-icon" at bounding box center [434, 27] width 34 height 23
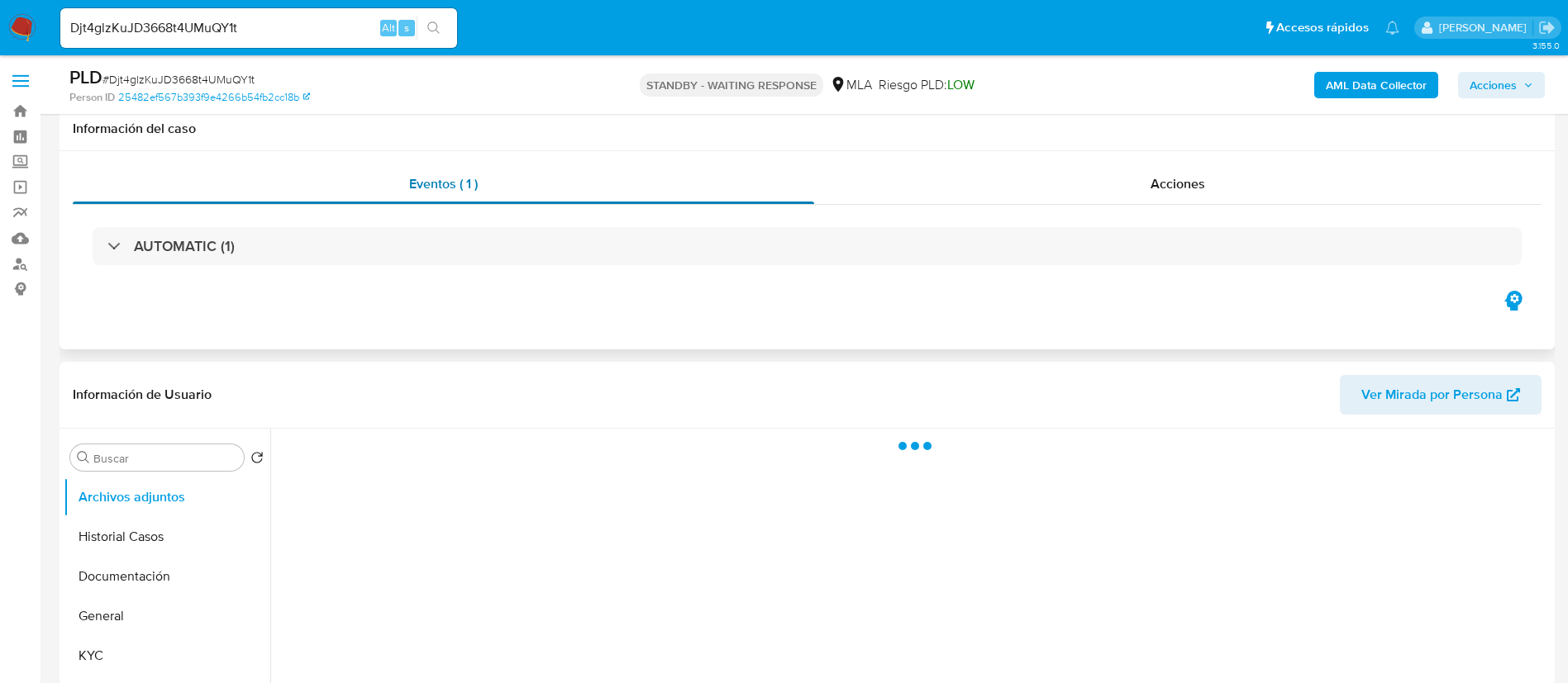
scroll to position [248, 0]
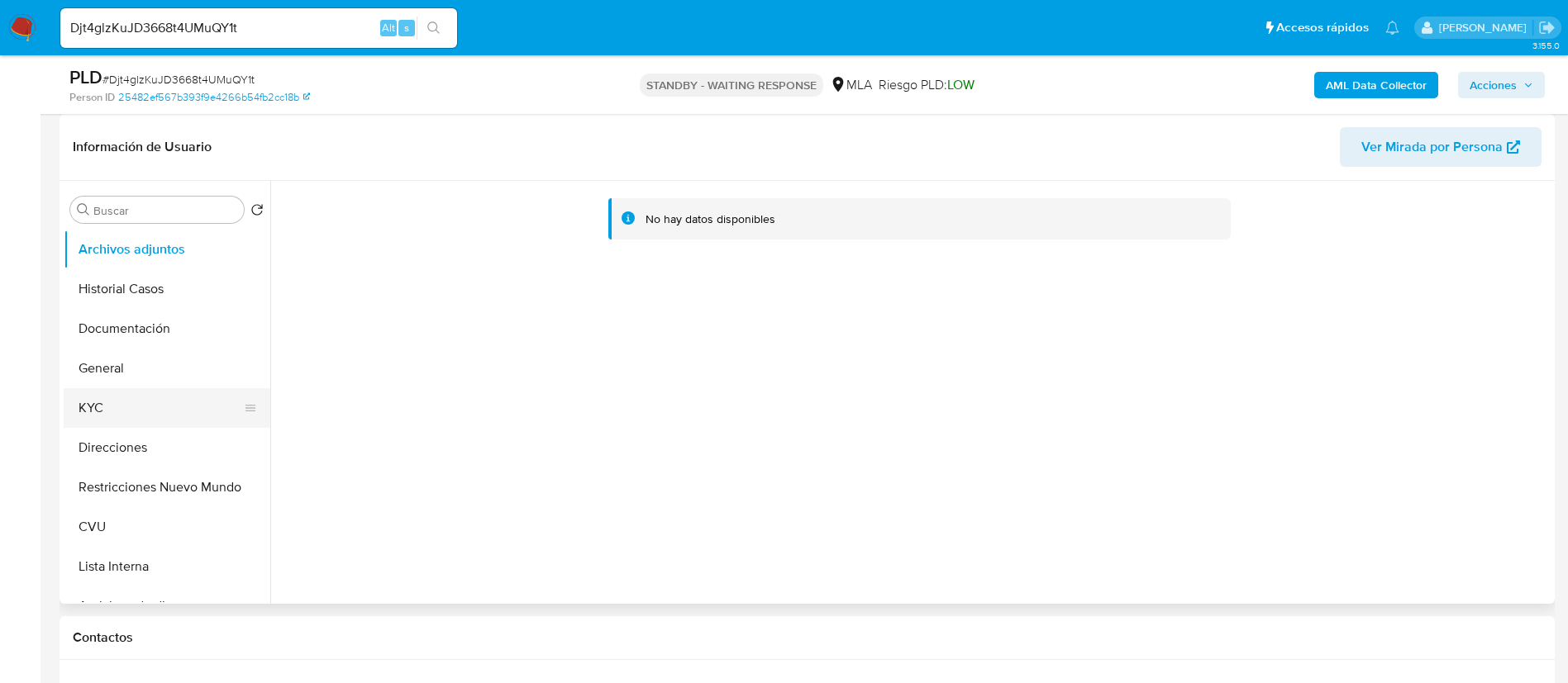
select select "10"
click at [160, 396] on button "KYC" at bounding box center [160, 408] width 193 height 39
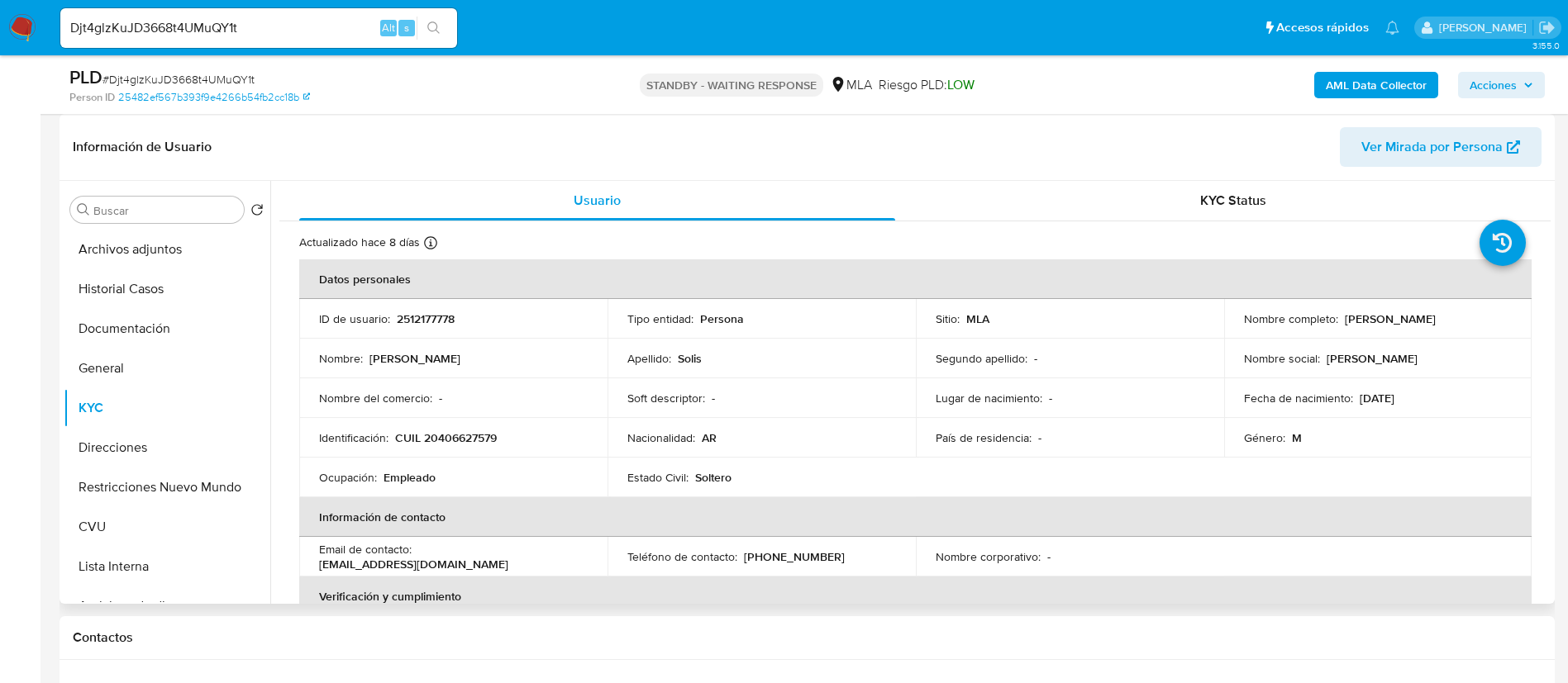
click at [416, 316] on p "2512177778" at bounding box center [426, 318] width 58 height 15
copy p "2512177778"
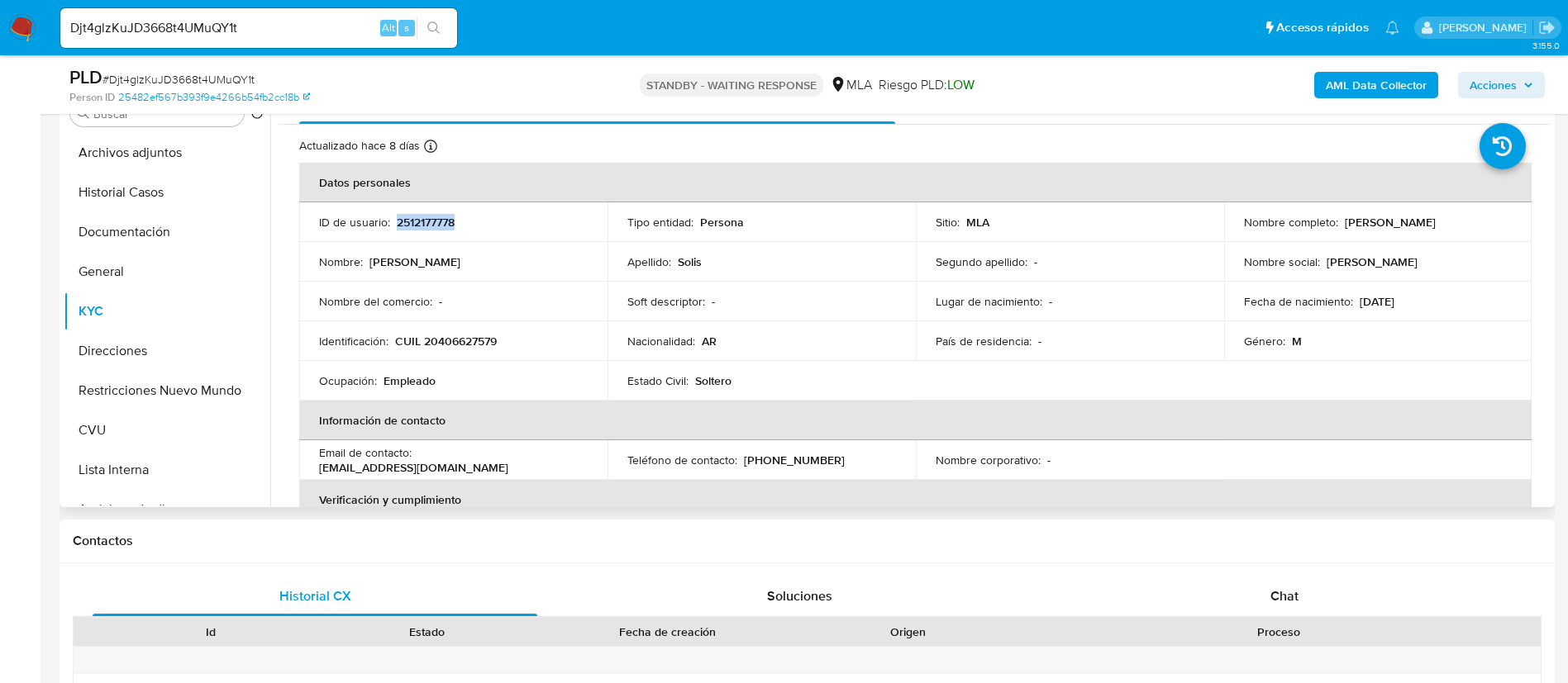
scroll to position [281, 0]
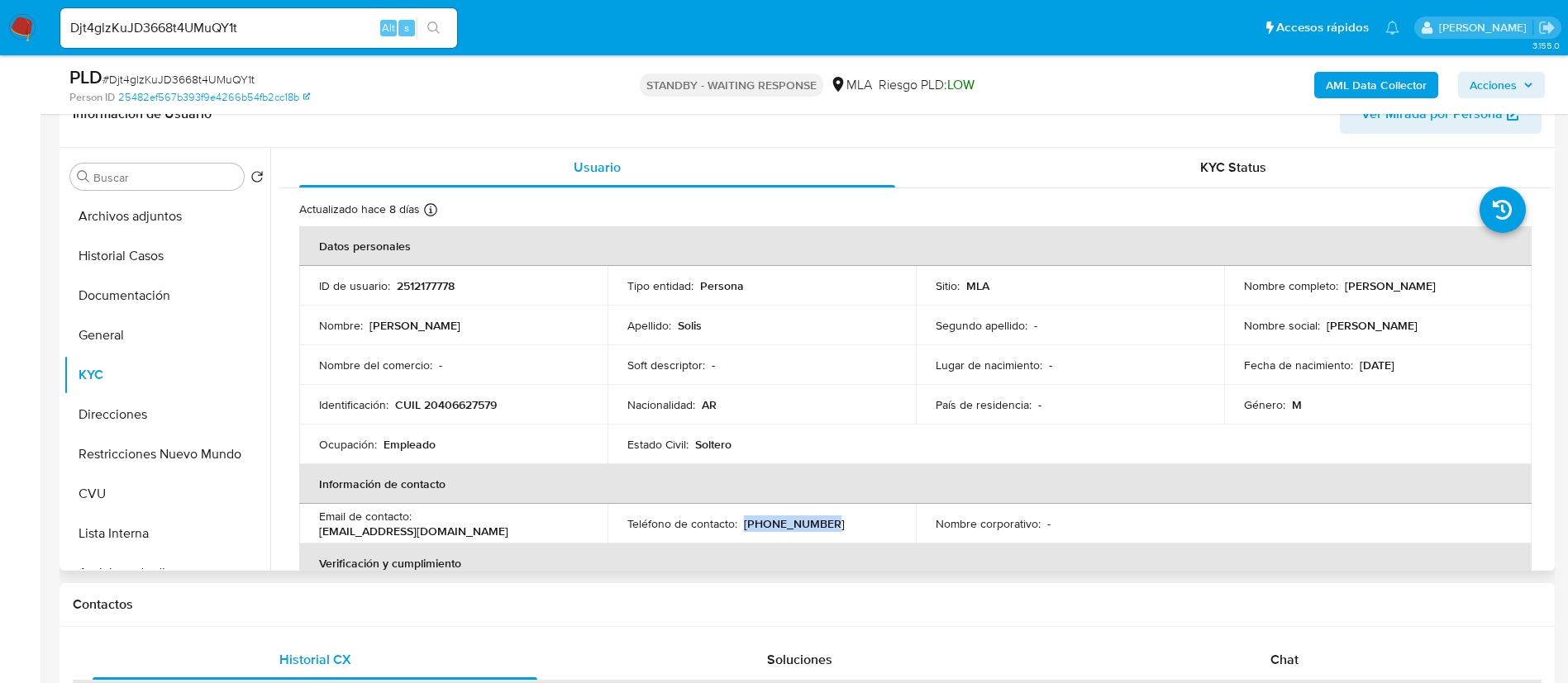
drag, startPoint x: 742, startPoint y: 525, endPoint x: 818, endPoint y: 528, distance: 76.1
click at [818, 528] on div "Teléfono de contacto : (221) 5612905" at bounding box center [761, 523] width 269 height 15
drag, startPoint x: 421, startPoint y: 526, endPoint x: 574, endPoint y: 532, distance: 153.1
click at [574, 532] on td "Email de contacto : personalexito2025@gmail.com" at bounding box center [453, 523] width 308 height 39
click at [93, 496] on button "CVU" at bounding box center [160, 494] width 193 height 39
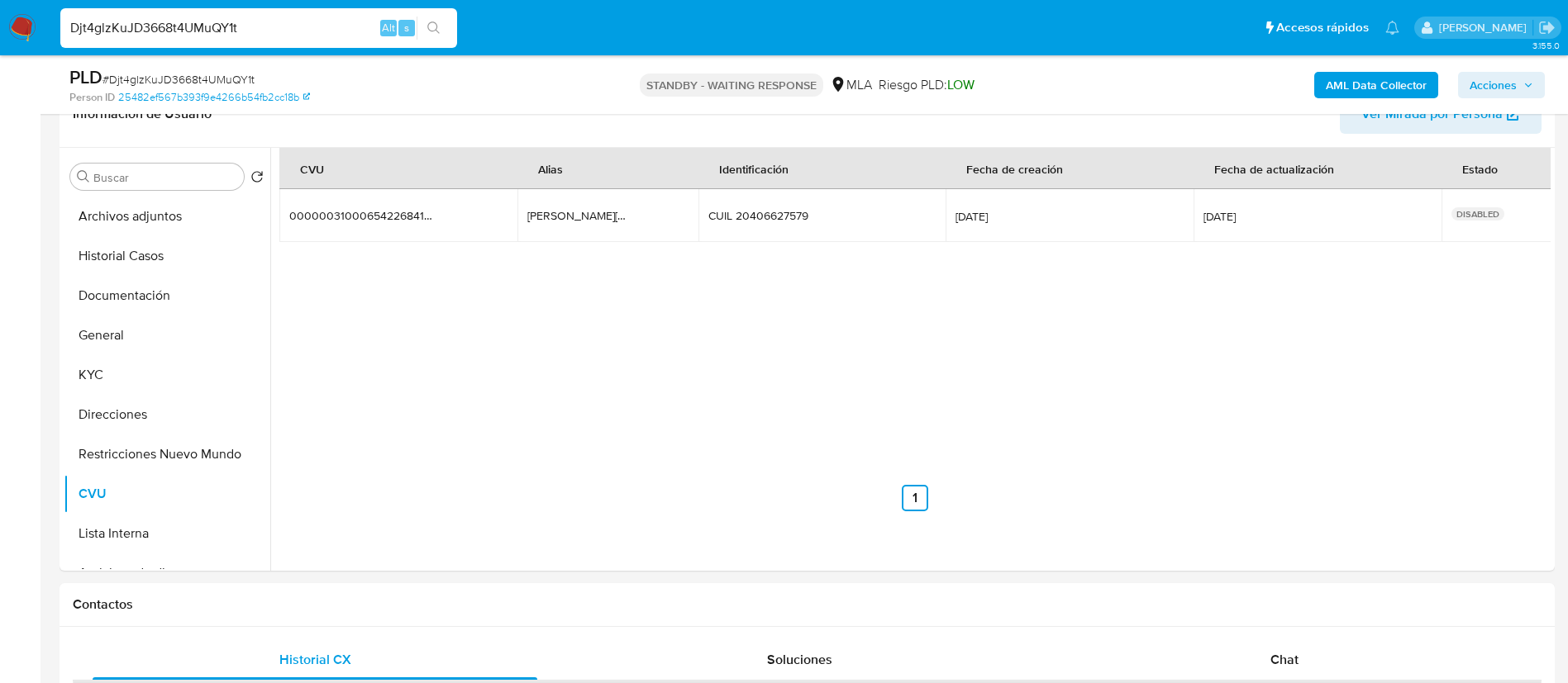
click at [351, 35] on input "Djt4glzKuJD3668t4UMuQY1t" at bounding box center [259, 27] width 397 height 21
paste input "d1XTACZnNwM3OvgR5enmeKbA"
type input "d1XTACZnNwM3OvgR5enmeKbA"
click at [430, 21] on icon "search-icon" at bounding box center [434, 27] width 13 height 13
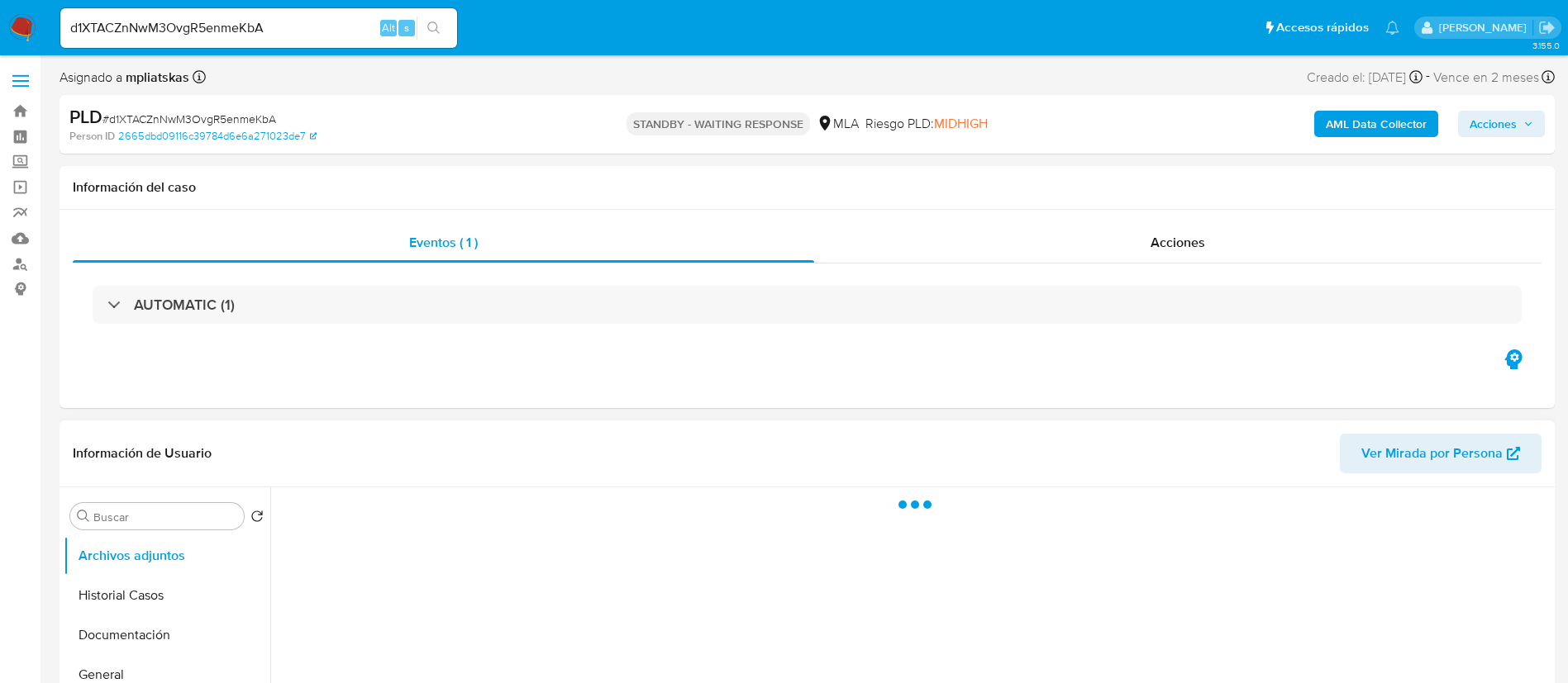
scroll to position [248, 0]
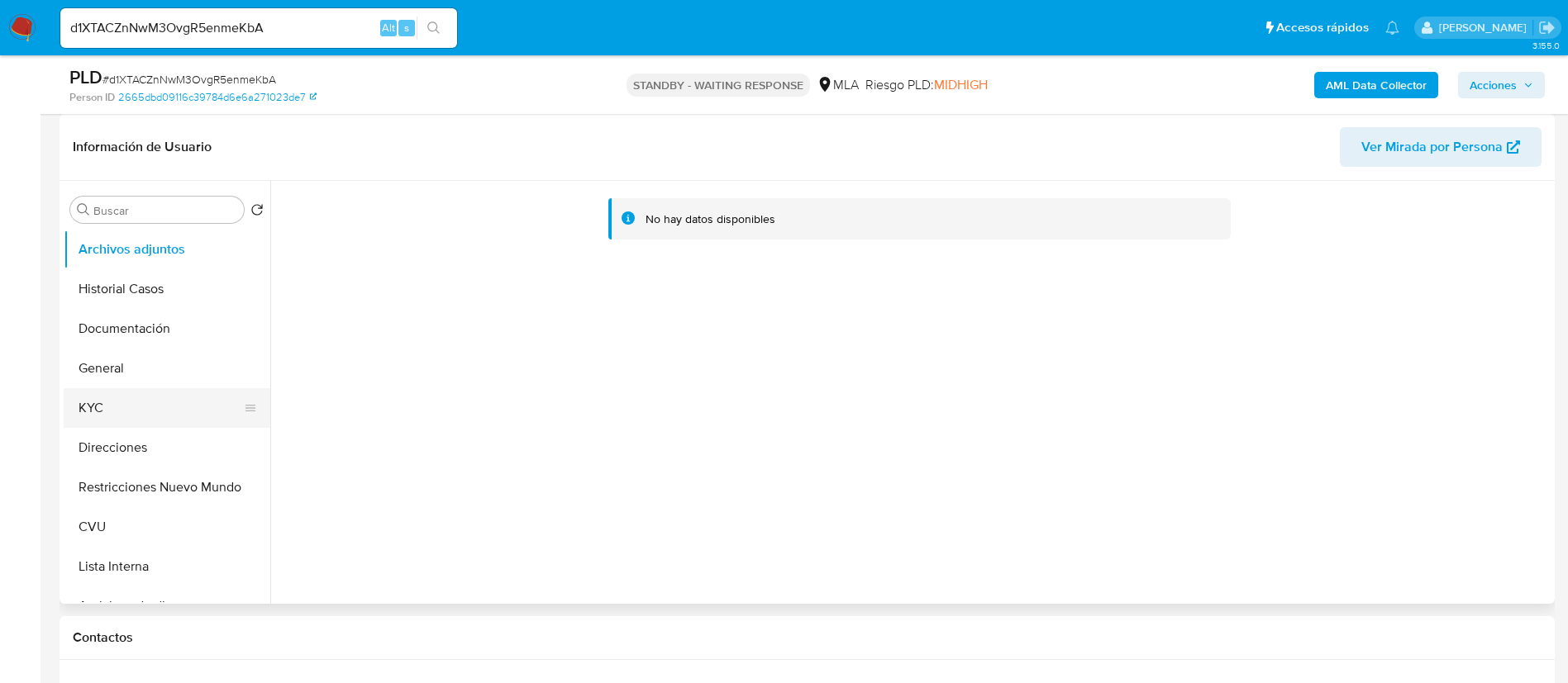
click at [161, 418] on button "KYC" at bounding box center [160, 408] width 193 height 39
select select "10"
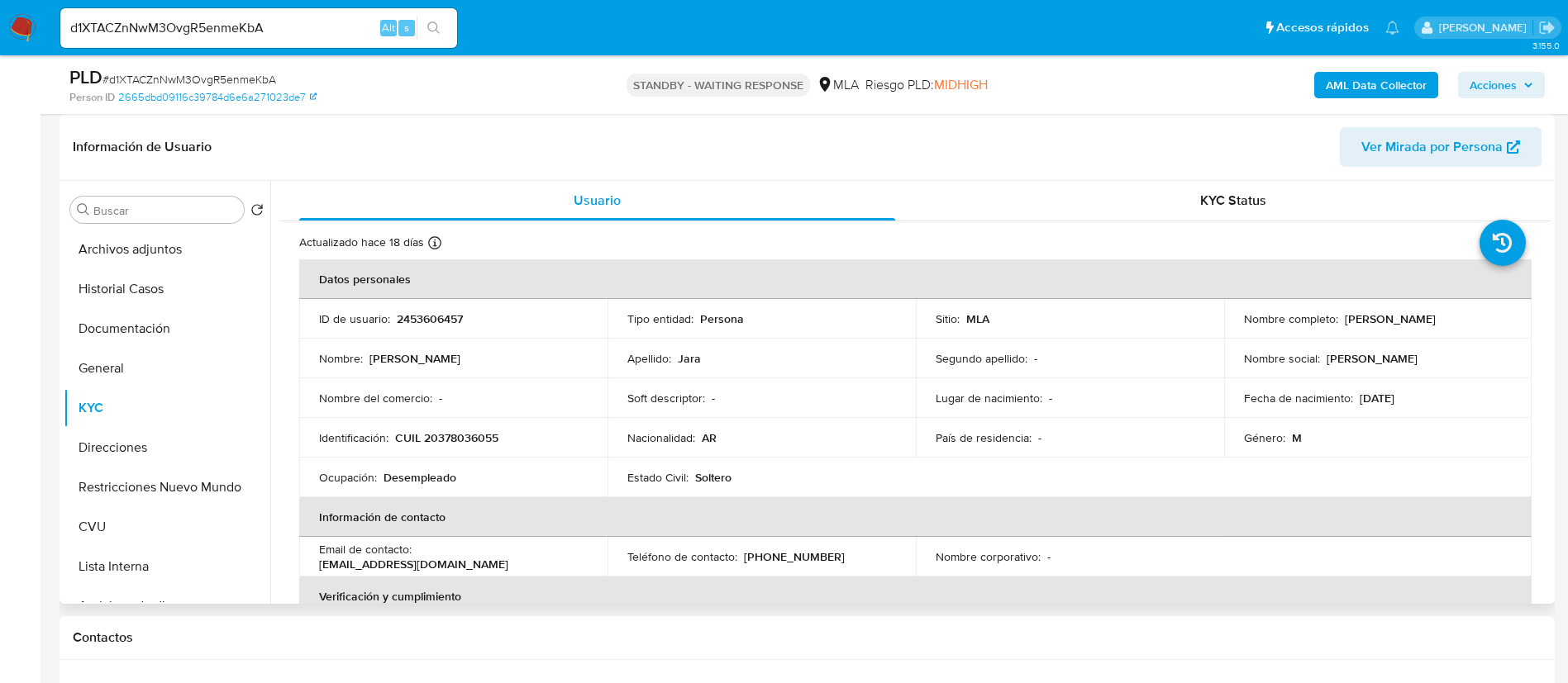
click at [428, 316] on p "2453606457" at bounding box center [429, 318] width 66 height 15
copy p "2453606457"
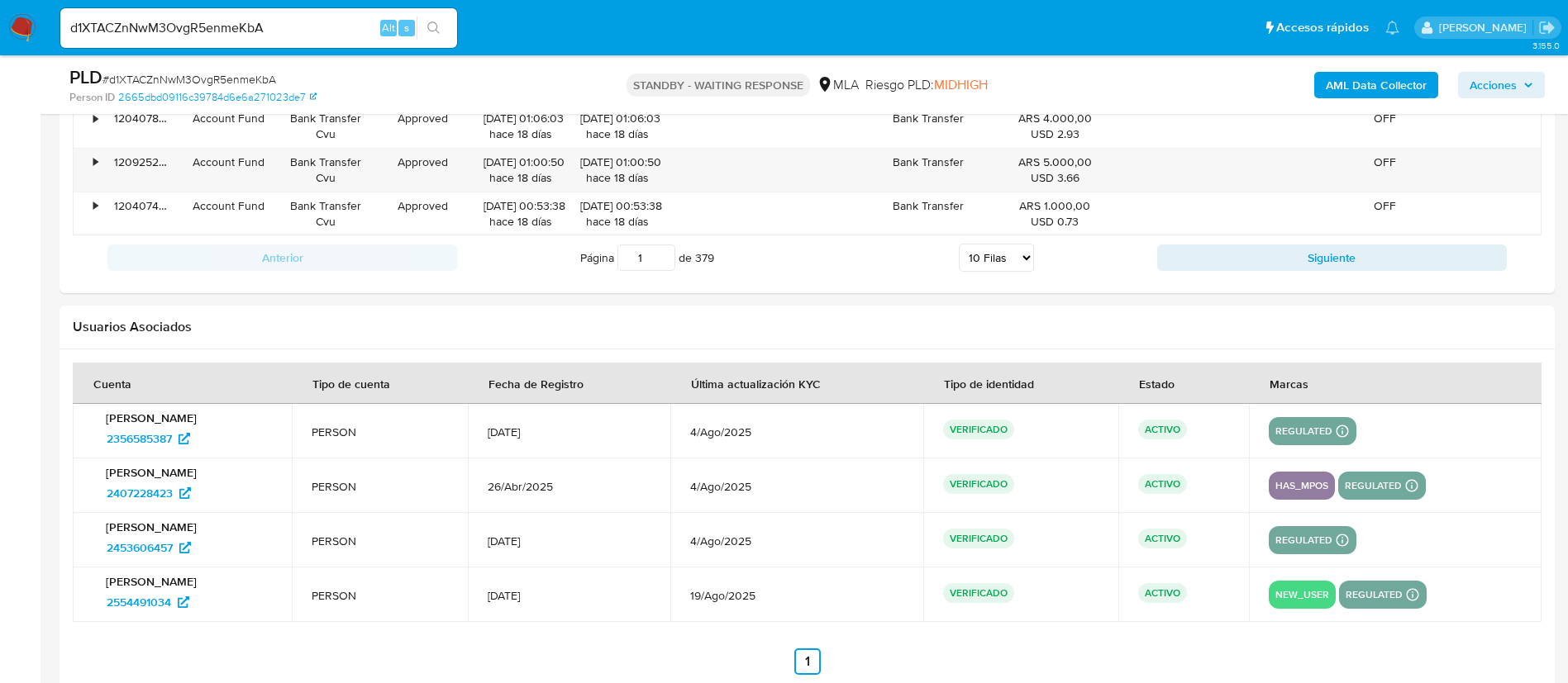
scroll to position [2278, 0]
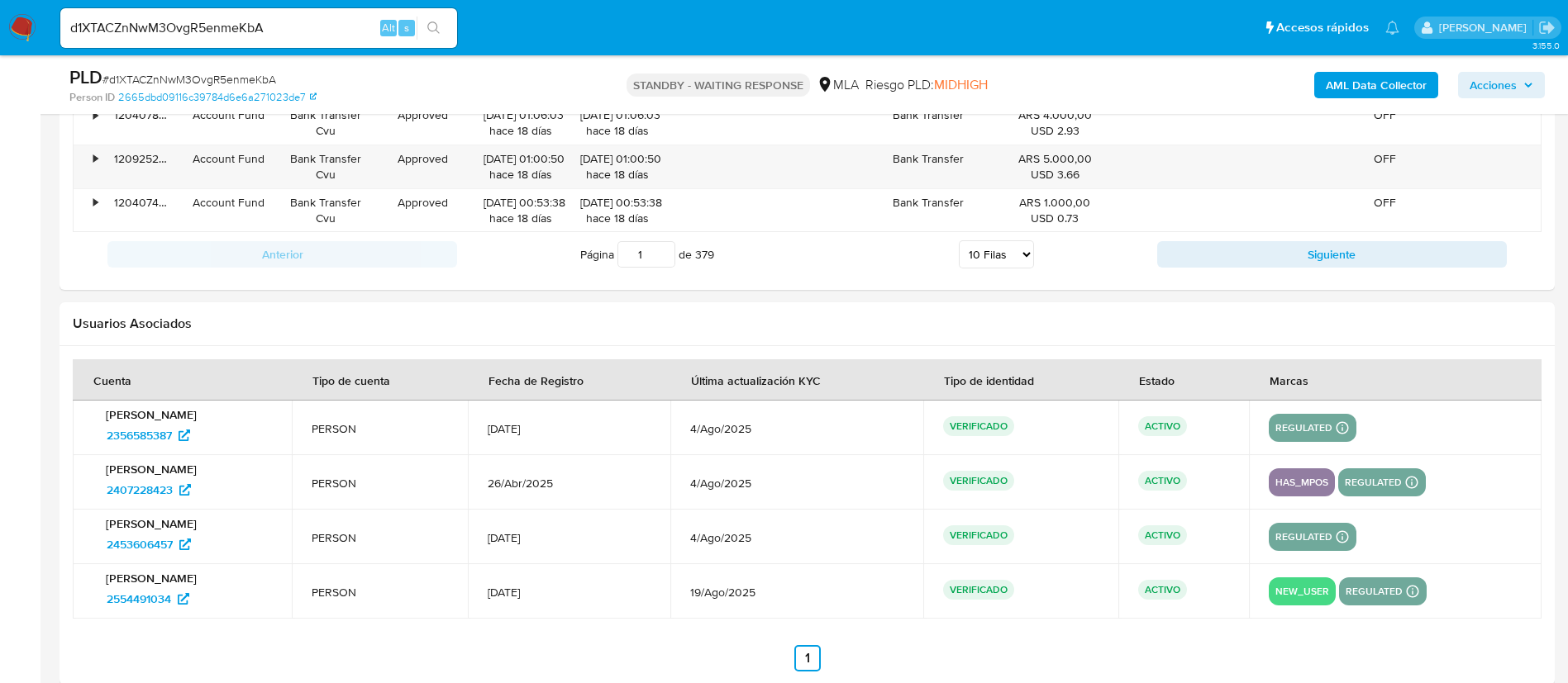
drag, startPoint x: 513, startPoint y: 421, endPoint x: 595, endPoint y: 433, distance: 82.9
click at [595, 433] on td "28/Mar/2025" at bounding box center [569, 428] width 202 height 55
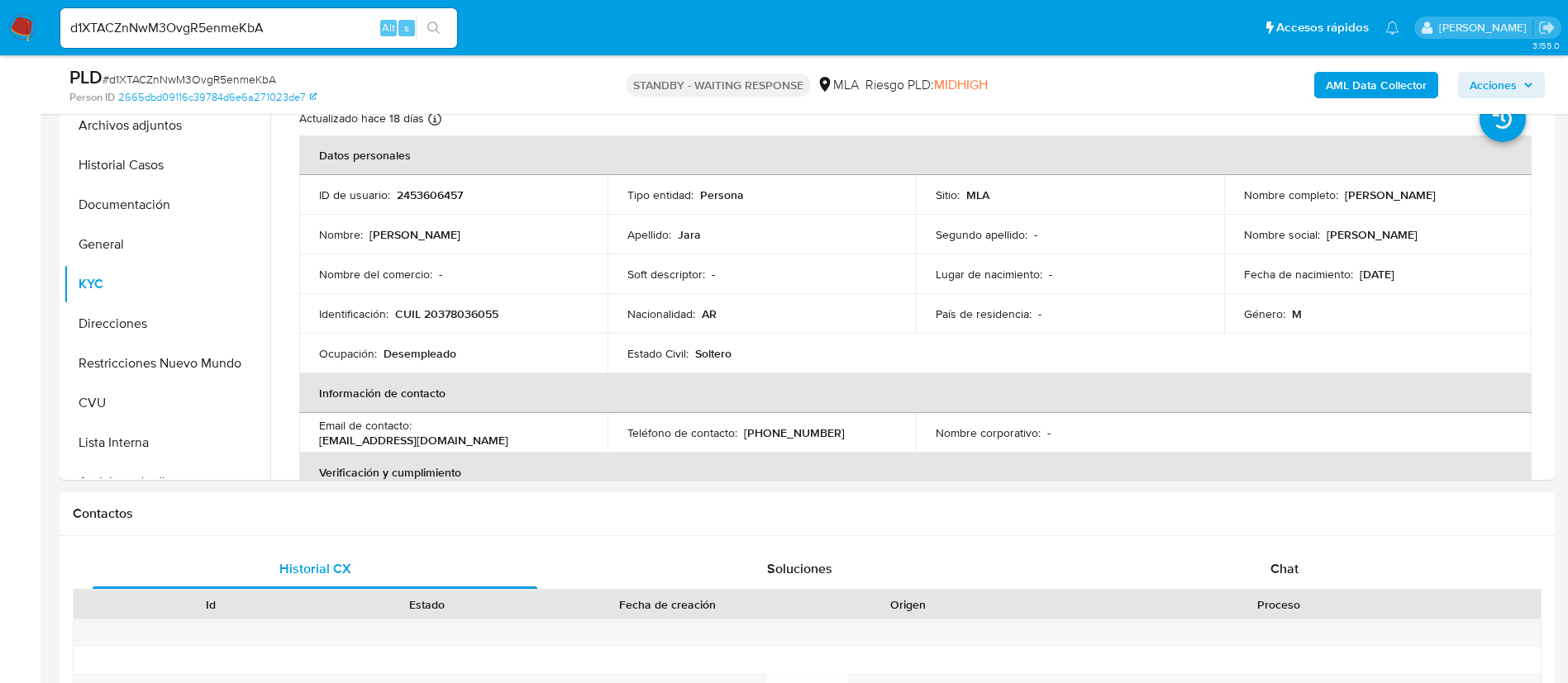
scroll to position [296, 0]
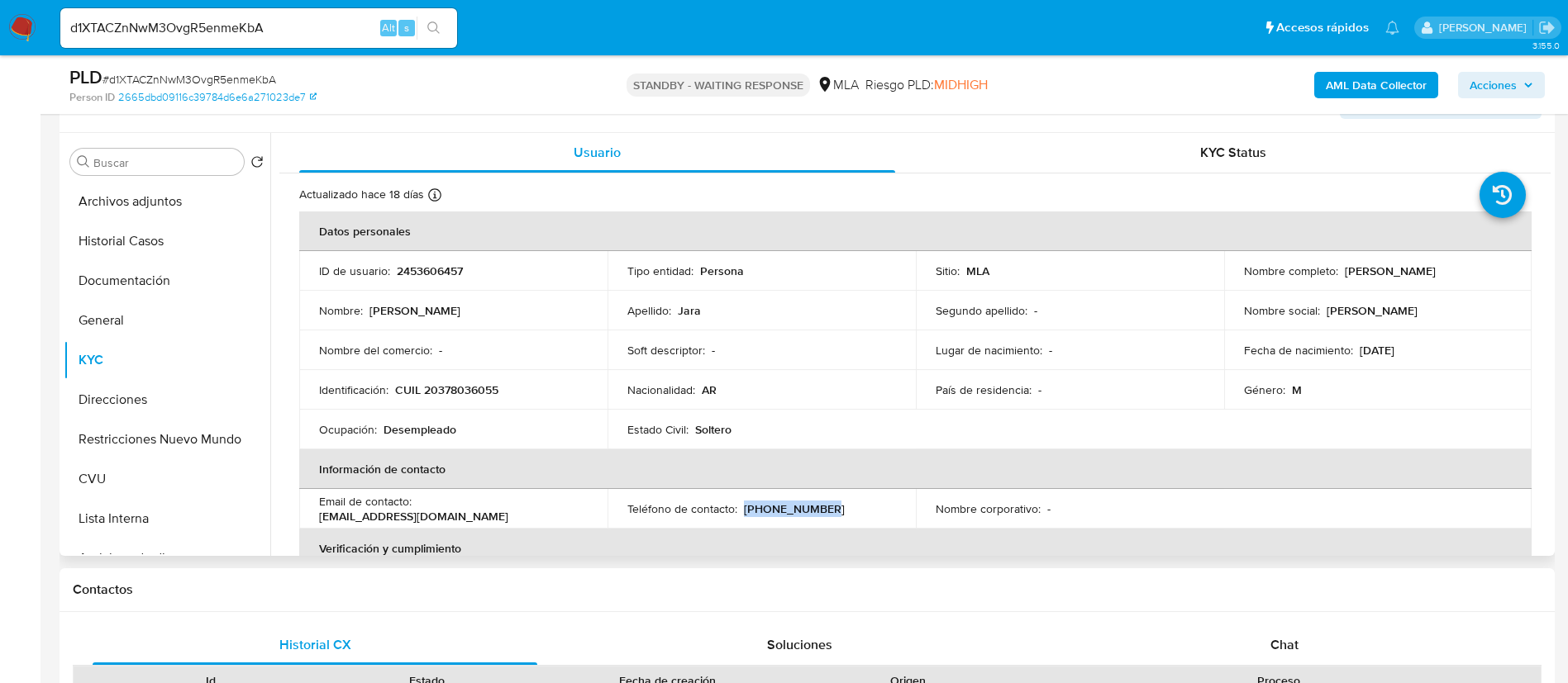
drag, startPoint x: 774, startPoint y: 503, endPoint x: 831, endPoint y: 494, distance: 57.7
click at [831, 494] on td "Teléfono de contacto : (221) 4376334" at bounding box center [761, 509] width 308 height 39
click at [84, 477] on button "CVU" at bounding box center [160, 479] width 193 height 39
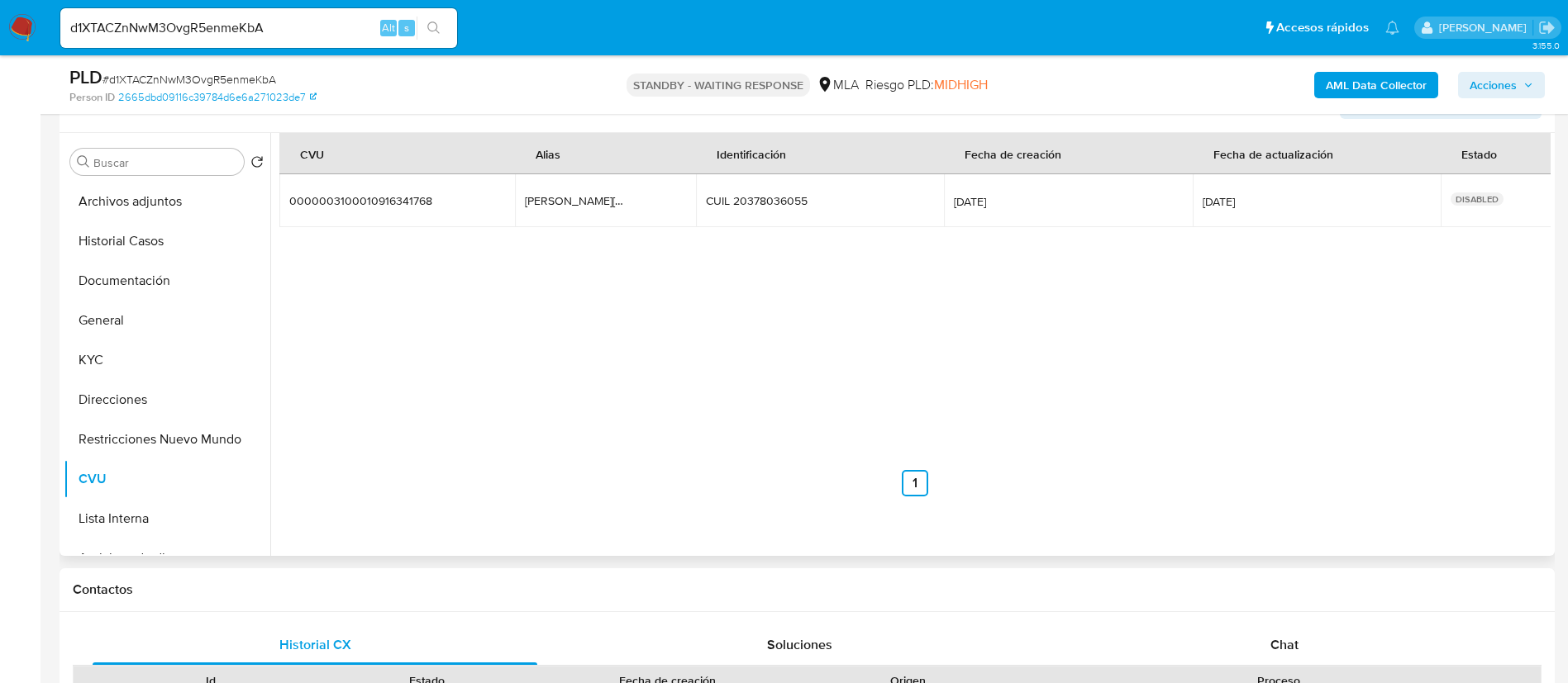
drag, startPoint x: 1363, startPoint y: 77, endPoint x: 1358, endPoint y: 308, distance: 231.1
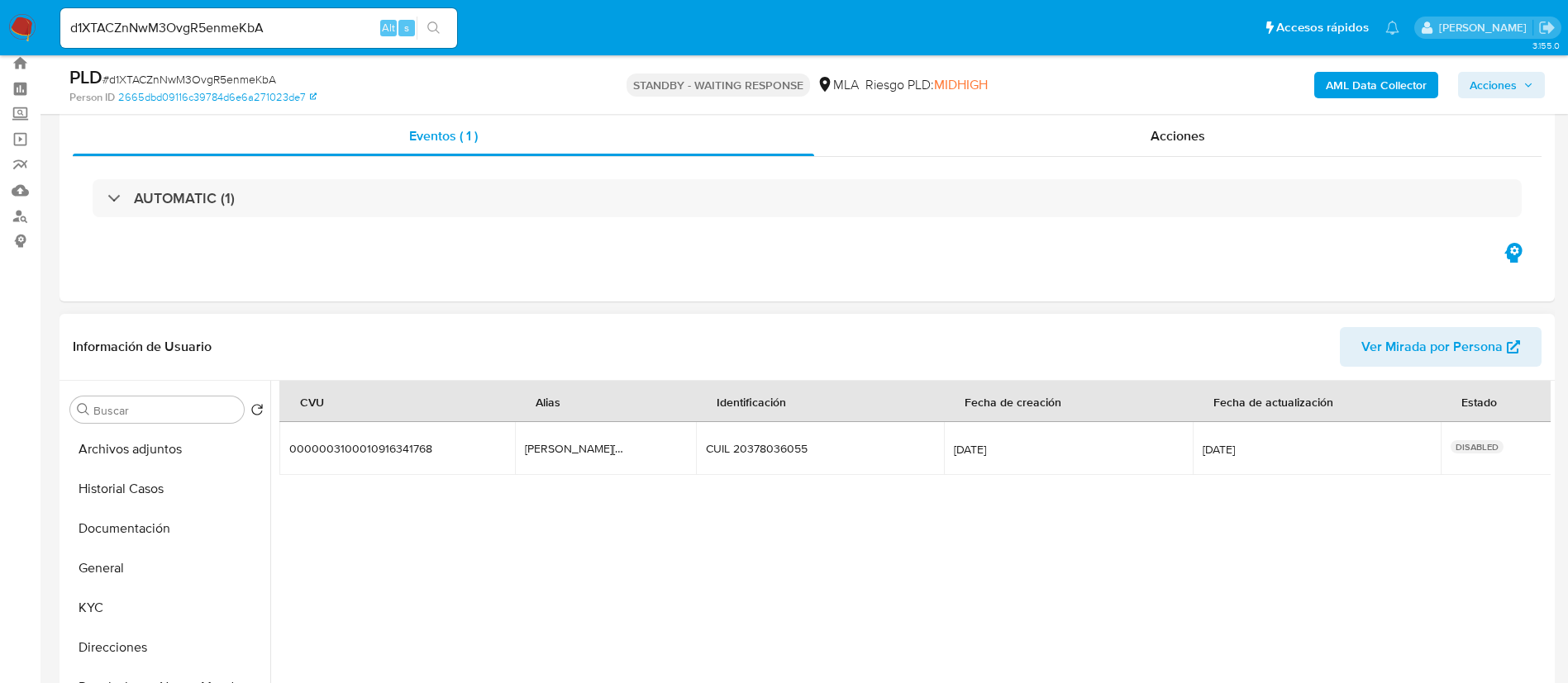
click at [1368, 342] on span "Ver Mirada por Persona" at bounding box center [1432, 347] width 141 height 39
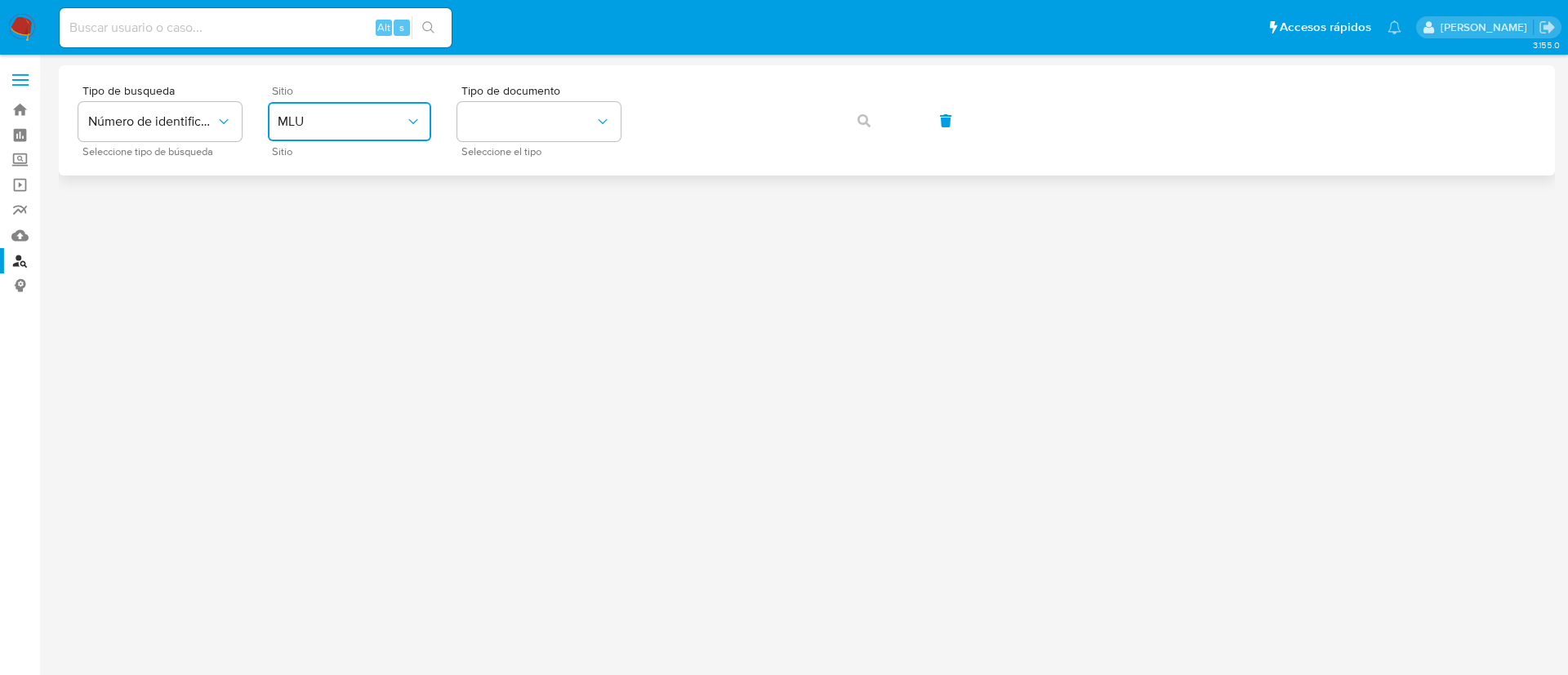
click at [368, 137] on button "MLU" at bounding box center [349, 122] width 163 height 39
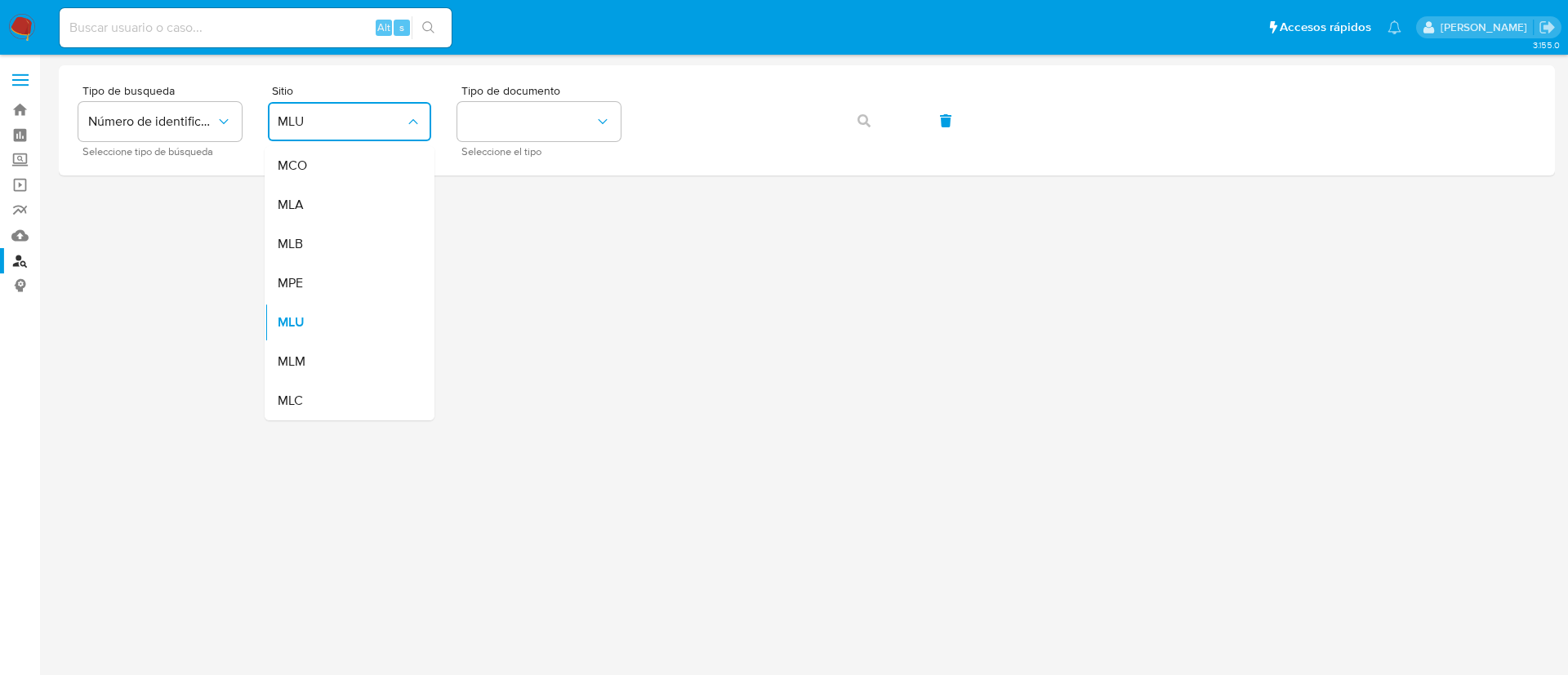
drag, startPoint x: 359, startPoint y: 197, endPoint x: 422, endPoint y: 180, distance: 65.3
click at [359, 198] on div "MLA" at bounding box center [345, 204] width 134 height 39
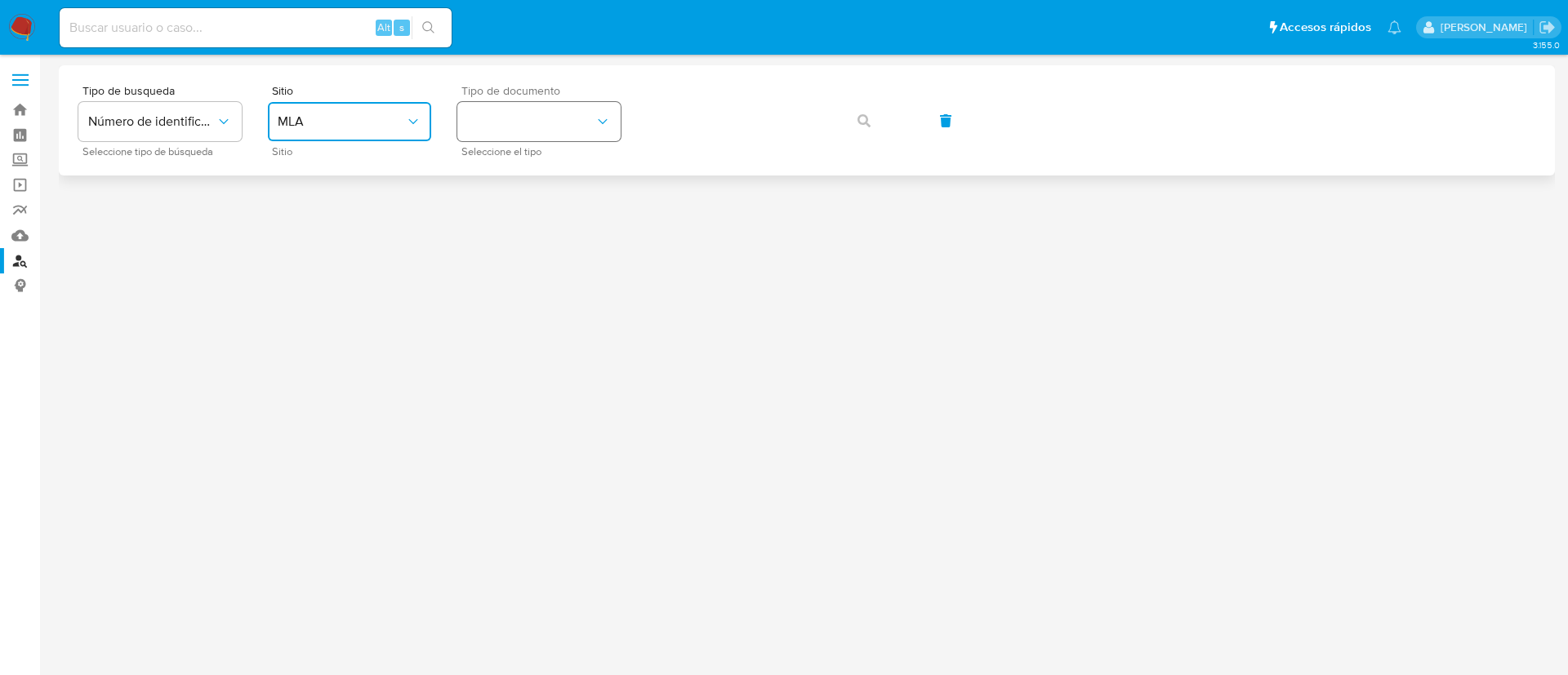
click at [525, 121] on button "identificationType" at bounding box center [538, 122] width 163 height 39
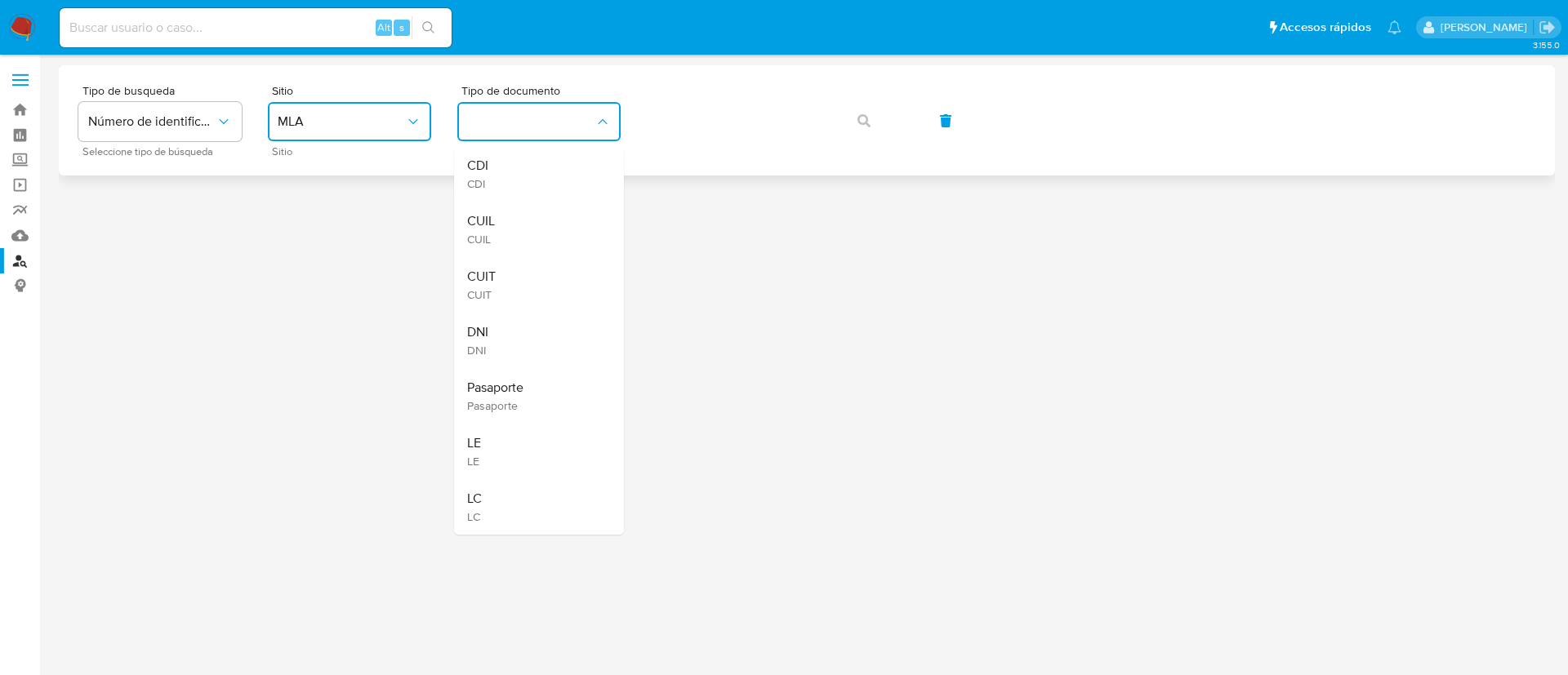
drag, startPoint x: 522, startPoint y: 262, endPoint x: 663, endPoint y: 175, distance: 165.7
click at [526, 258] on div "CUIT CUIT" at bounding box center [534, 285] width 134 height 56
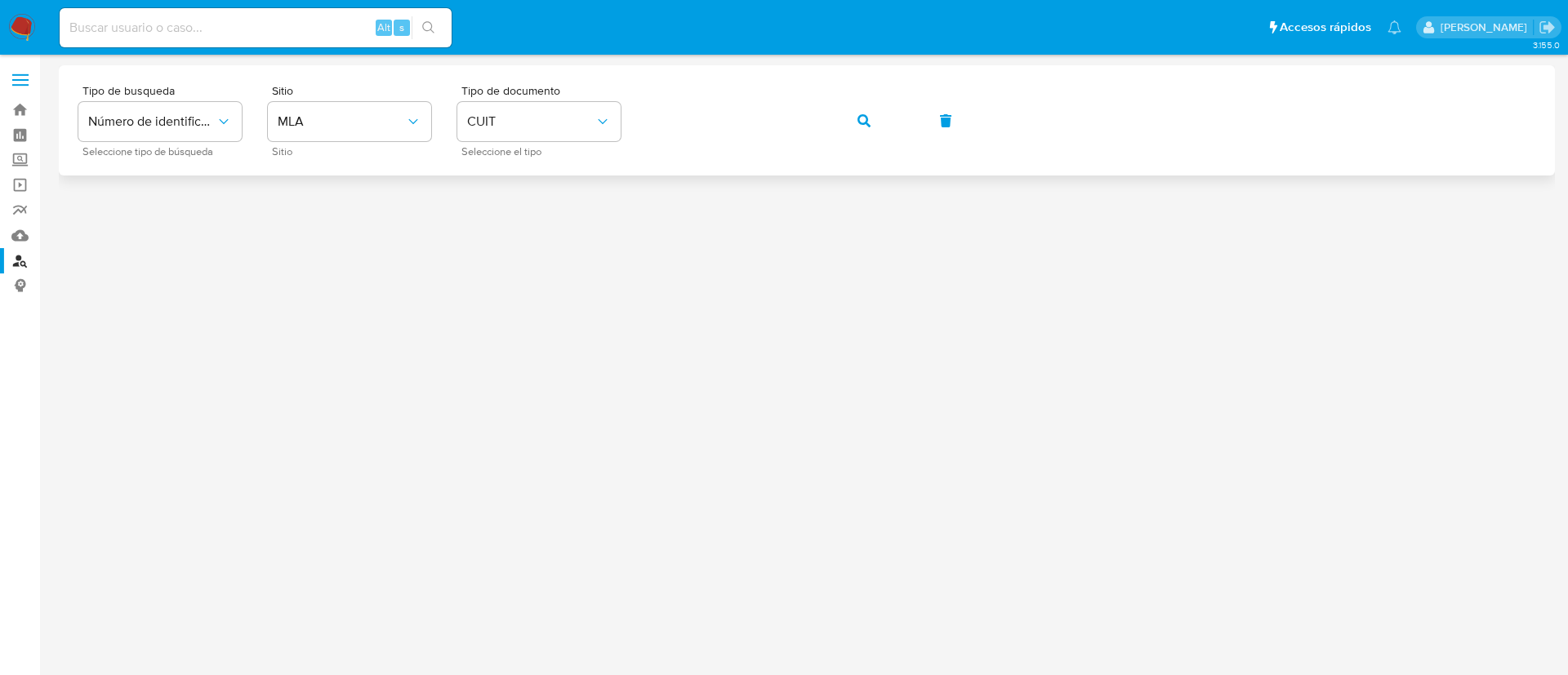
click at [850, 121] on button "button" at bounding box center [865, 121] width 56 height 39
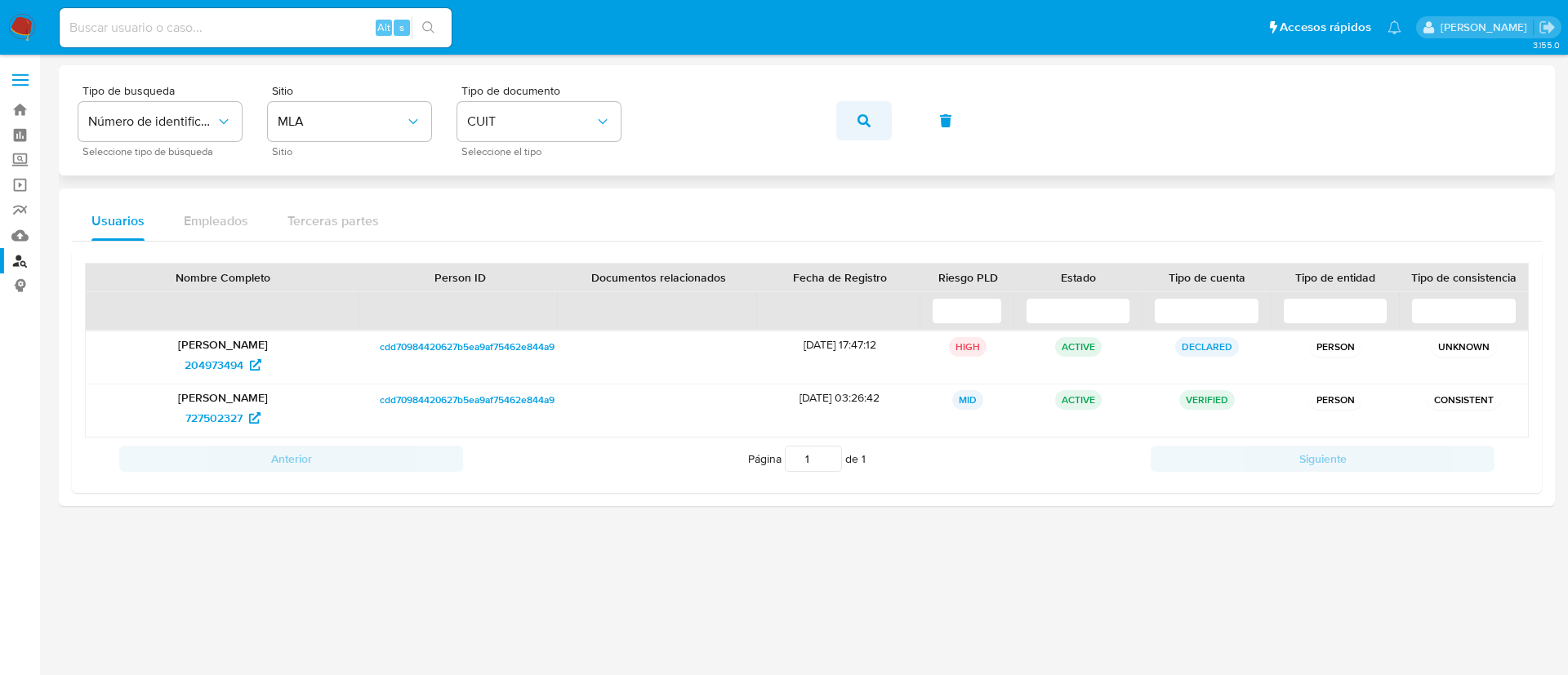
click at [846, 106] on button "button" at bounding box center [865, 121] width 56 height 39
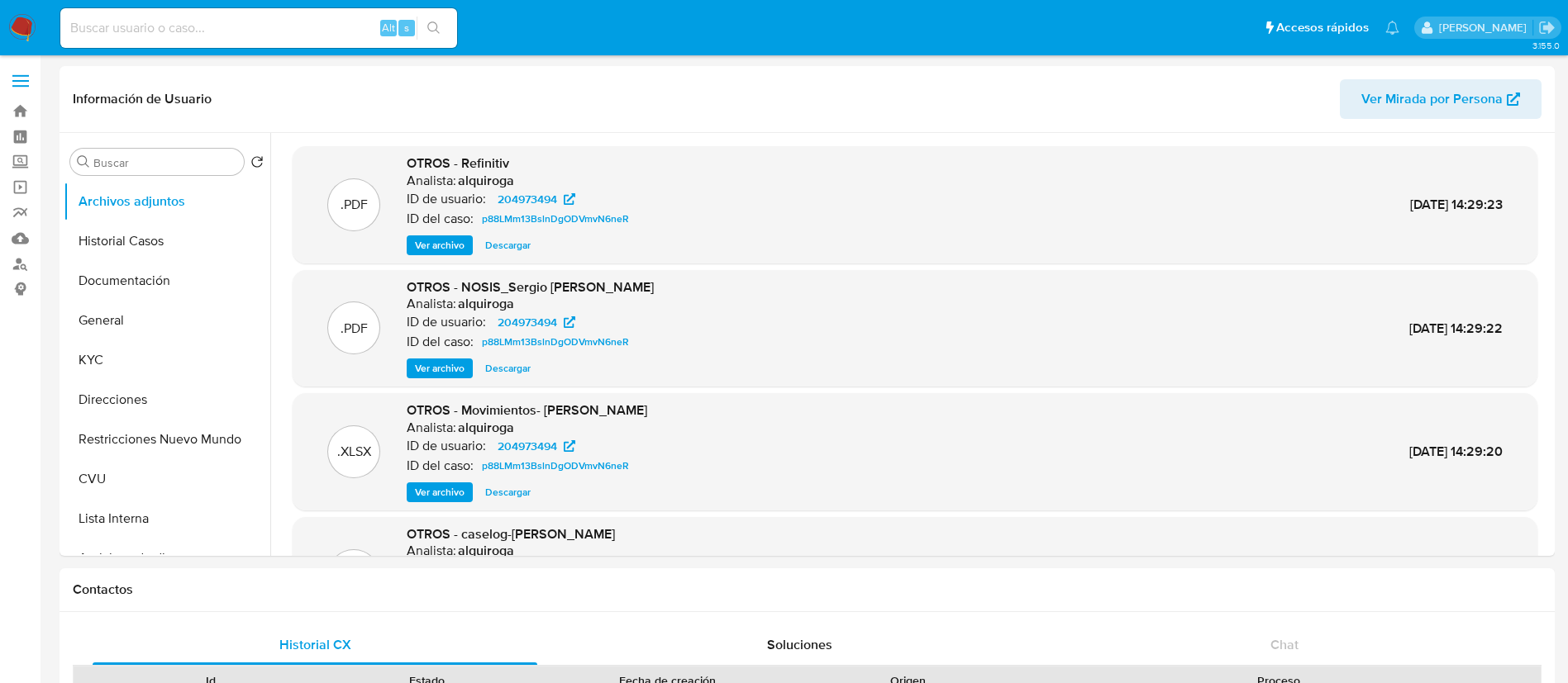
select select "10"
click at [174, 242] on button "Historial Casos" at bounding box center [160, 241] width 193 height 39
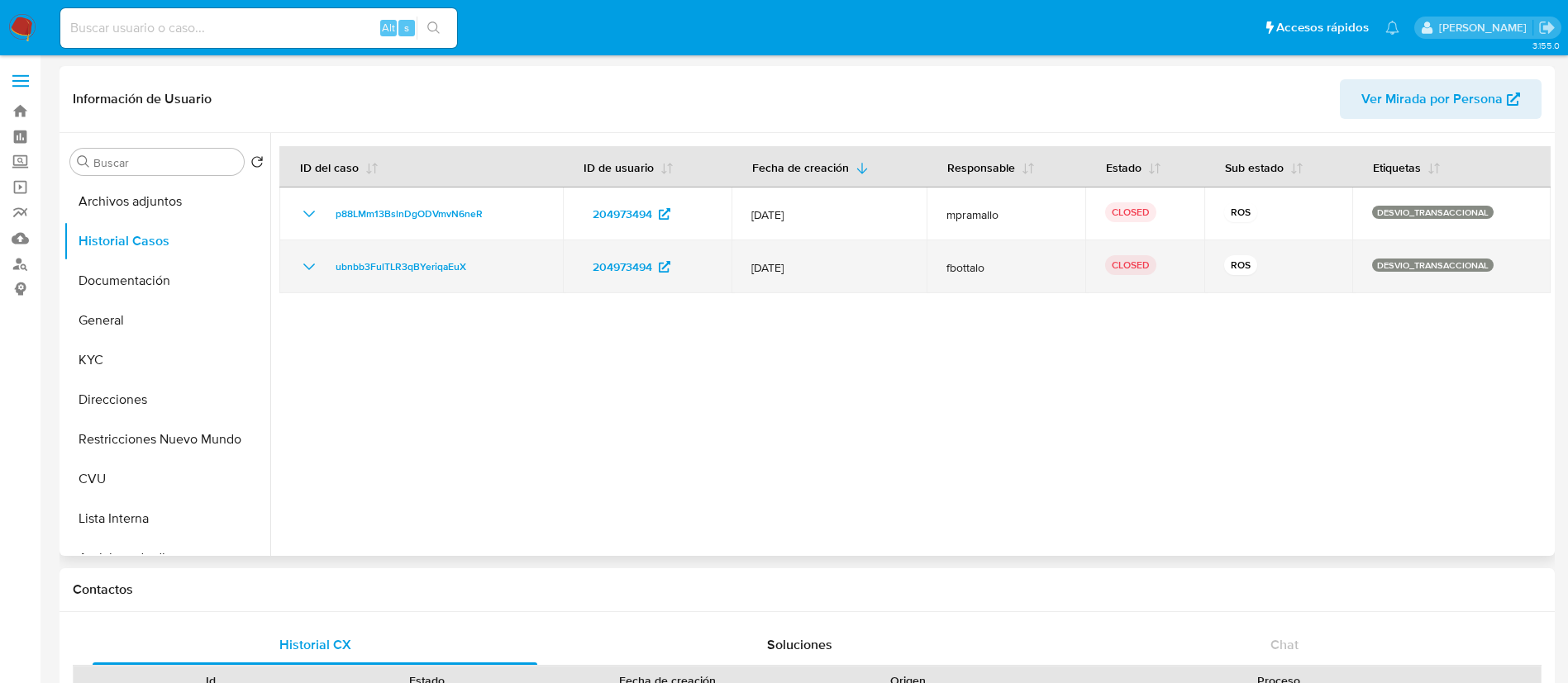
click at [305, 264] on icon "Mostrar/Ocultar" at bounding box center [310, 267] width 12 height 7
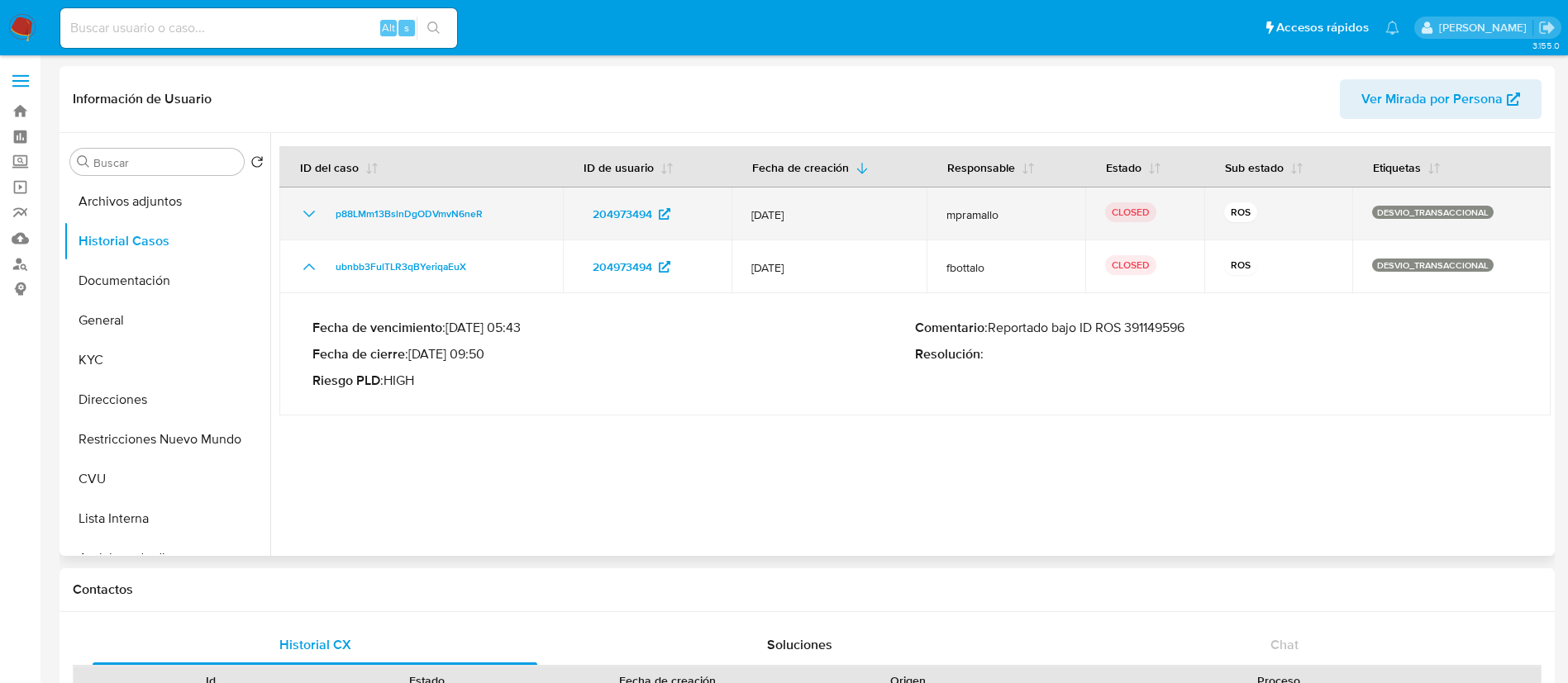
click at [301, 218] on icon "Mostrar/Ocultar" at bounding box center [309, 214] width 20 height 20
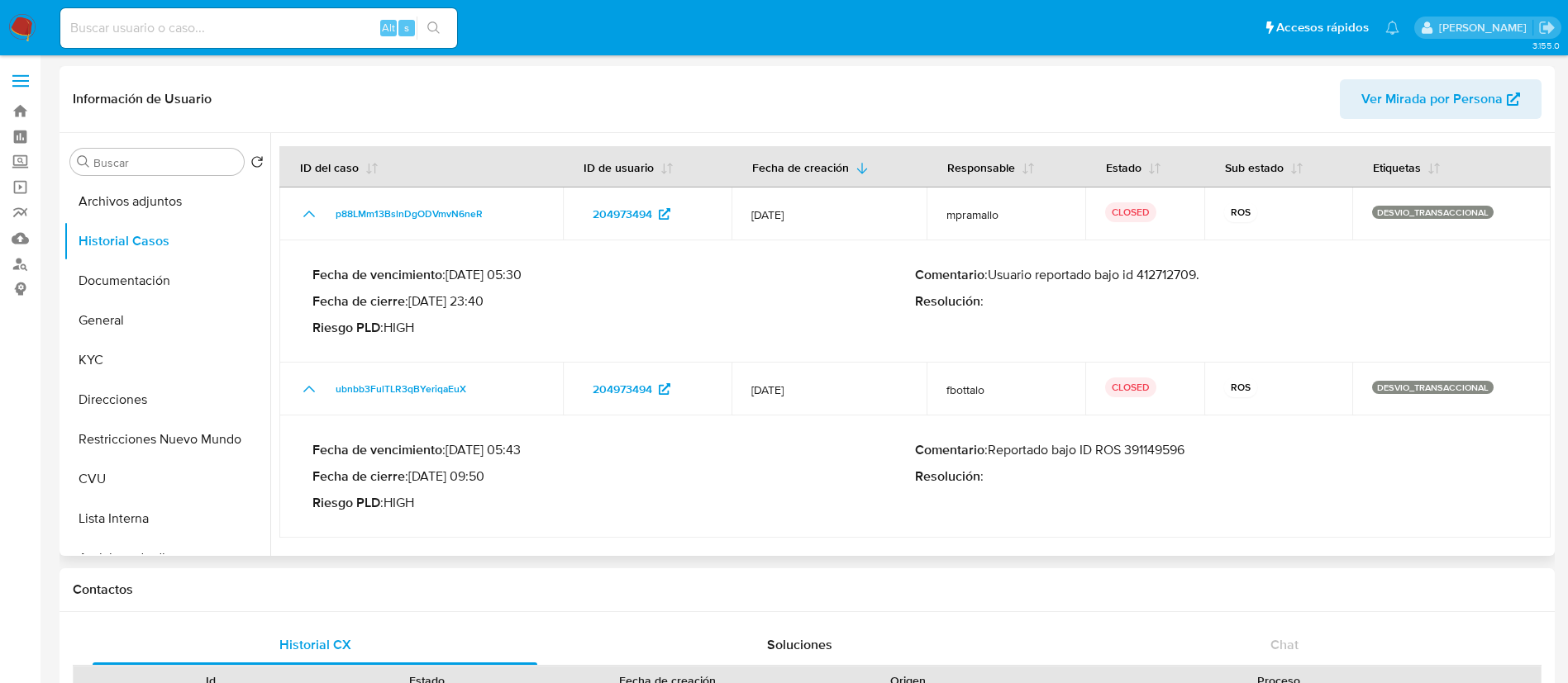
click at [1158, 454] on p "Comentario : Reportado bajo ID ROS 391149596" at bounding box center [1216, 450] width 602 height 16
click at [1176, 278] on p "Comentario : Usuario reportado bajo id 412712709." at bounding box center [1216, 274] width 602 height 16
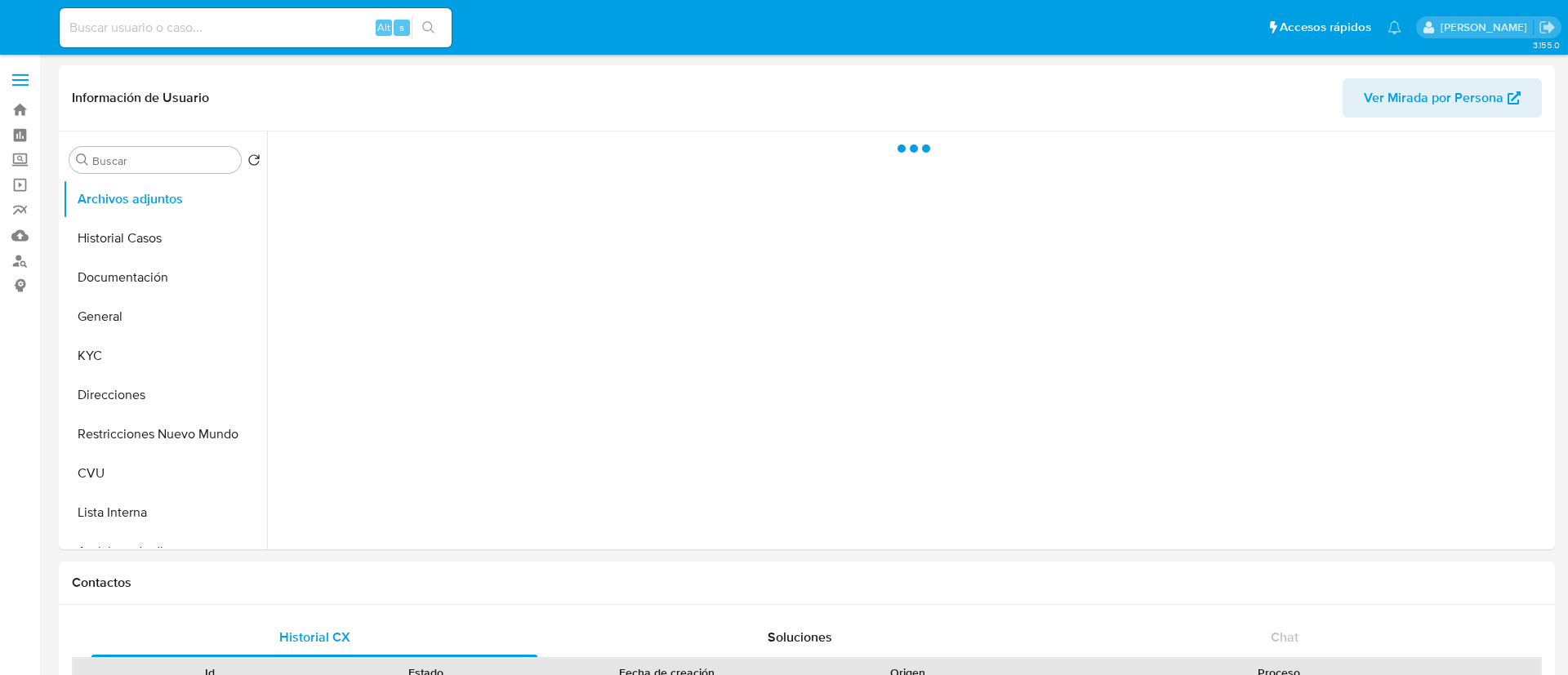
select select "10"
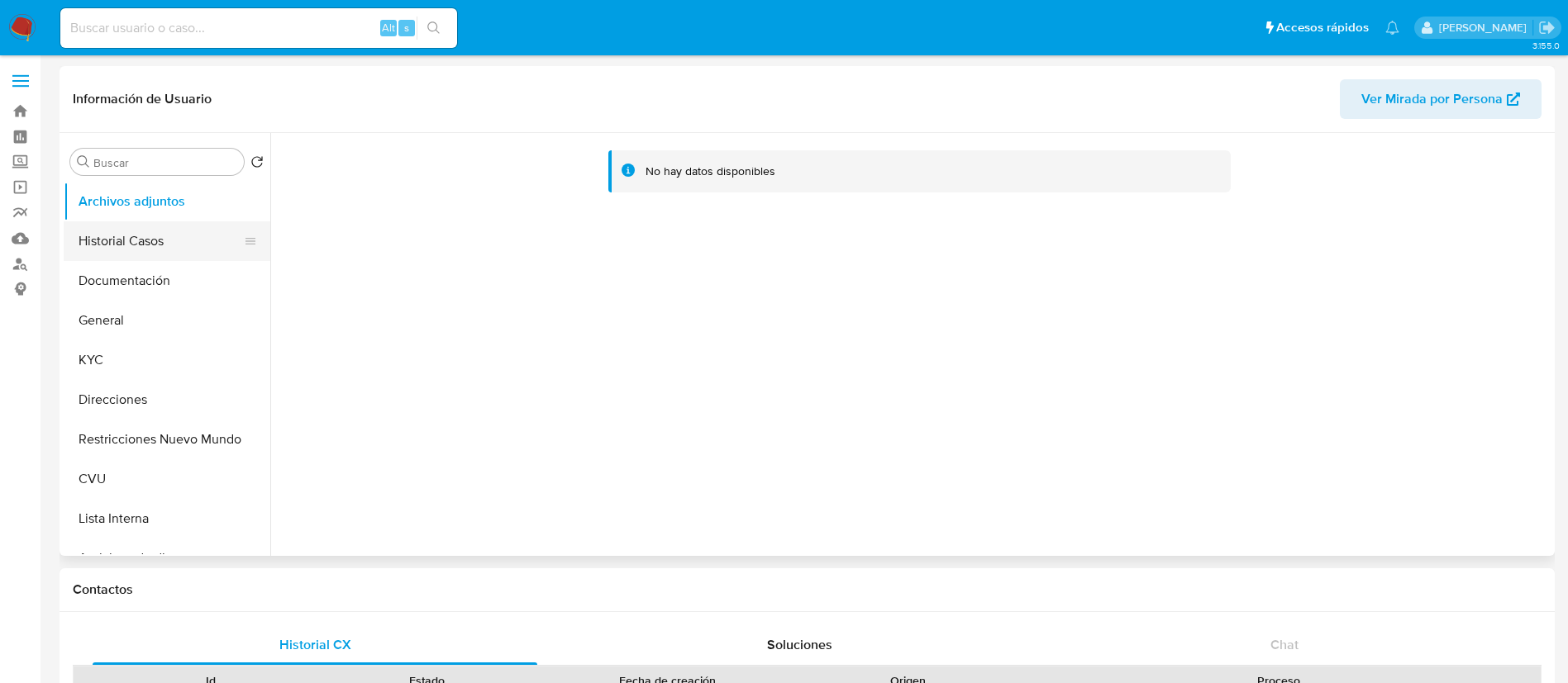
click at [138, 256] on button "Historial Casos" at bounding box center [160, 241] width 193 height 39
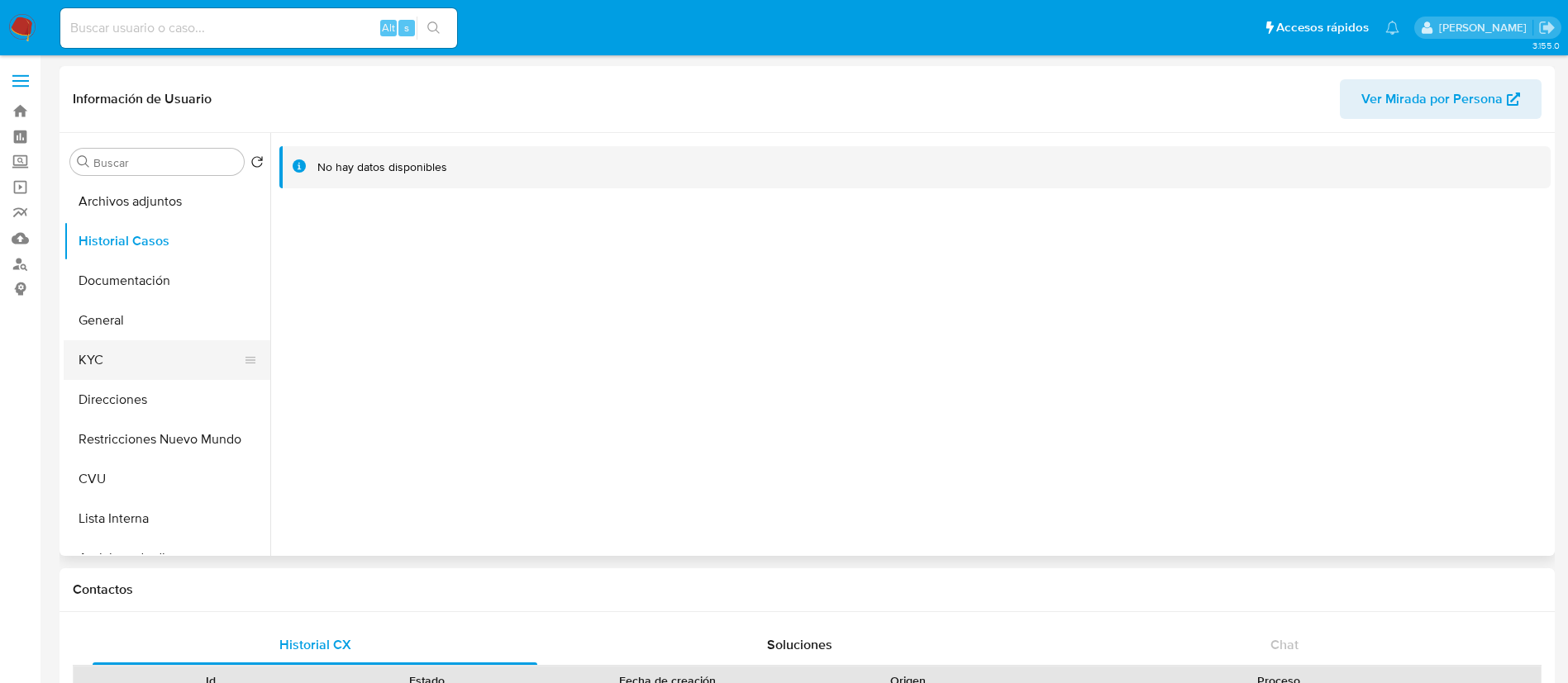
click at [145, 344] on button "KYC" at bounding box center [160, 360] width 193 height 39
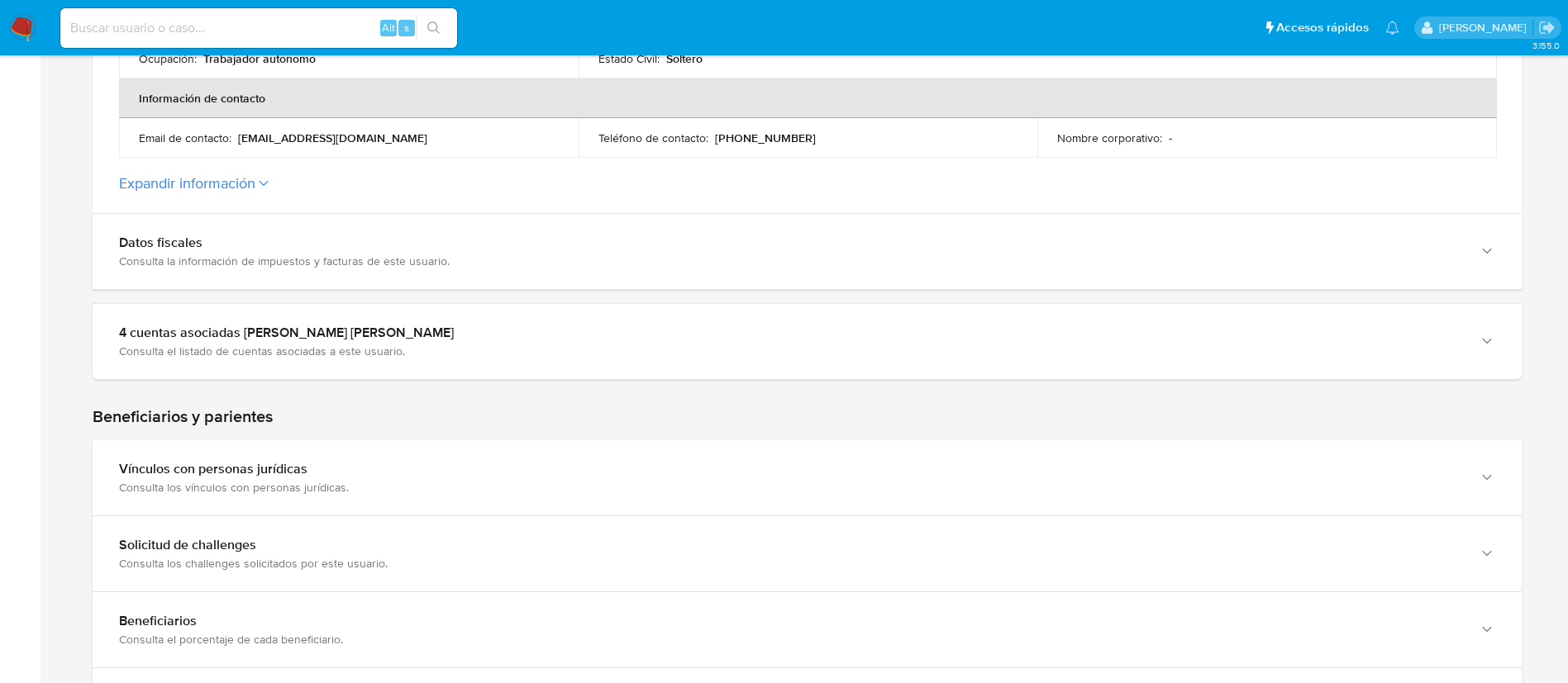
scroll to position [468, 0]
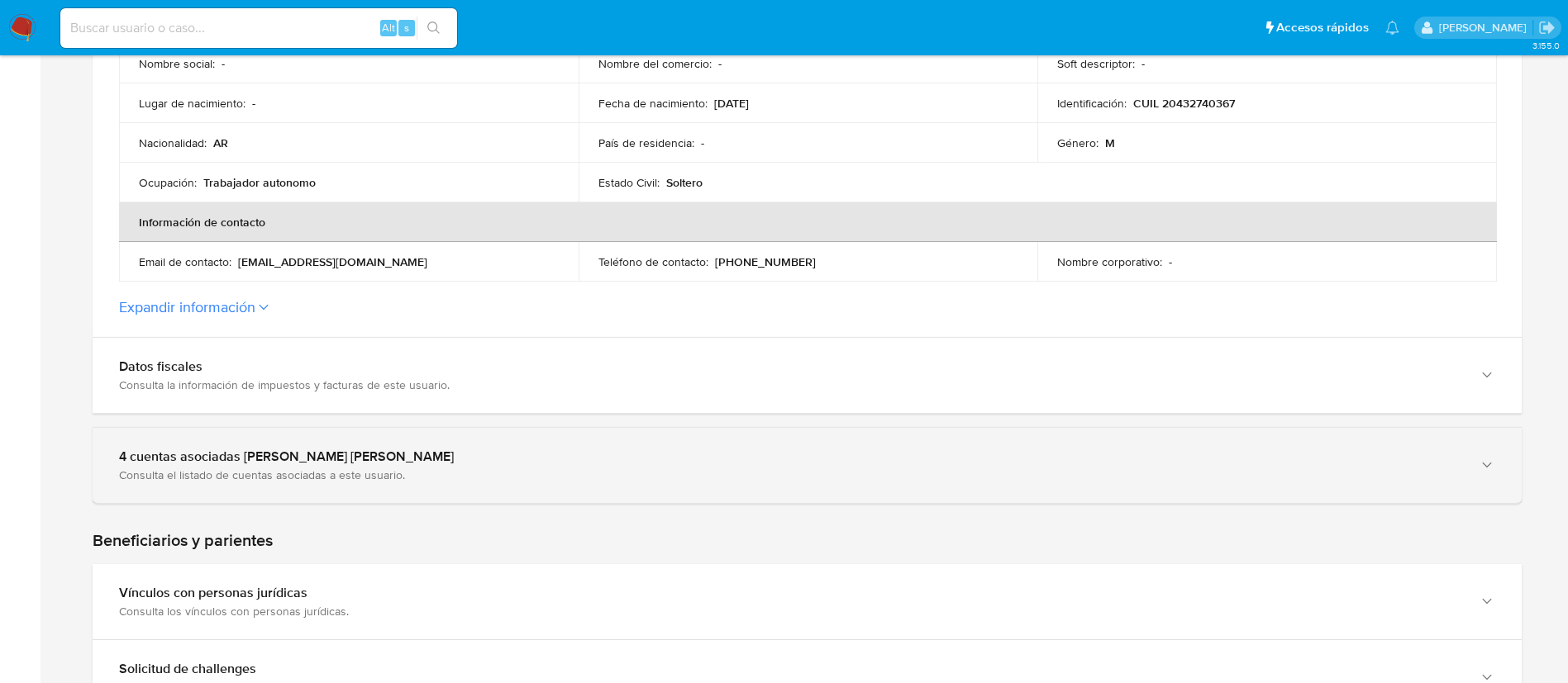
click at [524, 484] on div "4 cuentas asociadas [PERSON_NAME] [PERSON_NAME] Consulta el listado de cuentas …" at bounding box center [807, 466] width 1429 height 75
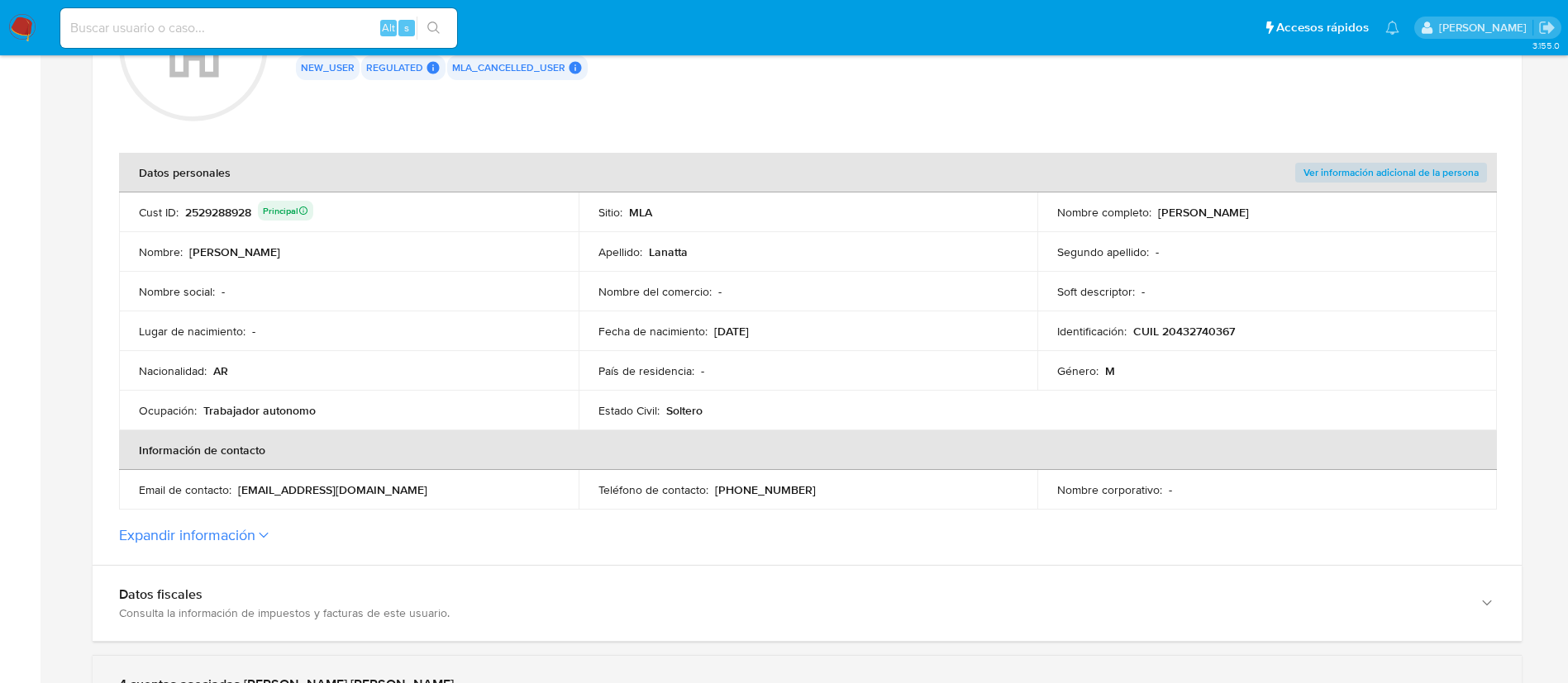
scroll to position [221, 0]
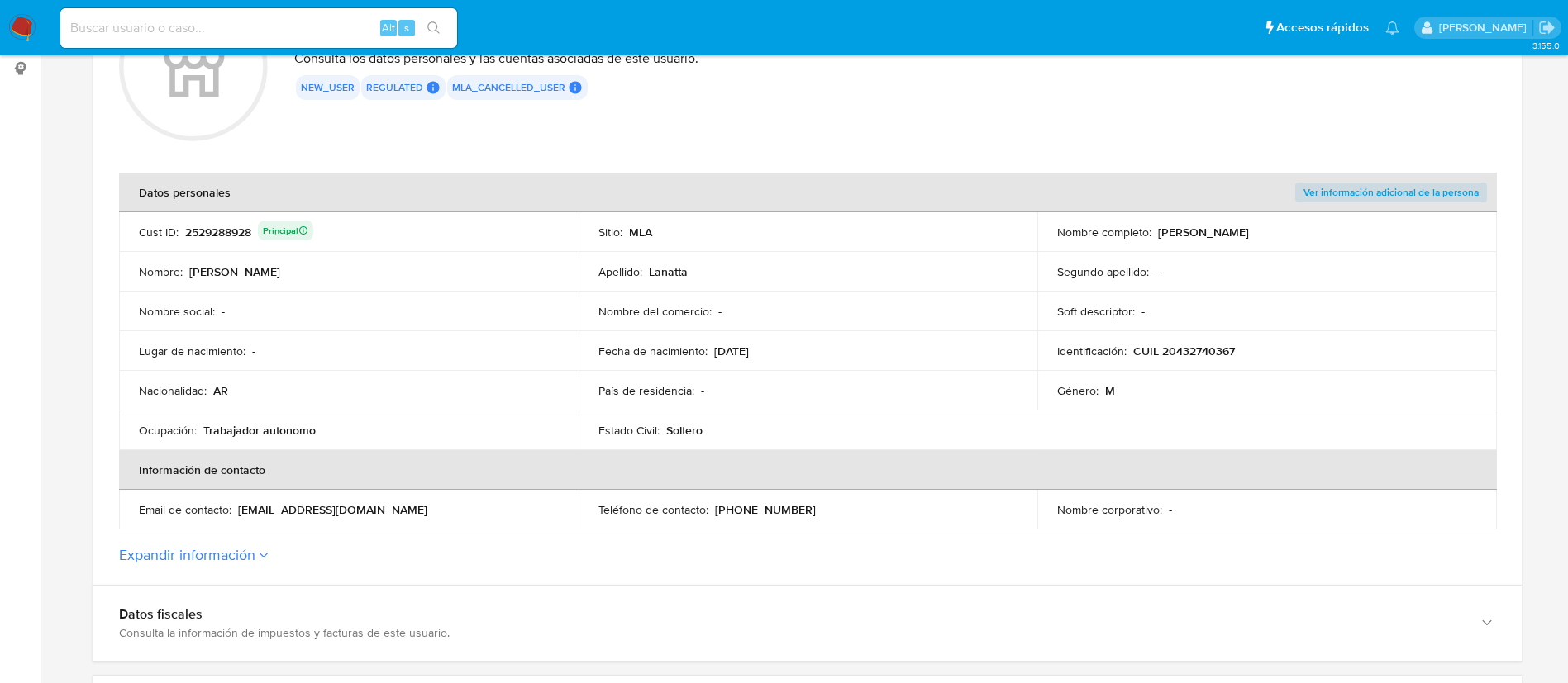
click at [239, 551] on button "Expandir información" at bounding box center [186, 555] width 136 height 18
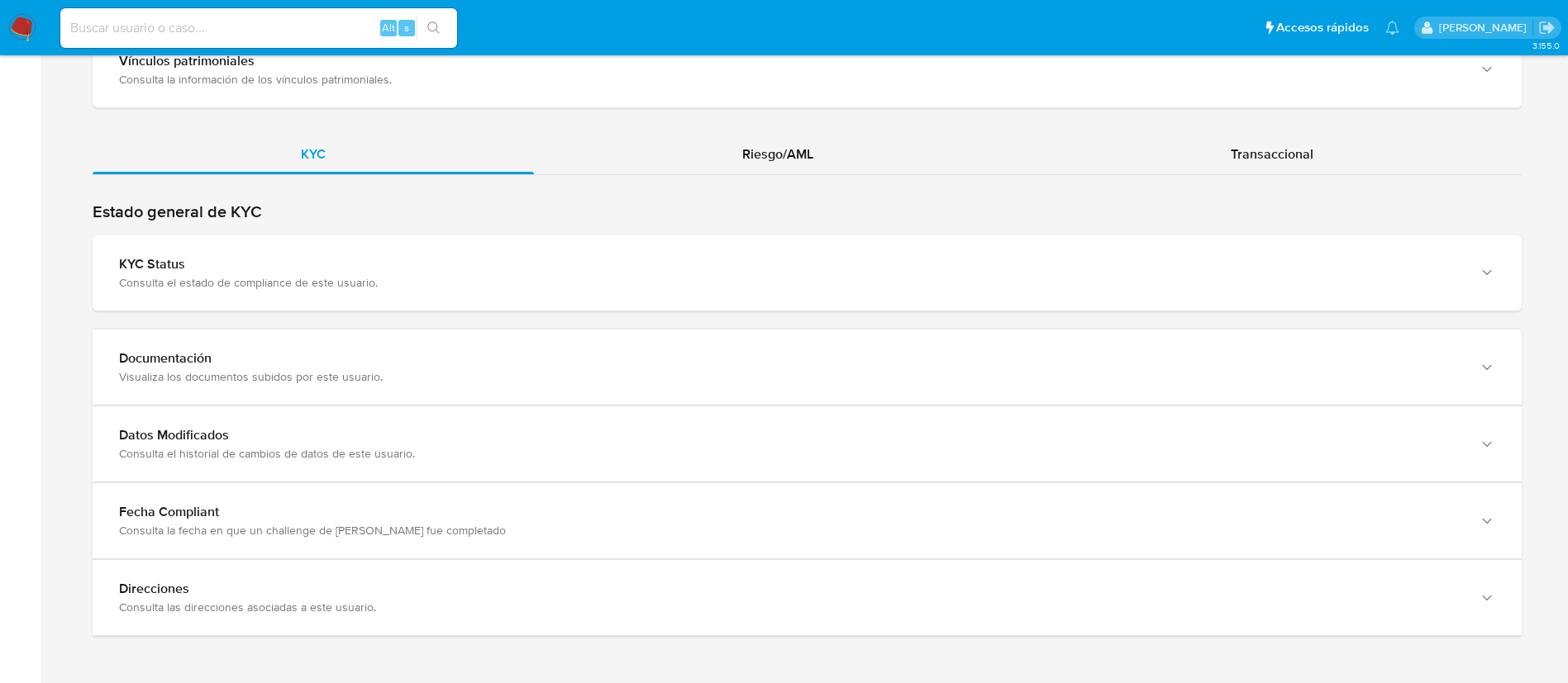
scroll to position [2118, 0]
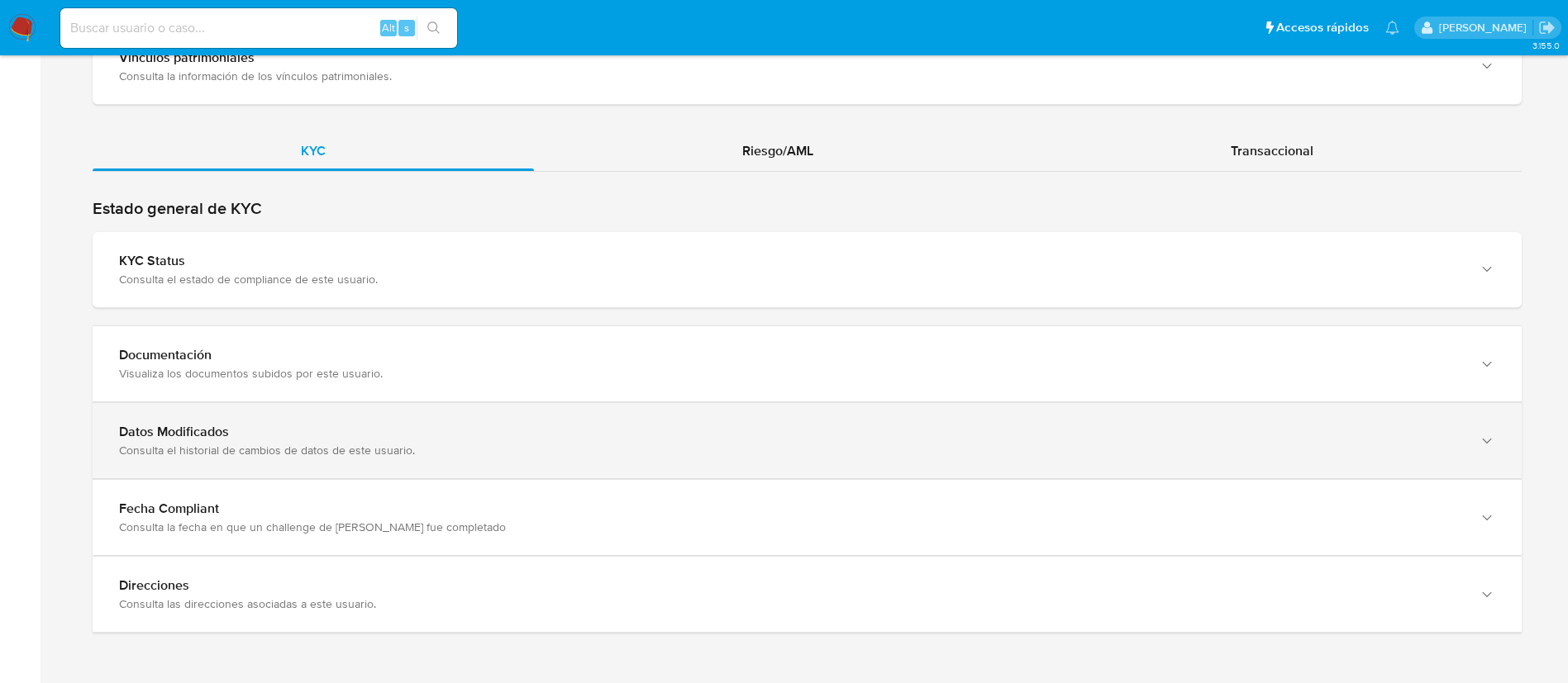
click at [297, 417] on div "Datos Modificados Consulta el historial de cambios de datos de este usuario." at bounding box center [807, 441] width 1429 height 75
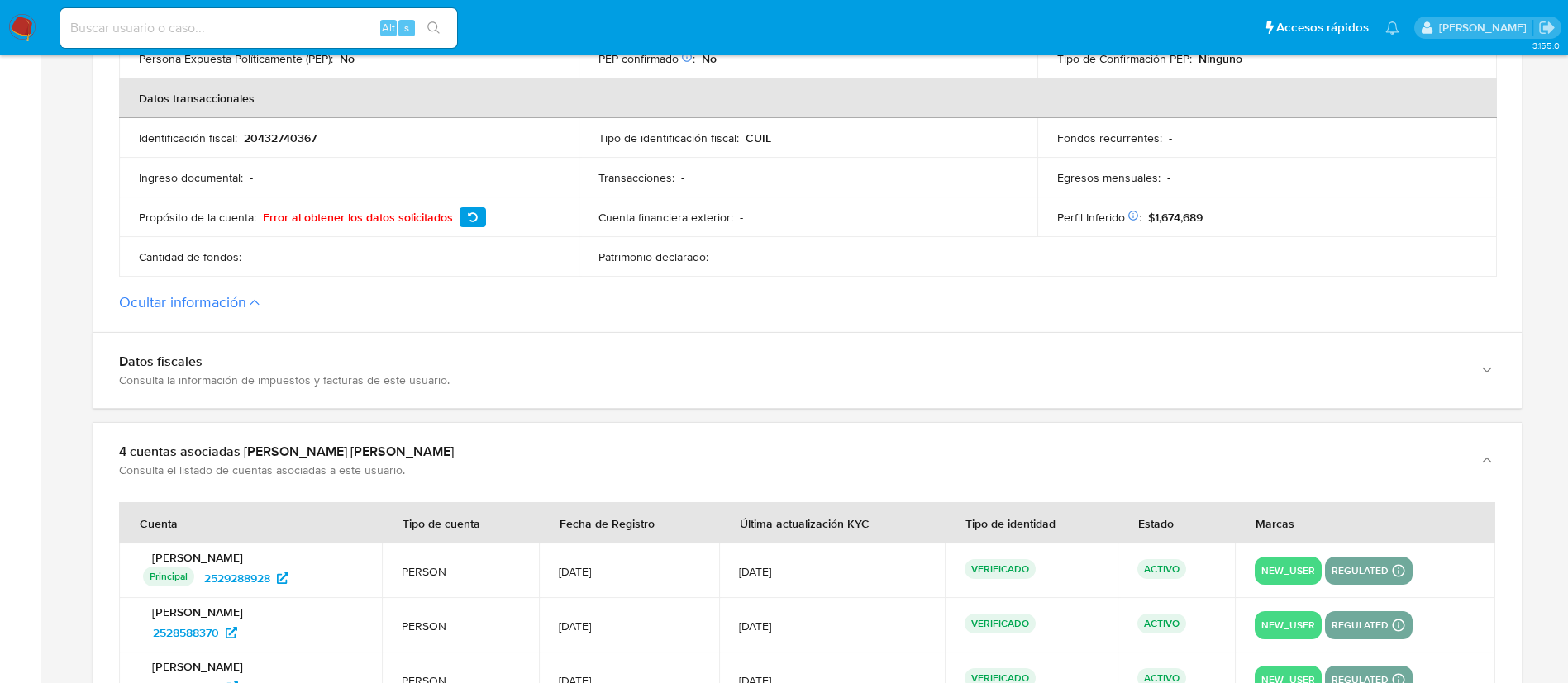
scroll to position [755, 0]
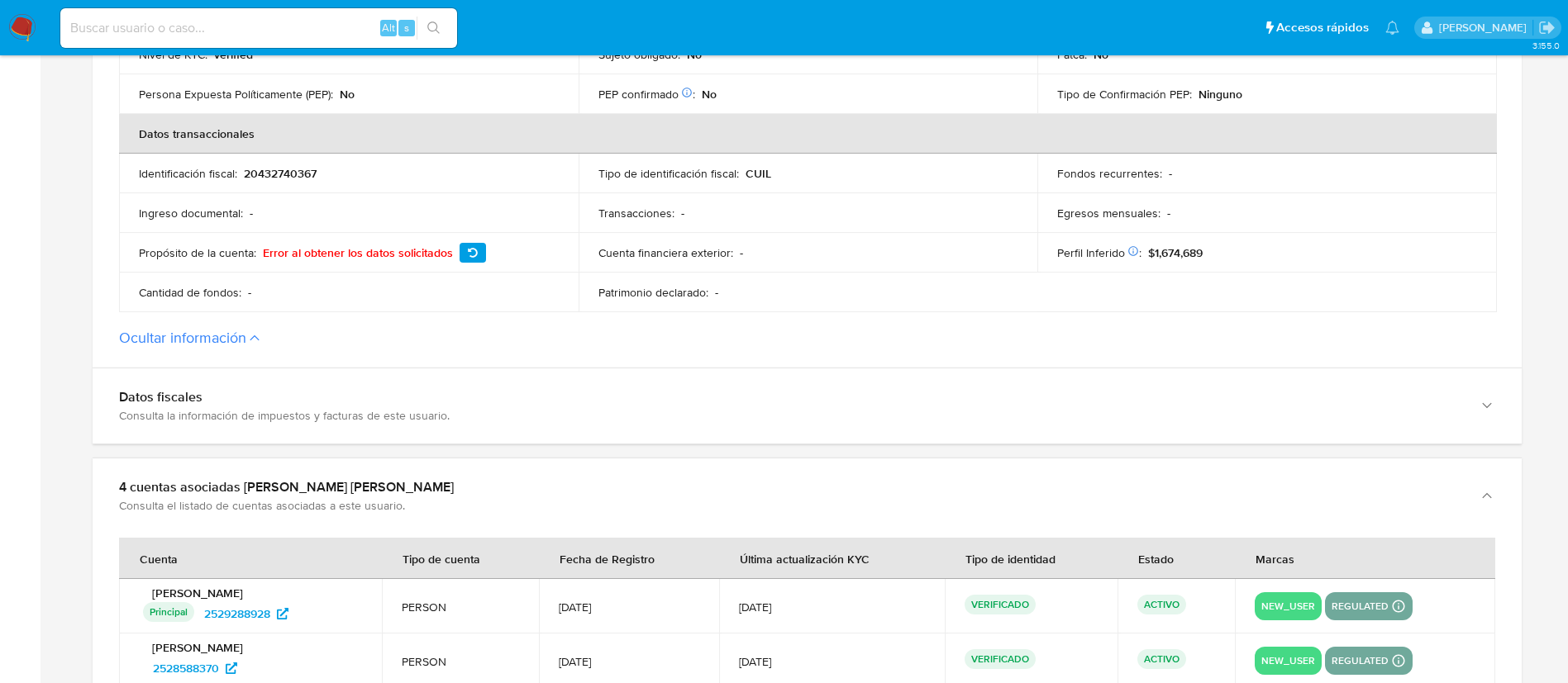
click at [297, 417] on div "Consulta la información de impuestos y facturas de este usuario." at bounding box center [790, 415] width 1343 height 15
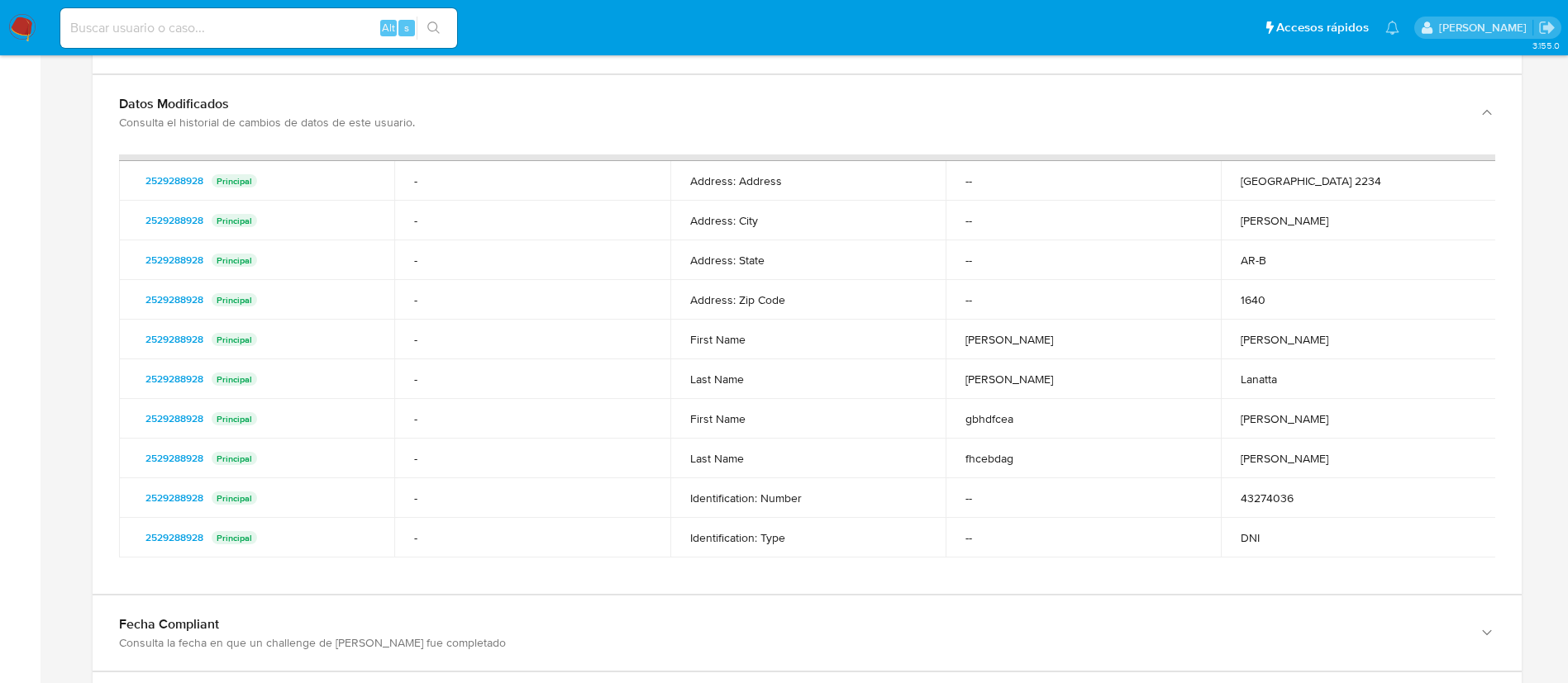
scroll to position [336, 0]
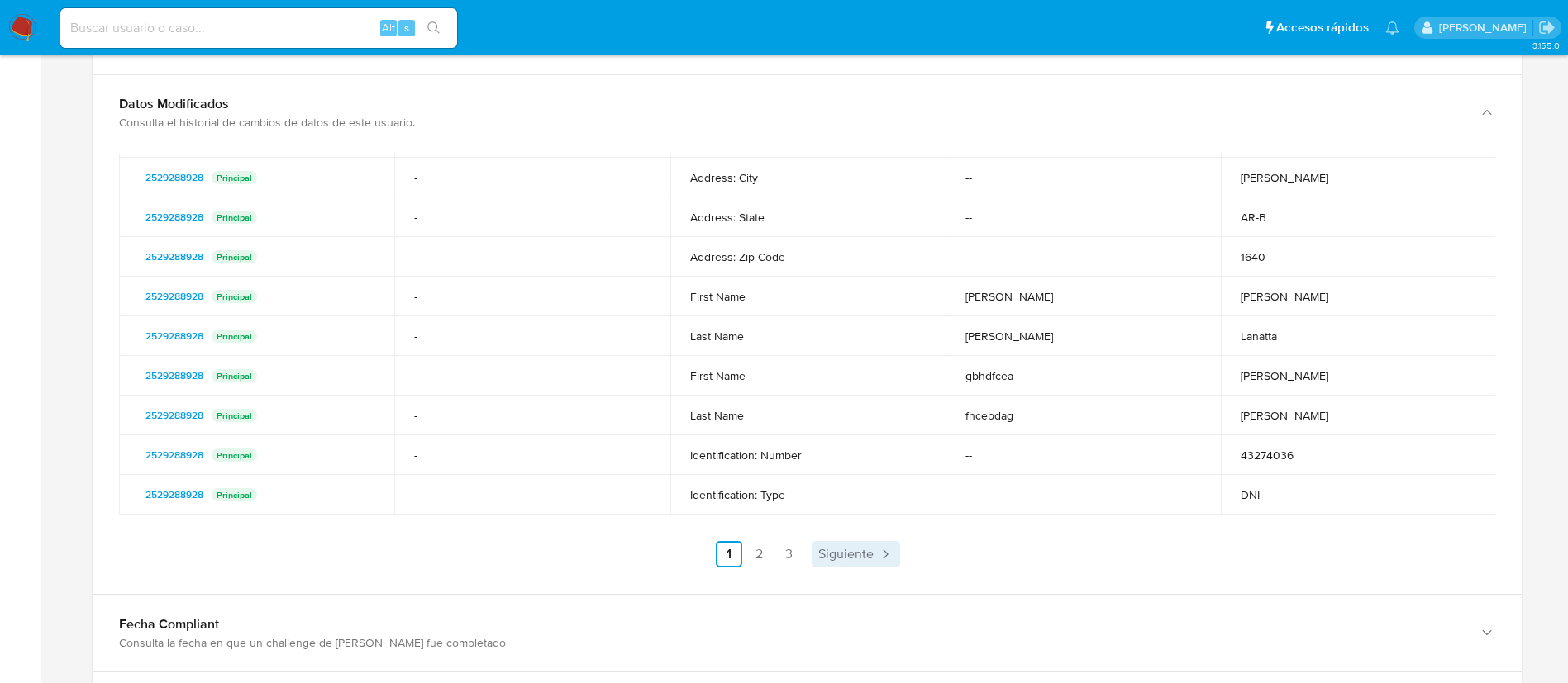
click at [827, 558] on span "Siguiente" at bounding box center [846, 554] width 56 height 13
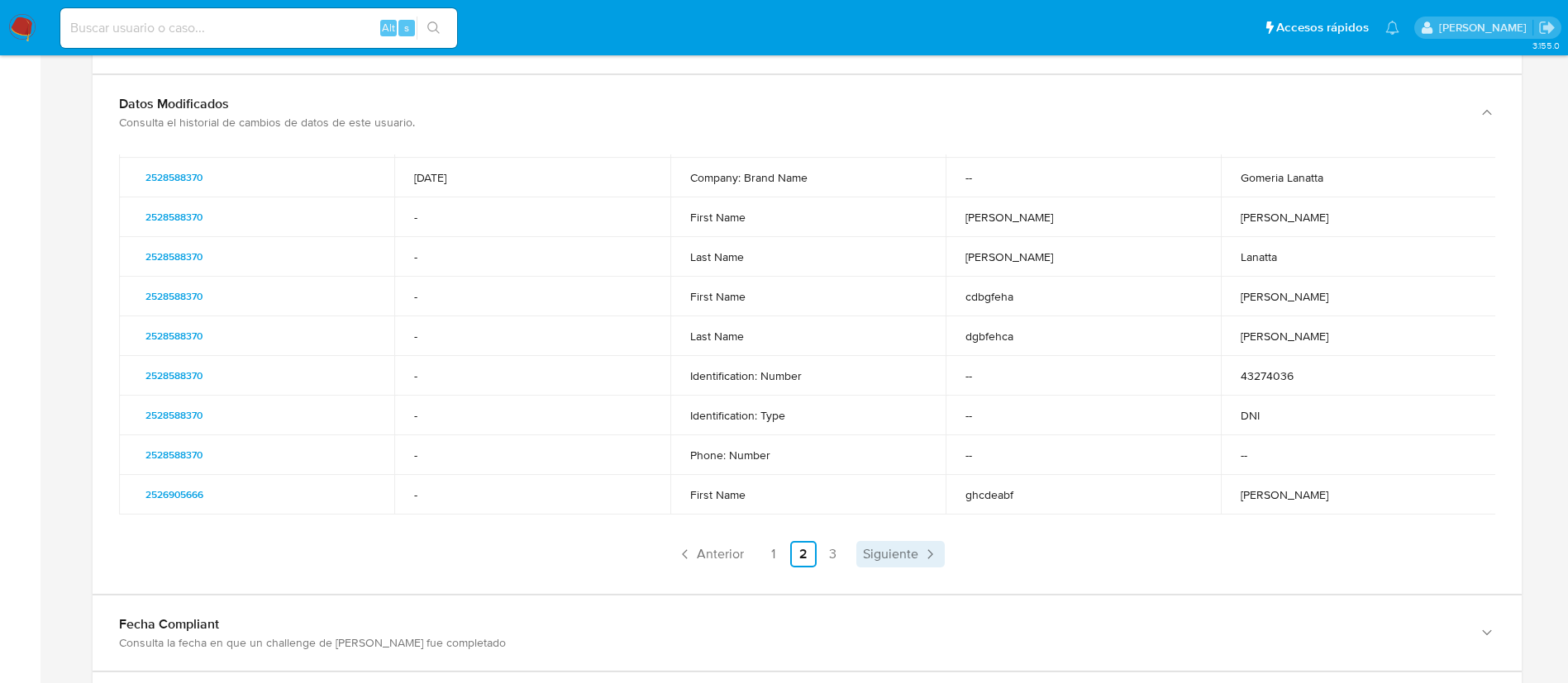
click at [827, 558] on link "3" at bounding box center [833, 554] width 27 height 26
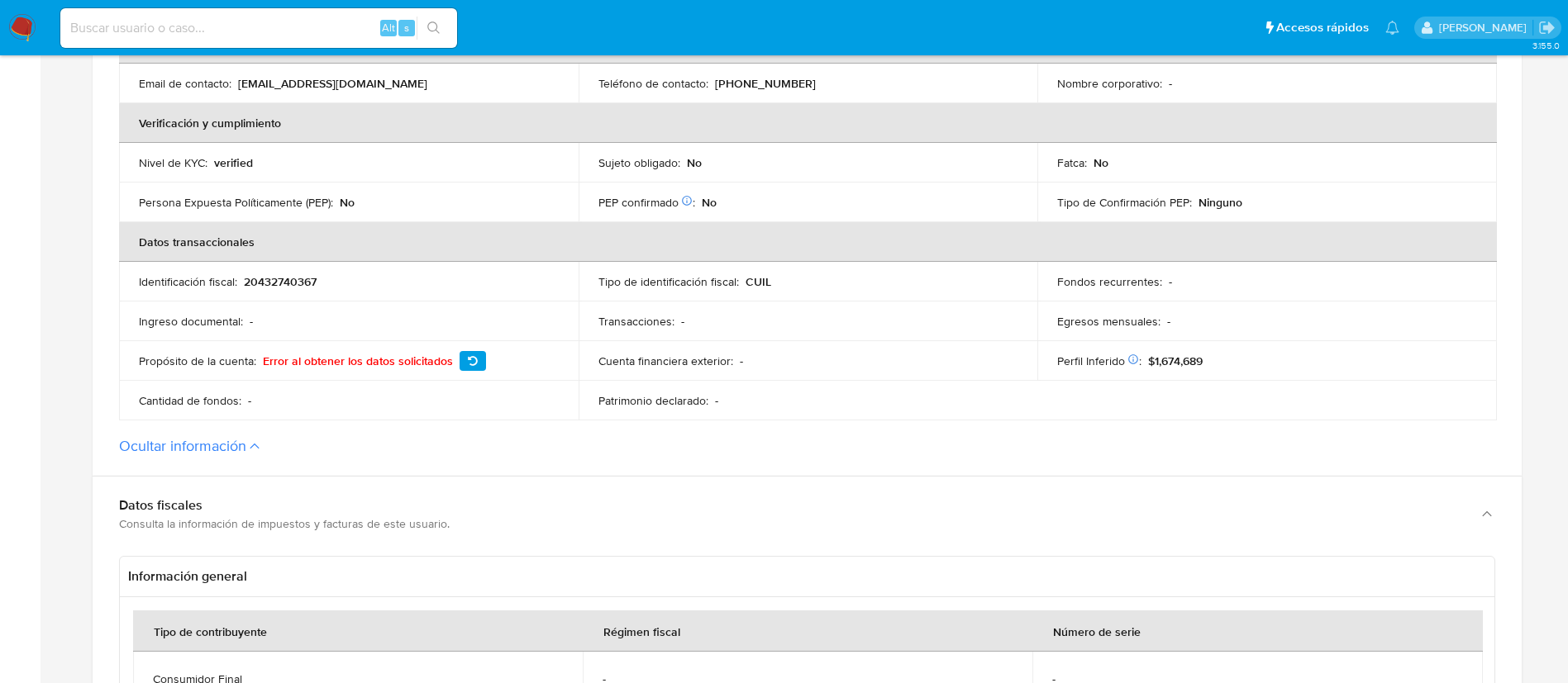
scroll to position [623, 0]
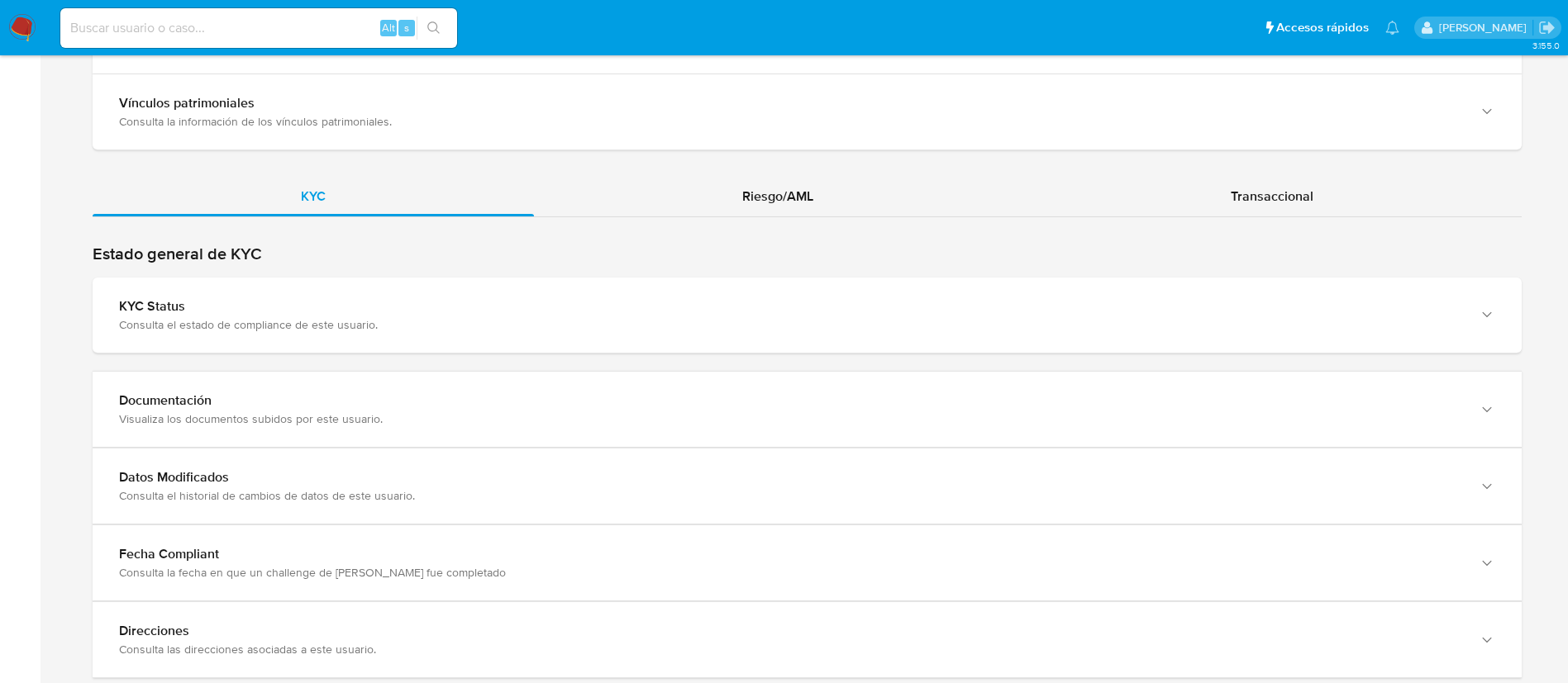
scroll to position [1460, 0]
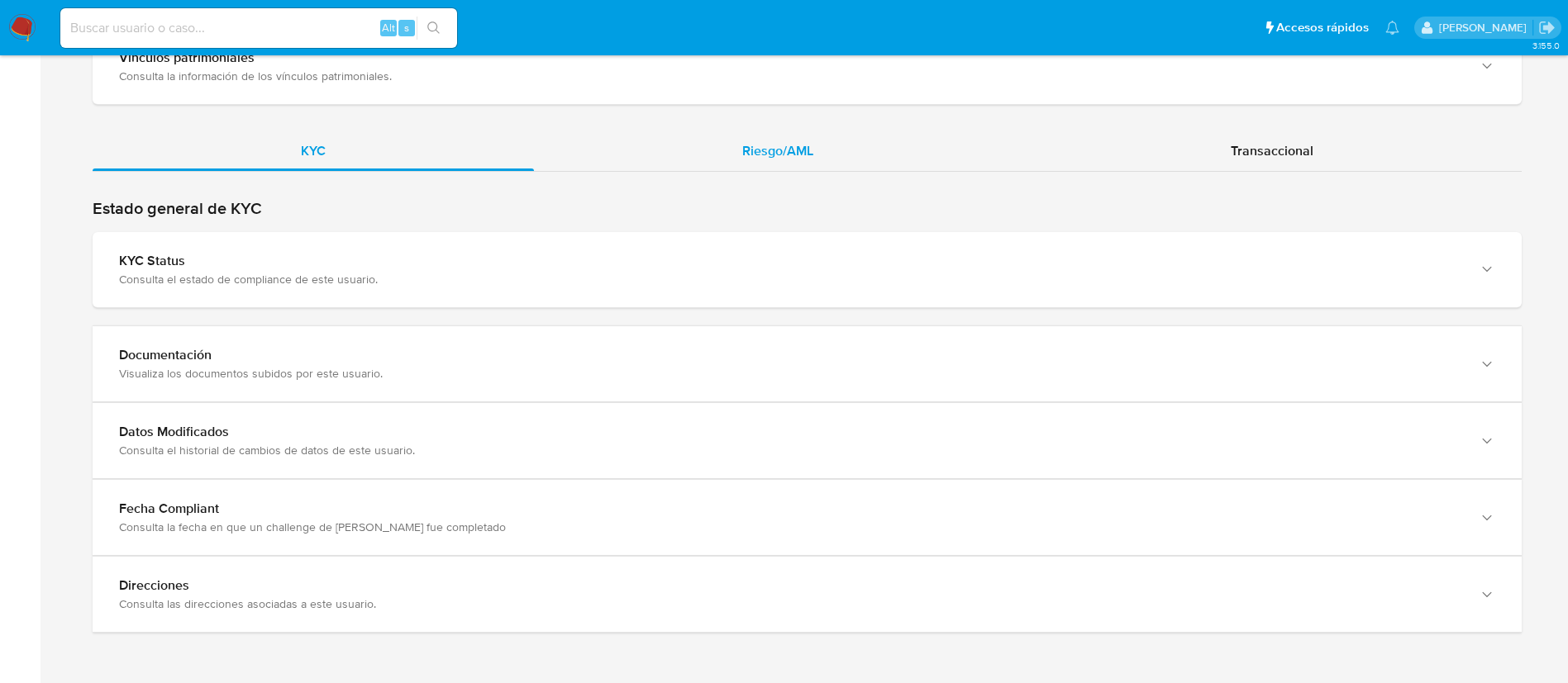
drag, startPoint x: 841, startPoint y: 144, endPoint x: 985, endPoint y: 146, distance: 144.0
click at [841, 144] on div "Riesgo/AML" at bounding box center [778, 151] width 488 height 39
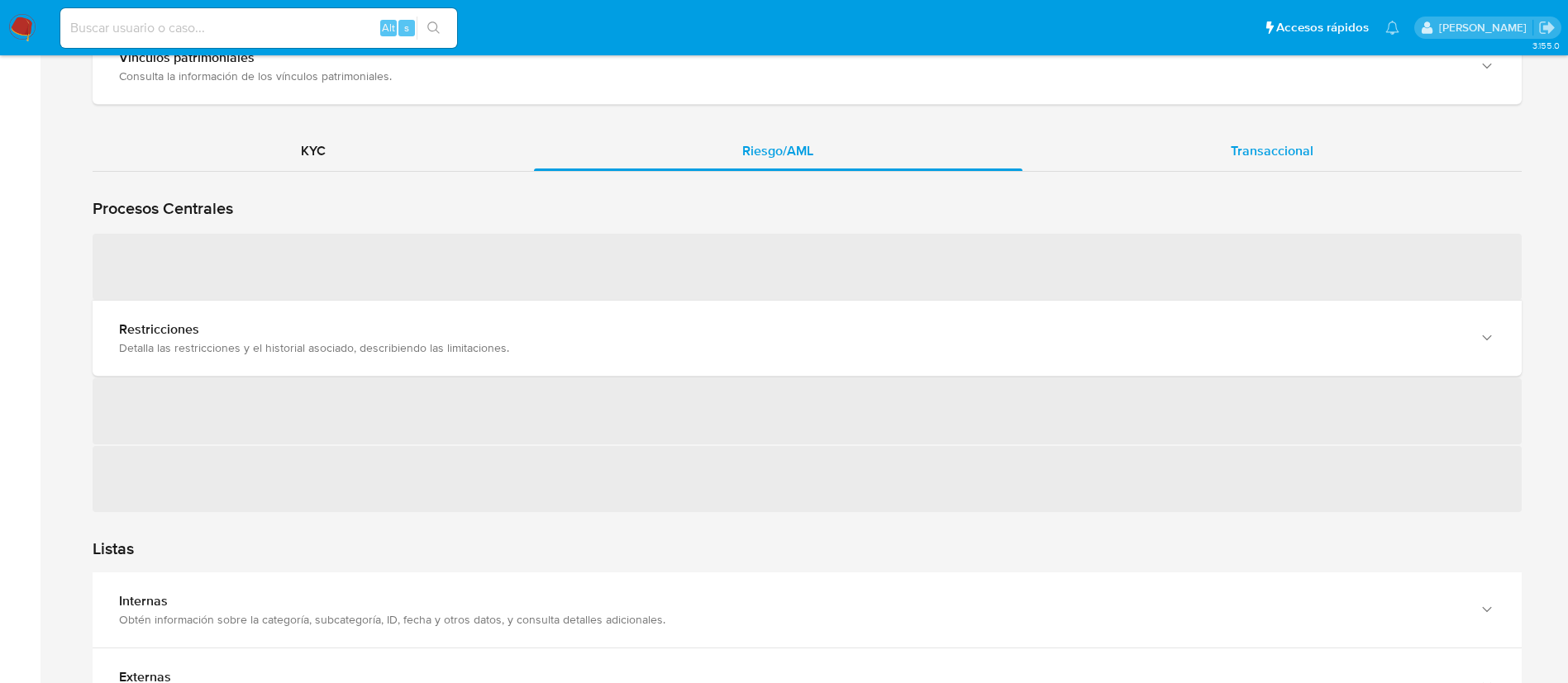
click at [1179, 143] on div "Transaccional" at bounding box center [1272, 151] width 500 height 39
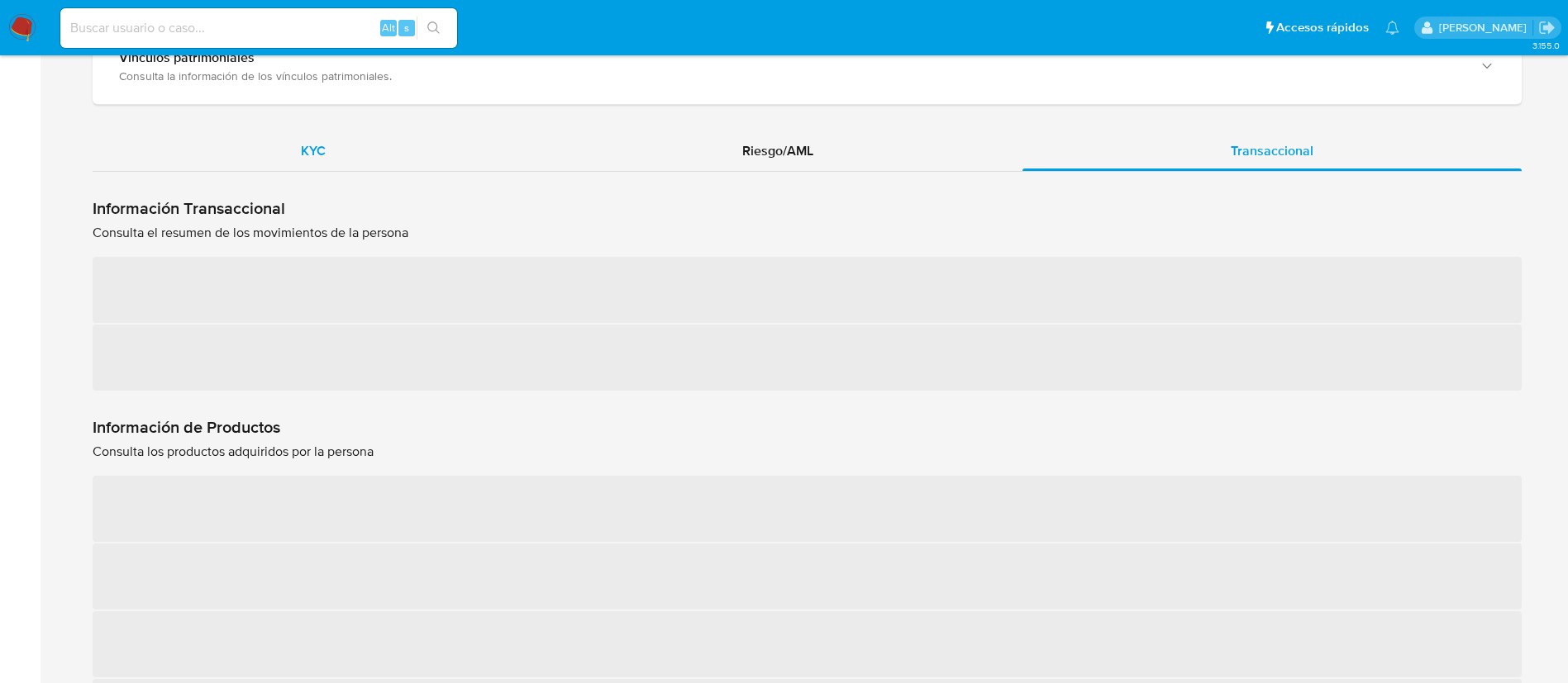
click at [405, 145] on div "KYC" at bounding box center [313, 151] width 441 height 39
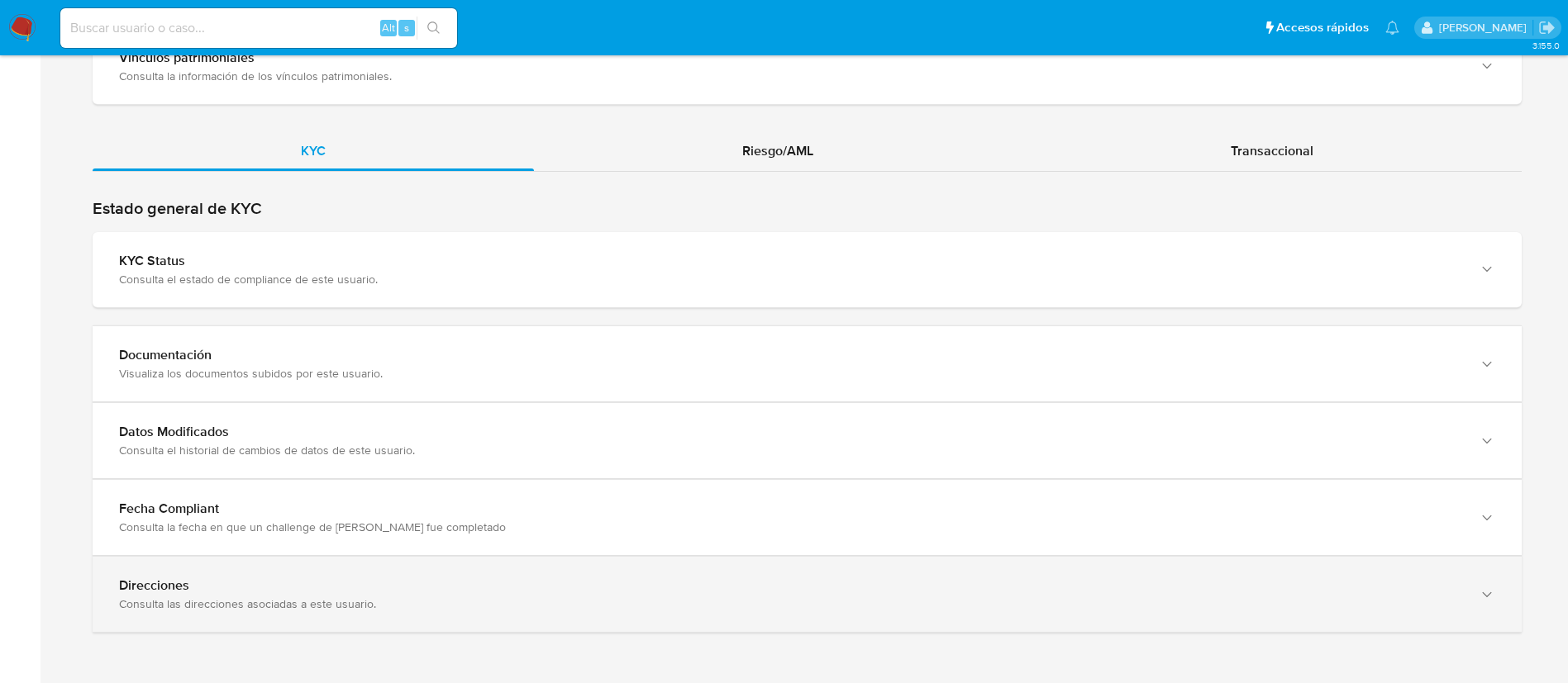
click at [518, 584] on div "Direcciones" at bounding box center [790, 585] width 1343 height 16
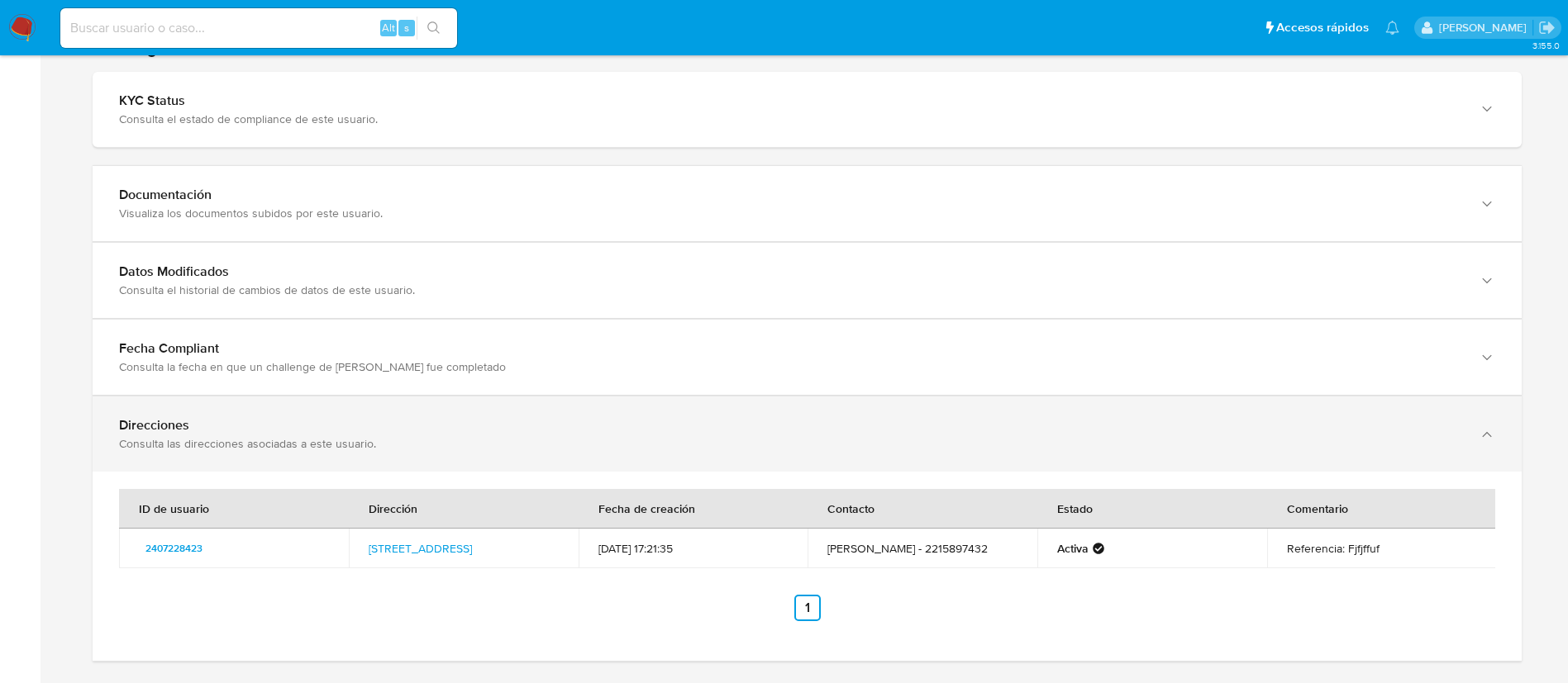
scroll to position [1622, 0]
